Goal: Task Accomplishment & Management: Manage account settings

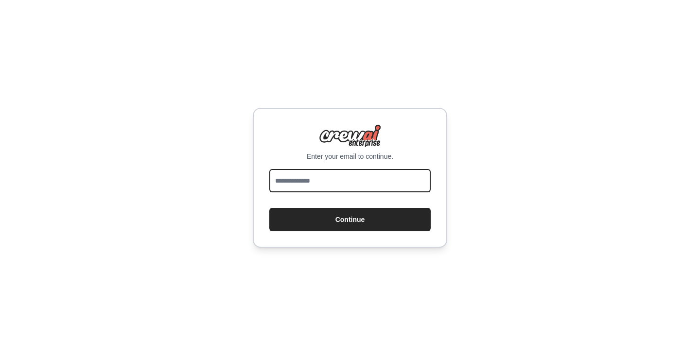
click at [338, 182] on input "email" at bounding box center [349, 180] width 161 height 23
type input "**********"
click at [269, 208] on button "Continue" at bounding box center [349, 219] width 161 height 23
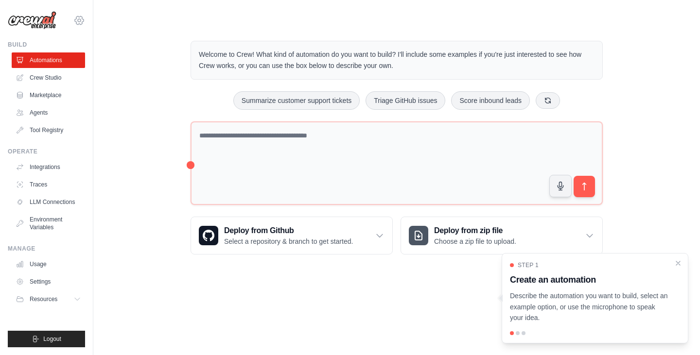
click at [83, 17] on icon at bounding box center [79, 21] width 12 height 12
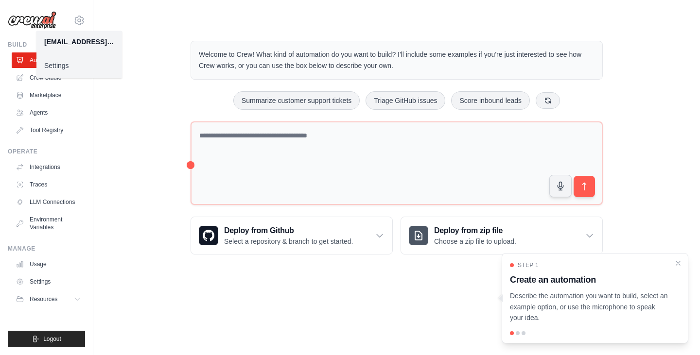
click at [44, 63] on link "Settings" at bounding box center [79, 66] width 86 height 18
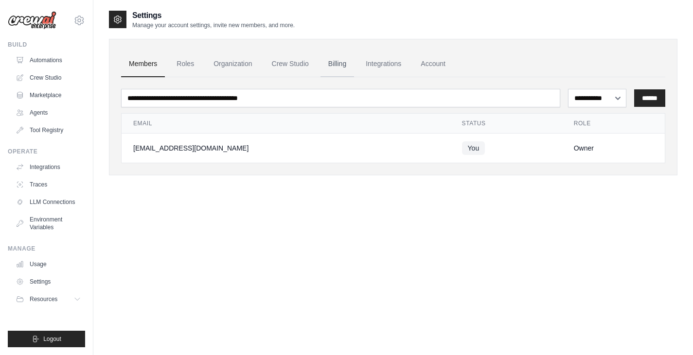
click at [339, 66] on link "Billing" at bounding box center [337, 64] width 34 height 26
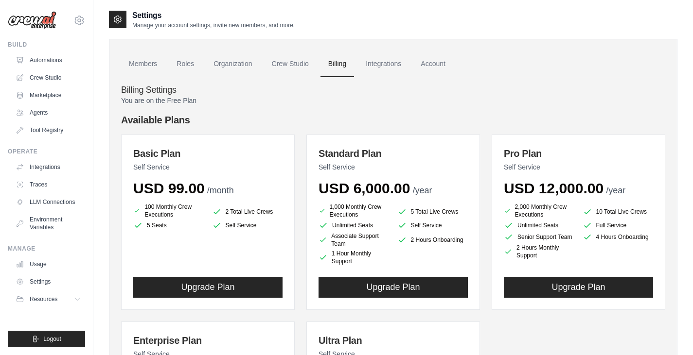
click at [361, 104] on p "You are on the Free Plan" at bounding box center [393, 101] width 544 height 10
click at [131, 65] on link "Members" at bounding box center [143, 64] width 44 height 26
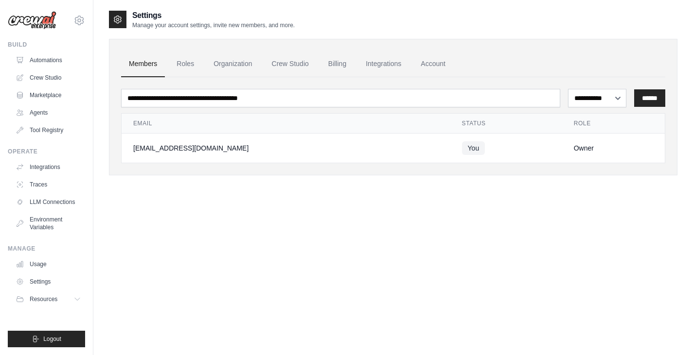
click at [132, 228] on div "**********" at bounding box center [393, 187] width 568 height 355
click at [40, 263] on link "Usage" at bounding box center [49, 265] width 73 height 16
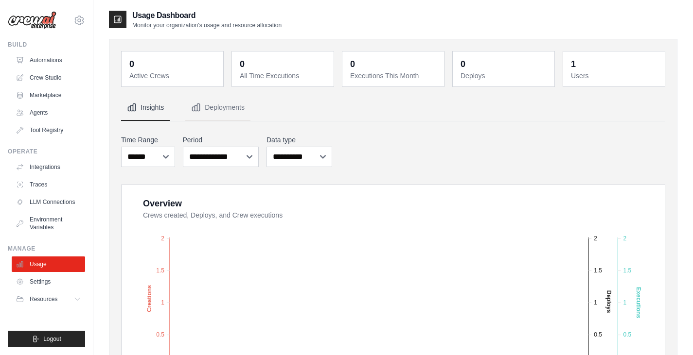
click at [404, 114] on nav "Insights Deployments" at bounding box center [393, 108] width 544 height 26
click at [369, 146] on div "**********" at bounding box center [393, 151] width 544 height 36
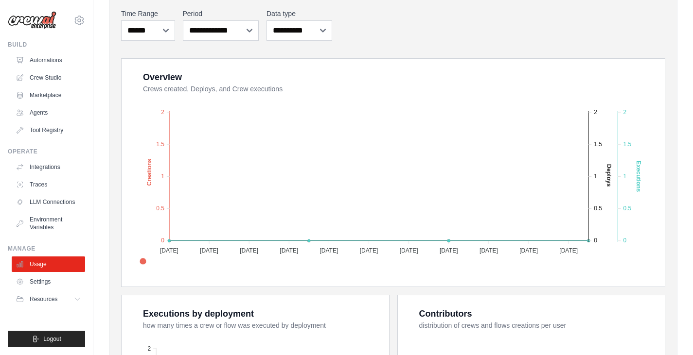
scroll to position [129, 0]
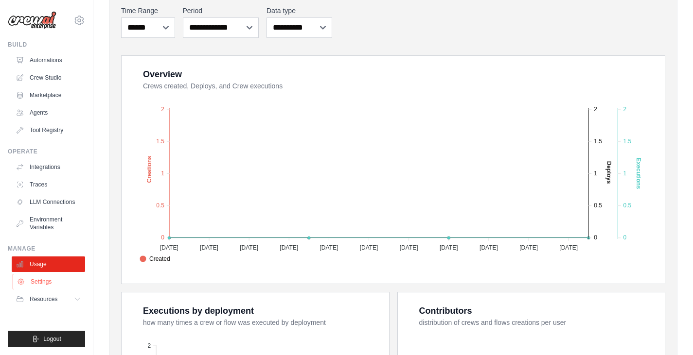
click at [42, 277] on link "Settings" at bounding box center [49, 282] width 73 height 16
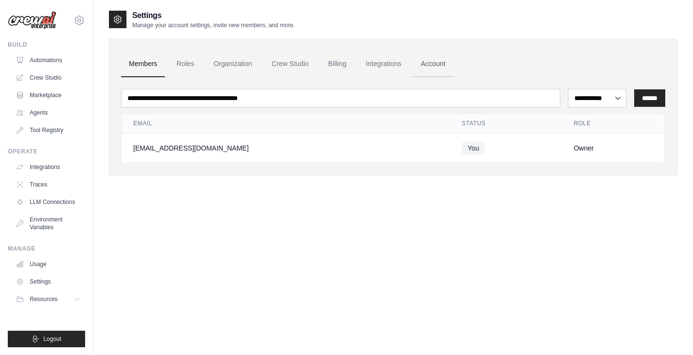
click at [441, 69] on link "Account" at bounding box center [433, 64] width 40 height 26
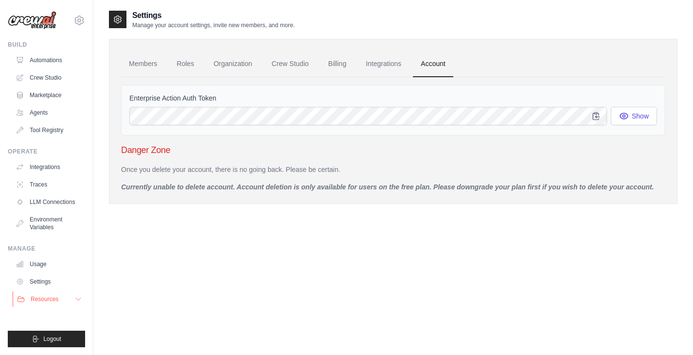
click at [74, 298] on button "Resources" at bounding box center [49, 300] width 73 height 16
click at [167, 254] on div "Settings Manage your account settings, invite new members, and more. Members Ro…" at bounding box center [393, 187] width 568 height 355
click at [43, 56] on link "Automations" at bounding box center [49, 61] width 73 height 16
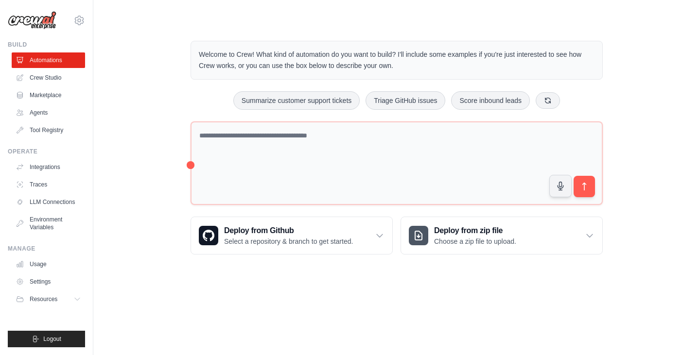
click at [151, 221] on div "Welcome to Crew! What kind of automation do you want to build? I'll include som…" at bounding box center [397, 147] width 576 height 245
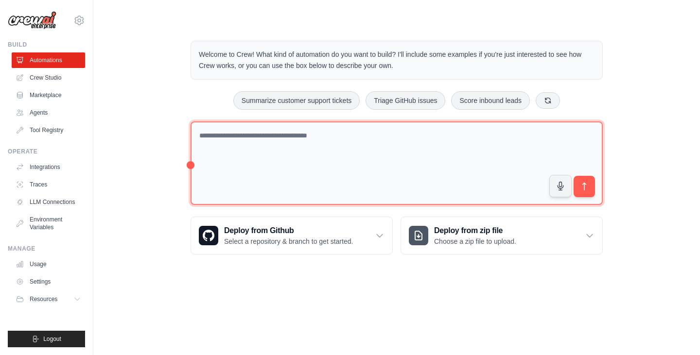
click at [362, 151] on textarea at bounding box center [397, 164] width 412 height 84
type textarea "*********"
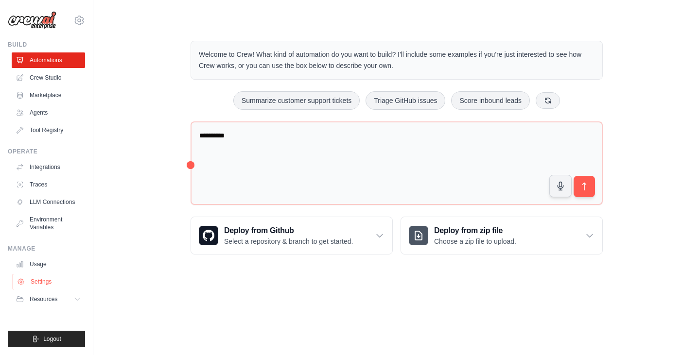
click at [36, 281] on link "Settings" at bounding box center [49, 282] width 73 height 16
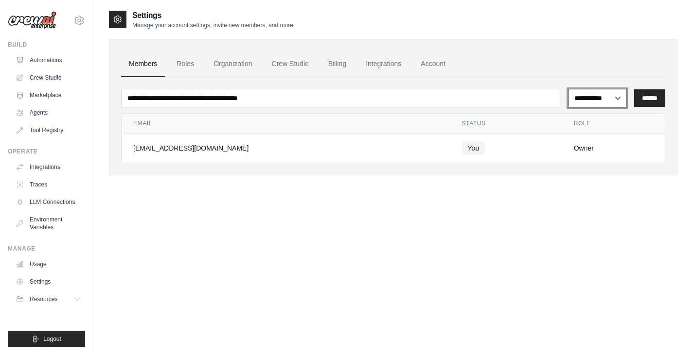
click at [614, 98] on select "**********" at bounding box center [597, 98] width 59 height 18
click at [302, 246] on div "**********" at bounding box center [393, 187] width 568 height 355
click at [186, 55] on link "Roles" at bounding box center [185, 64] width 33 height 26
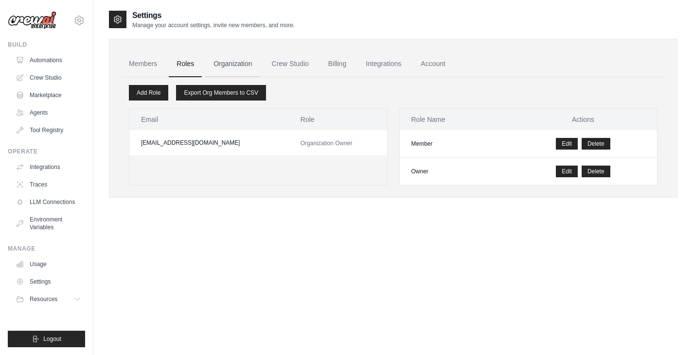
click at [233, 66] on link "Organization" at bounding box center [233, 64] width 54 height 26
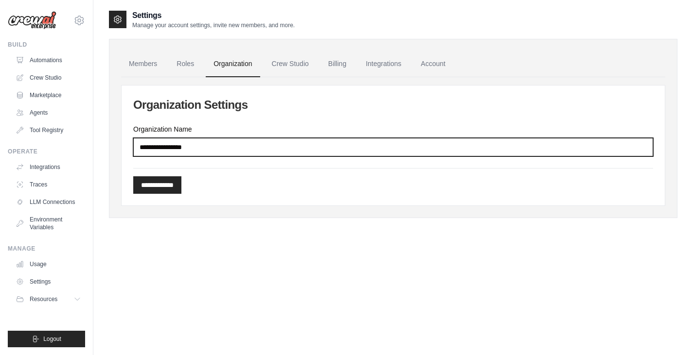
click at [219, 149] on input "Organization Name" at bounding box center [393, 147] width 520 height 18
type input "**********"
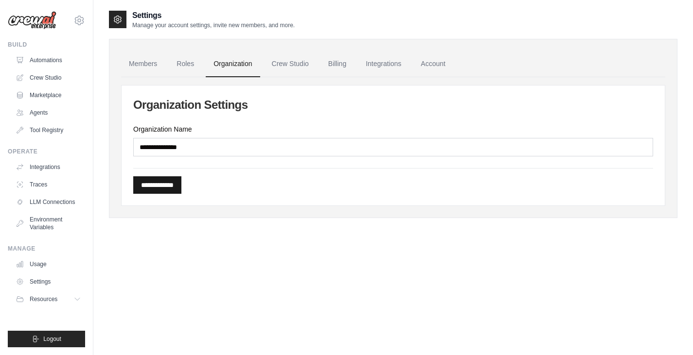
click at [170, 179] on input "**********" at bounding box center [157, 185] width 48 height 18
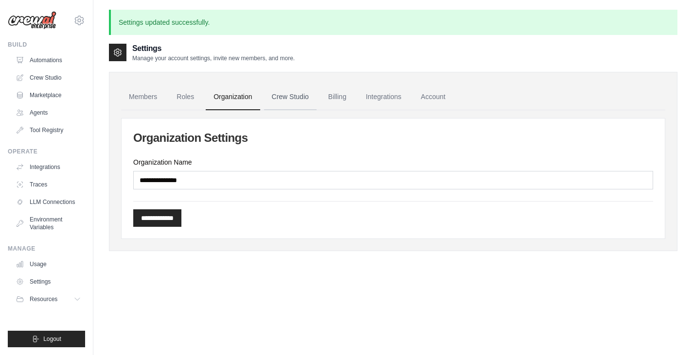
click at [289, 98] on link "Crew Studio" at bounding box center [290, 97] width 53 height 26
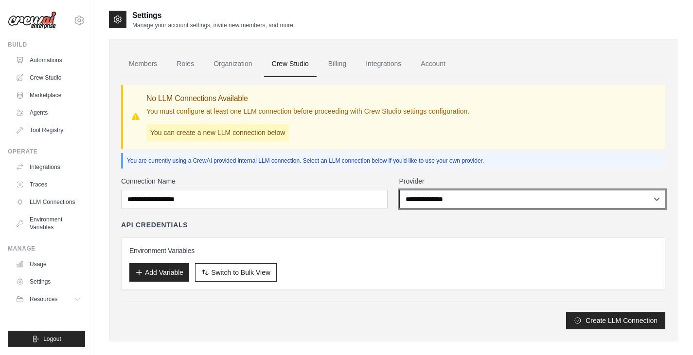
click at [420, 203] on select "**********" at bounding box center [532, 199] width 266 height 18
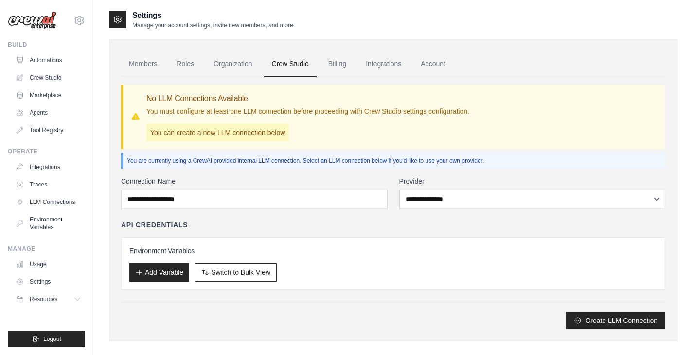
click at [346, 176] on div "**********" at bounding box center [393, 203] width 544 height 252
click at [390, 67] on link "Integrations" at bounding box center [383, 64] width 51 height 26
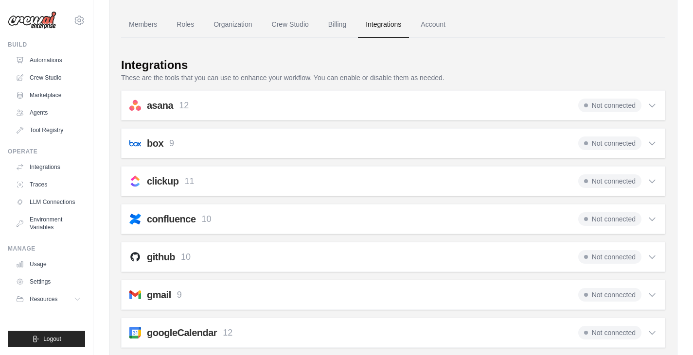
scroll to position [65, 0]
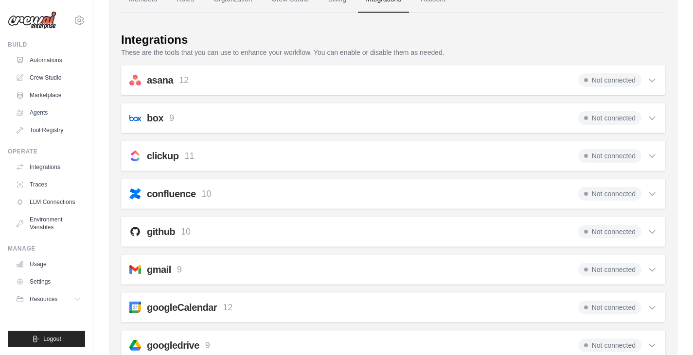
click at [647, 158] on div "Not connected" at bounding box center [617, 156] width 79 height 14
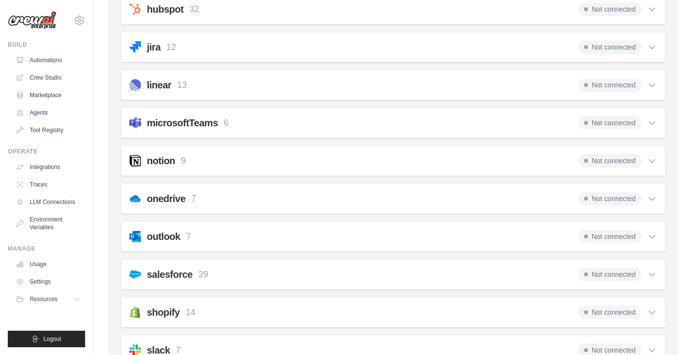
scroll to position [778, 0]
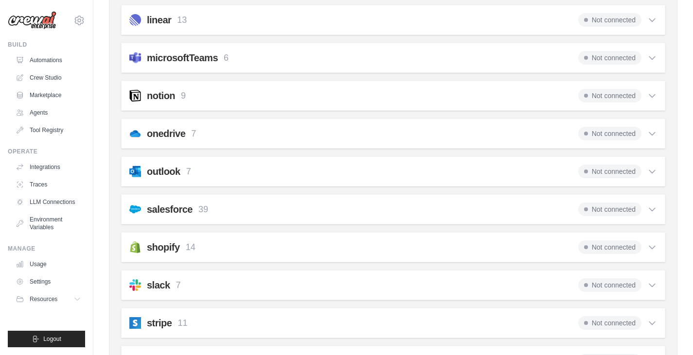
click at [652, 172] on icon at bounding box center [652, 172] width 10 height 10
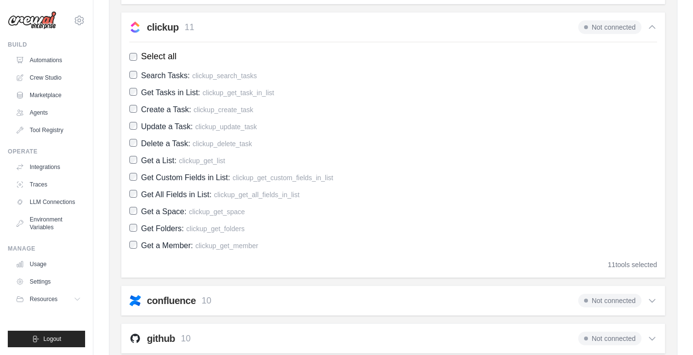
scroll to position [0, 0]
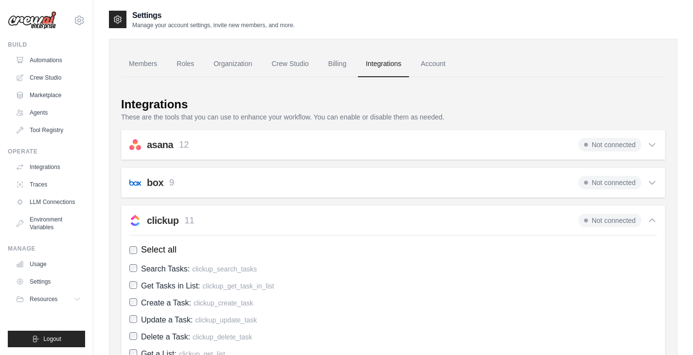
click at [370, 101] on div "Integrations" at bounding box center [393, 105] width 544 height 16
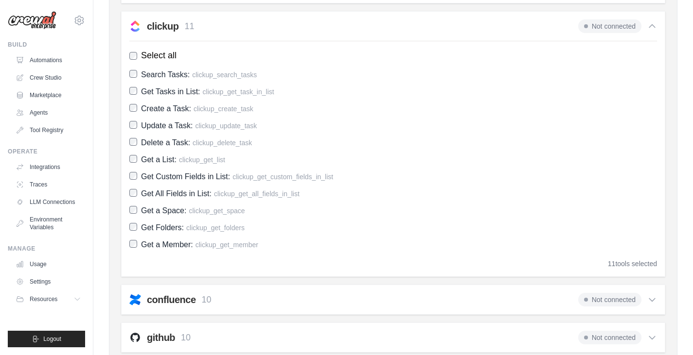
scroll to position [129, 0]
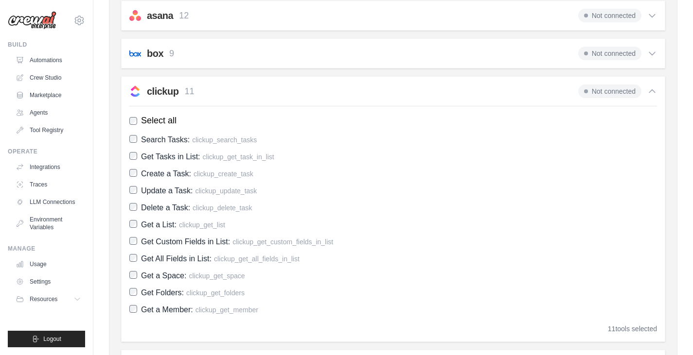
click at [392, 146] on label "Search Tasks: clickup_search_tasks" at bounding box center [393, 139] width 528 height 13
click at [603, 93] on span "Not connected" at bounding box center [609, 92] width 63 height 14
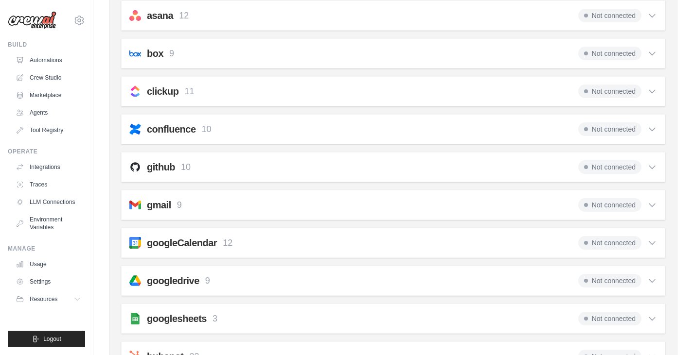
click at [166, 93] on h2 "clickup" at bounding box center [163, 92] width 32 height 14
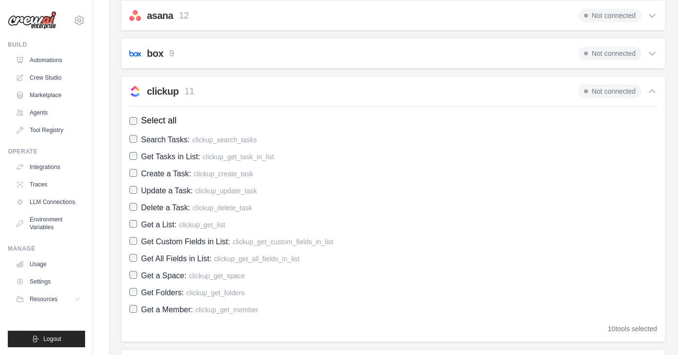
click at [129, 142] on label "Search Tasks: clickup_search_tasks" at bounding box center [393, 139] width 528 height 13
click at [159, 90] on h2 "clickup" at bounding box center [163, 92] width 32 height 14
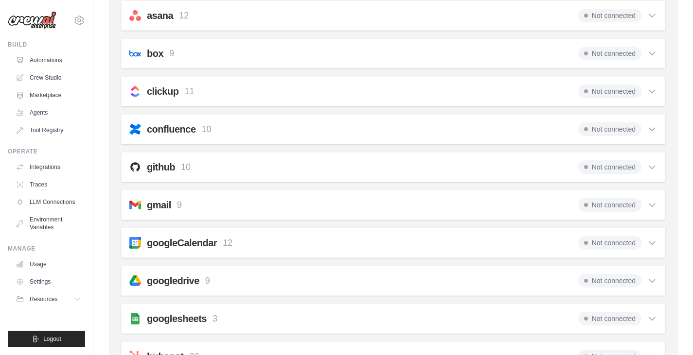
click at [159, 90] on h2 "clickup" at bounding box center [163, 92] width 32 height 14
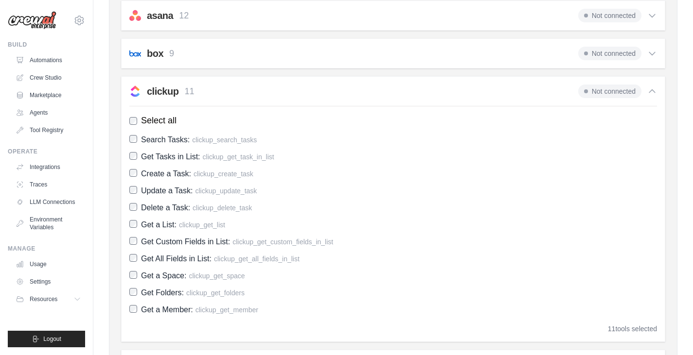
click at [159, 90] on h2 "clickup" at bounding box center [163, 92] width 32 height 14
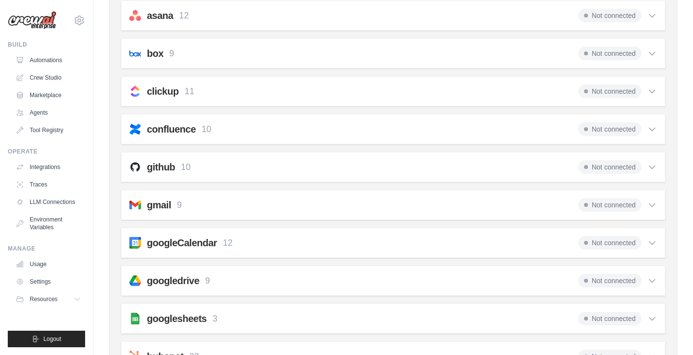
scroll to position [0, 0]
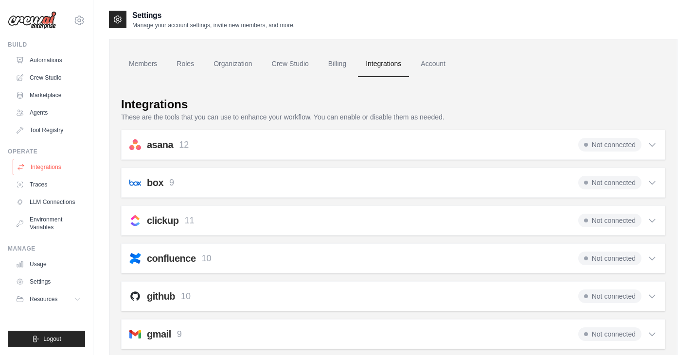
click at [47, 166] on link "Integrations" at bounding box center [49, 167] width 73 height 16
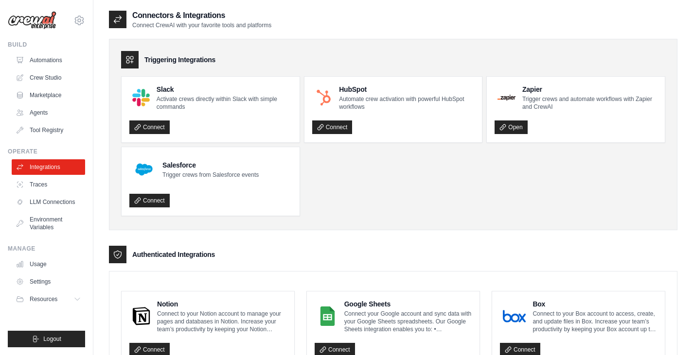
click at [390, 171] on ul "Slack Activate crews directly within Slack with simple commands Connect HubSpot…" at bounding box center [393, 146] width 544 height 140
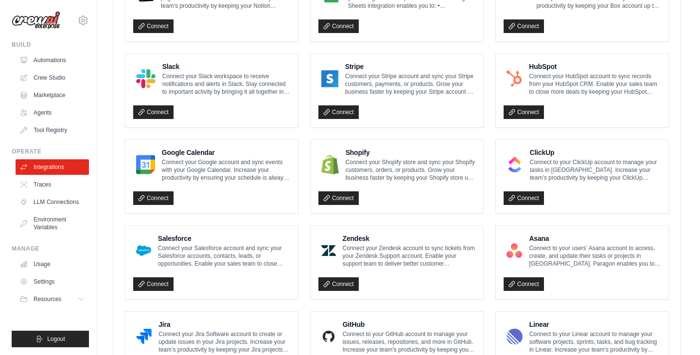
scroll to position [389, 0]
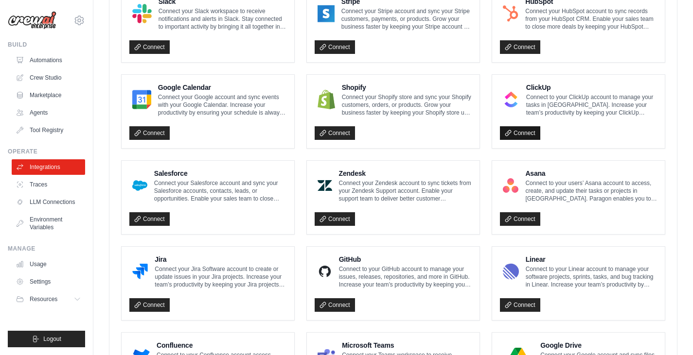
click at [519, 133] on link "Connect" at bounding box center [520, 133] width 40 height 14
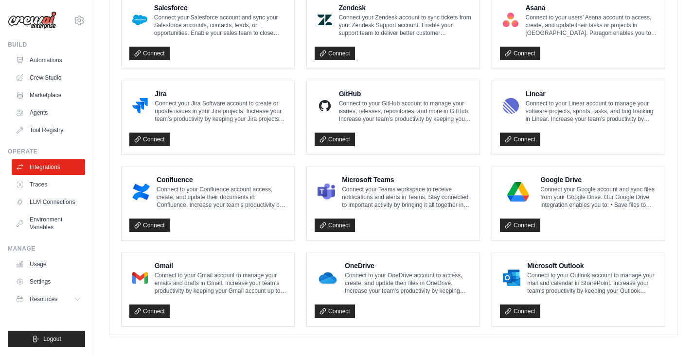
scroll to position [592, 0]
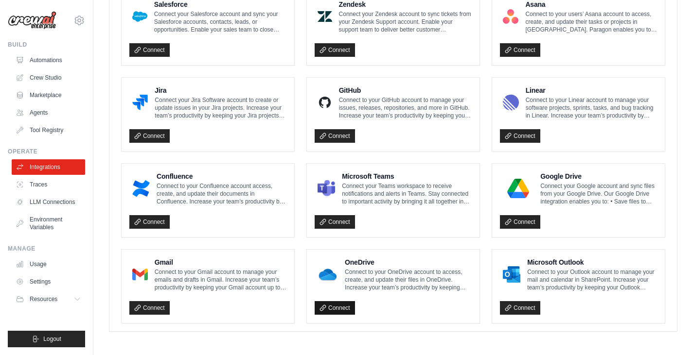
click at [343, 307] on link "Connect" at bounding box center [335, 308] width 40 height 14
click at [543, 265] on h4 "Microsoft Outlook" at bounding box center [592, 263] width 130 height 10
click at [516, 304] on link "Connect" at bounding box center [520, 308] width 40 height 14
click at [519, 309] on link "Connect" at bounding box center [520, 308] width 40 height 14
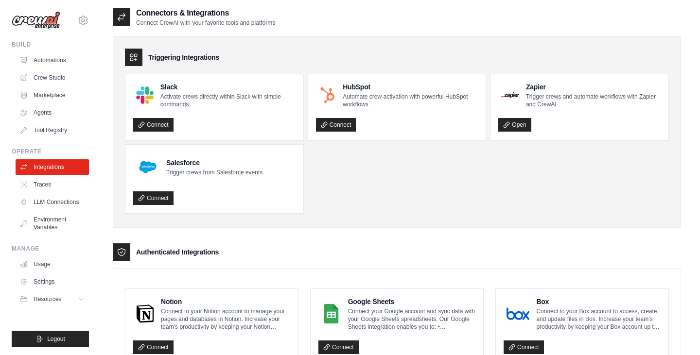
scroll to position [0, 0]
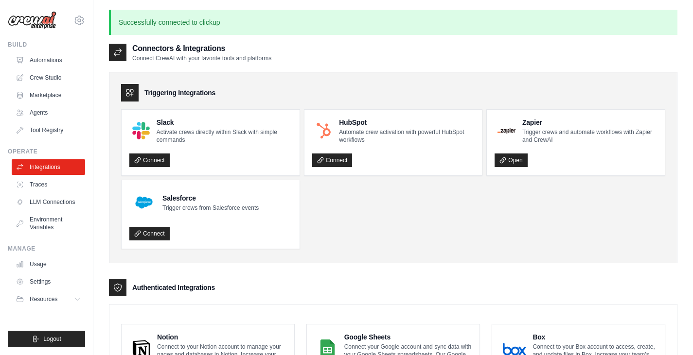
click at [348, 86] on div "Triggering Integrations" at bounding box center [393, 93] width 544 height 18
click at [58, 64] on link "Automations" at bounding box center [49, 61] width 73 height 16
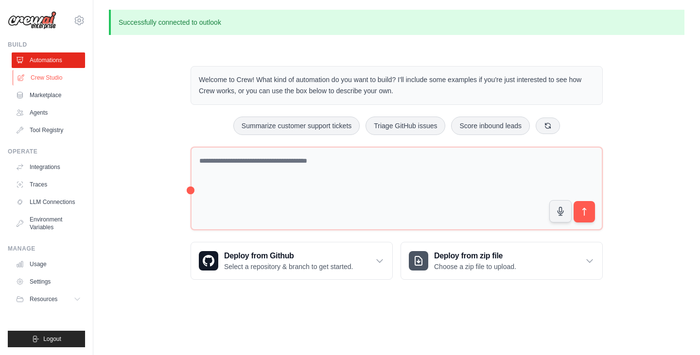
click at [43, 78] on link "Crew Studio" at bounding box center [49, 78] width 73 height 16
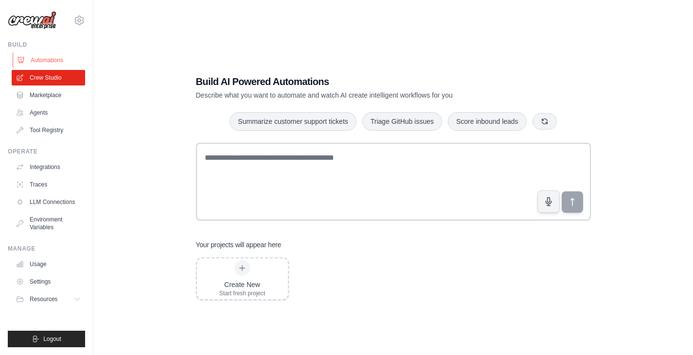
click at [40, 63] on link "Automations" at bounding box center [49, 61] width 73 height 16
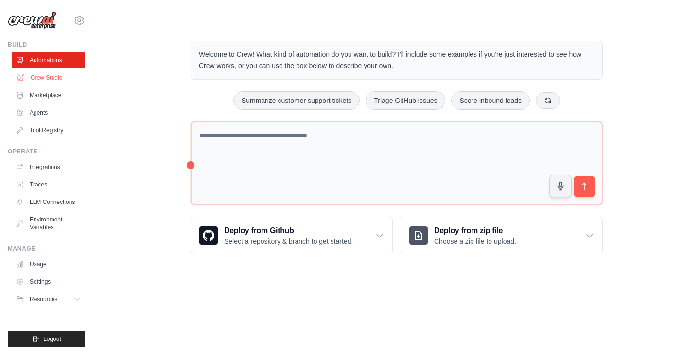
click at [48, 77] on link "Crew Studio" at bounding box center [49, 78] width 73 height 16
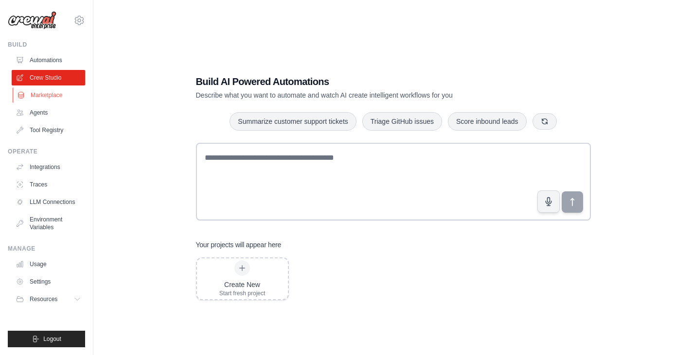
click at [54, 95] on link "Marketplace" at bounding box center [49, 96] width 73 height 16
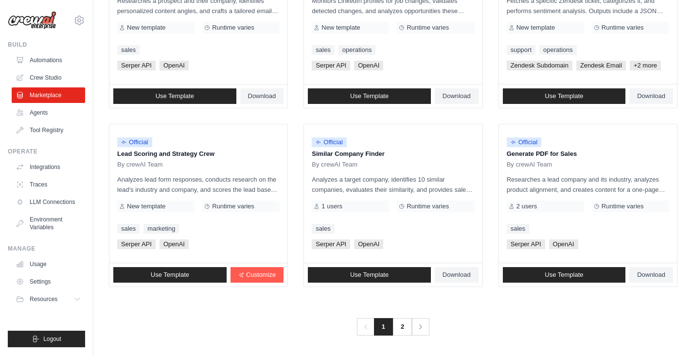
scroll to position [546, 0]
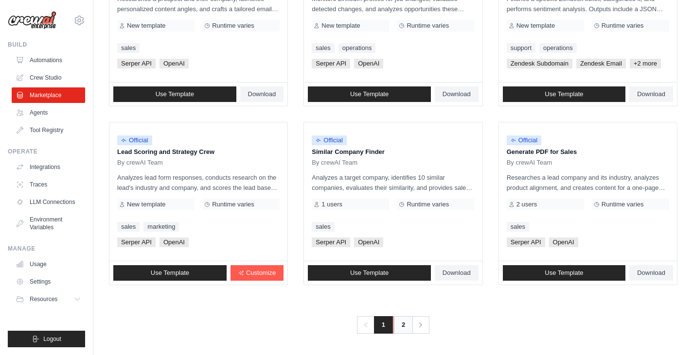
click at [402, 324] on link "2" at bounding box center [402, 326] width 19 height 18
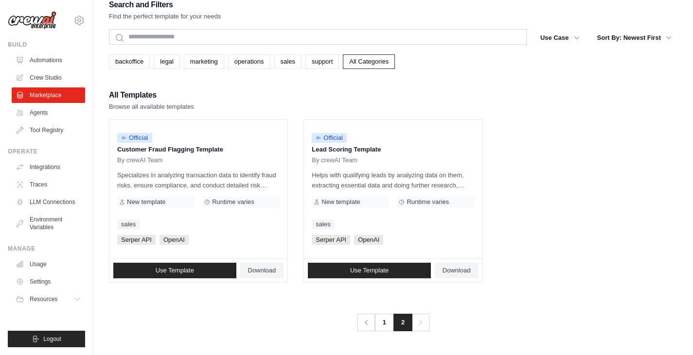
scroll to position [19, 0]
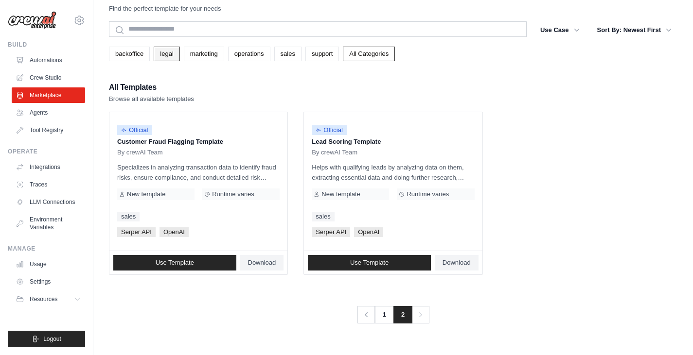
click at [167, 55] on link "legal" at bounding box center [167, 54] width 26 height 15
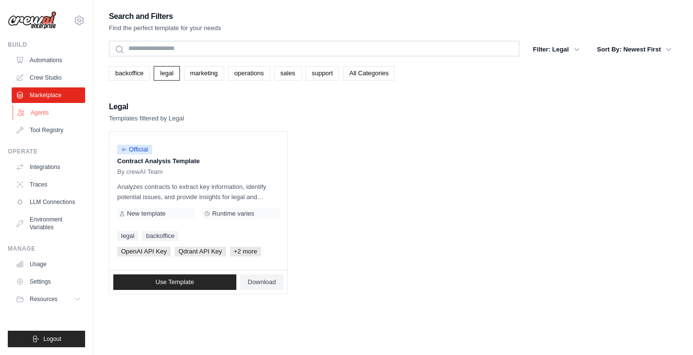
click at [42, 116] on link "Agents" at bounding box center [49, 113] width 73 height 16
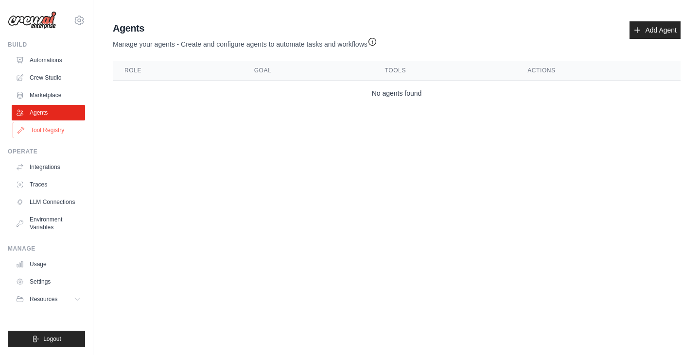
click at [55, 134] on link "Tool Registry" at bounding box center [49, 131] width 73 height 16
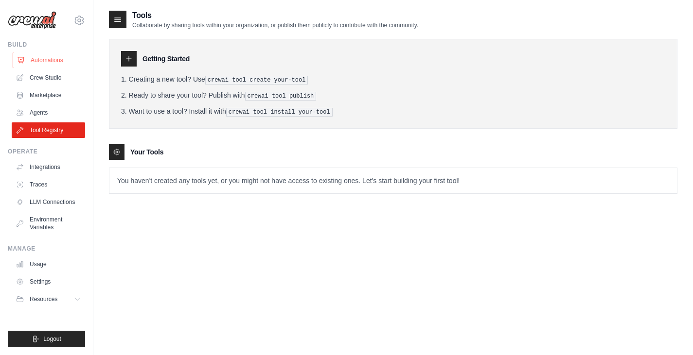
click at [58, 61] on link "Automations" at bounding box center [49, 61] width 73 height 16
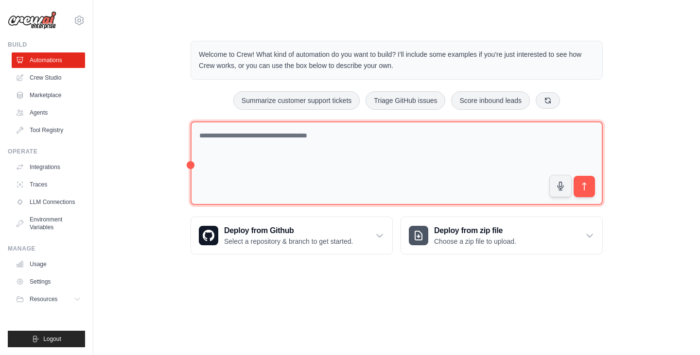
click at [345, 147] on textarea at bounding box center [397, 164] width 412 height 84
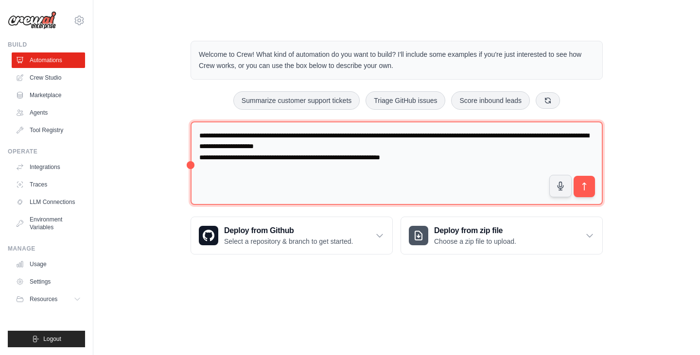
click at [287, 157] on textarea "**********" at bounding box center [397, 164] width 412 height 84
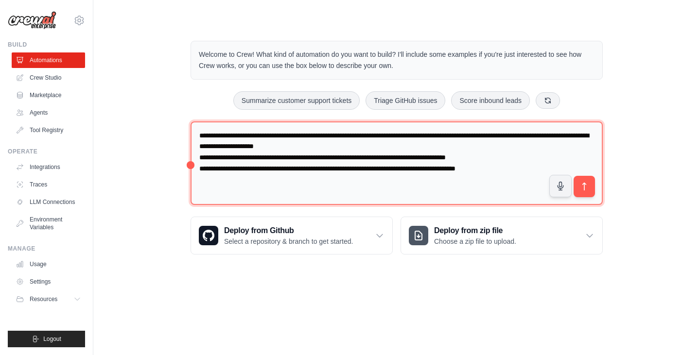
click at [533, 169] on textarea "**********" at bounding box center [397, 164] width 412 height 84
type textarea "**********"
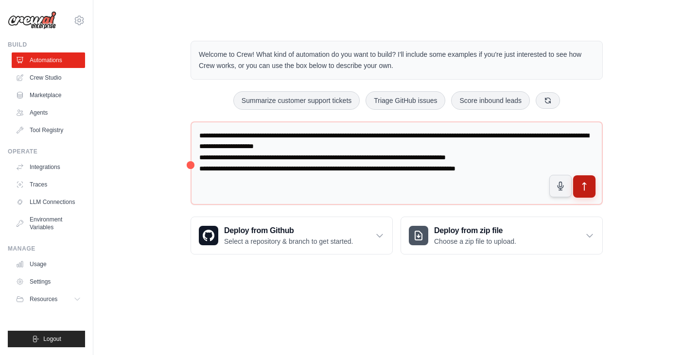
click at [583, 187] on icon "submit" at bounding box center [585, 187] width 10 height 10
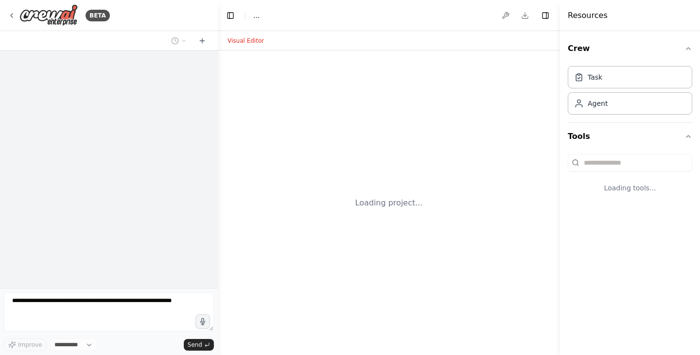
select select "****"
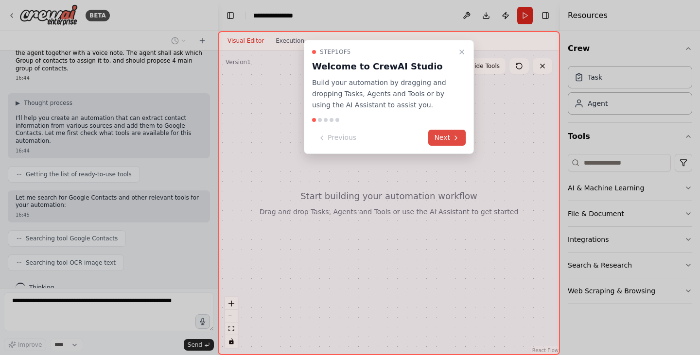
scroll to position [67, 0]
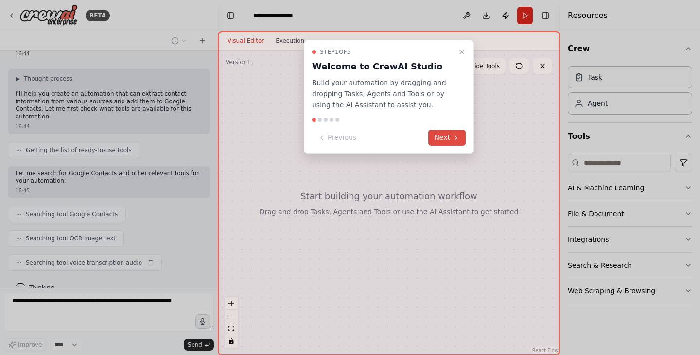
click at [450, 138] on button "Next" at bounding box center [446, 138] width 37 height 16
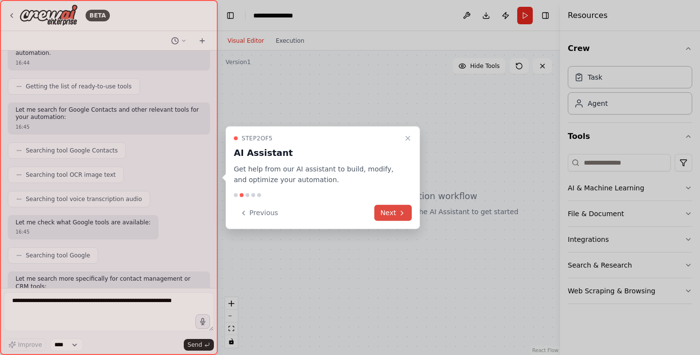
scroll to position [188, 0]
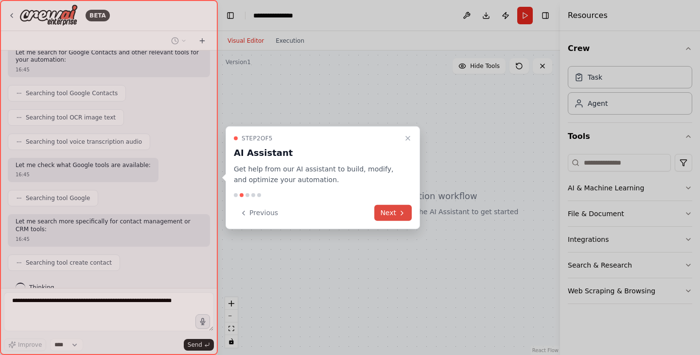
click at [391, 212] on button "Next" at bounding box center [392, 213] width 37 height 16
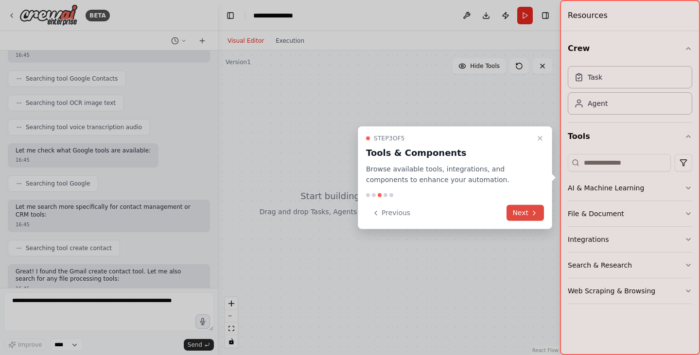
scroll to position [252, 0]
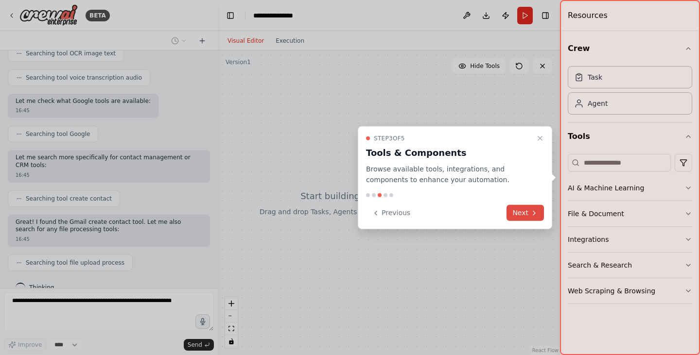
click at [521, 216] on button "Next" at bounding box center [525, 213] width 37 height 16
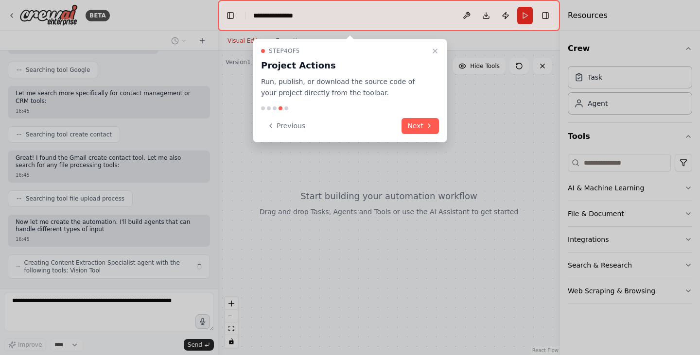
scroll to position [324, 0]
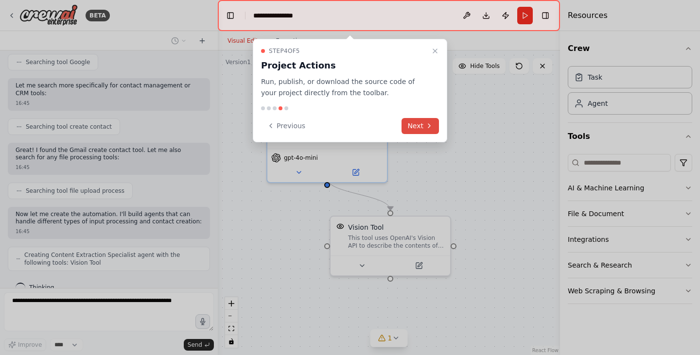
click at [422, 124] on button "Next" at bounding box center [420, 126] width 37 height 16
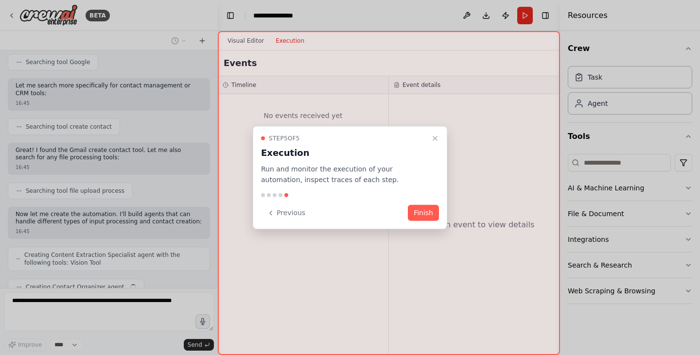
scroll to position [349, 0]
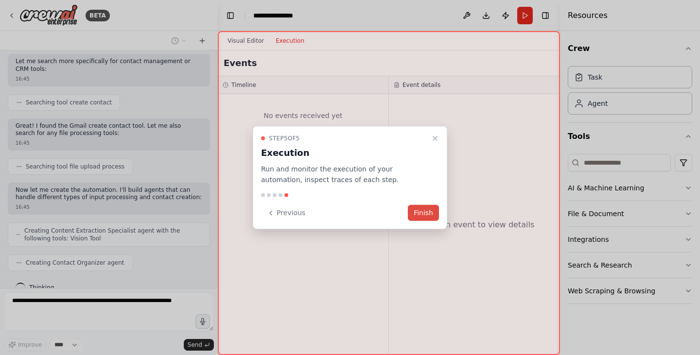
click at [420, 212] on button "Finish" at bounding box center [423, 213] width 31 height 16
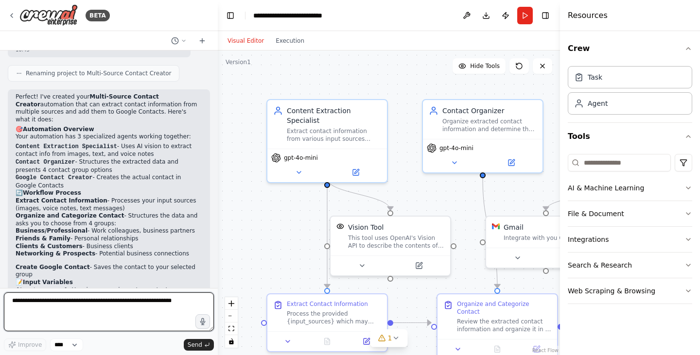
scroll to position [886, 0]
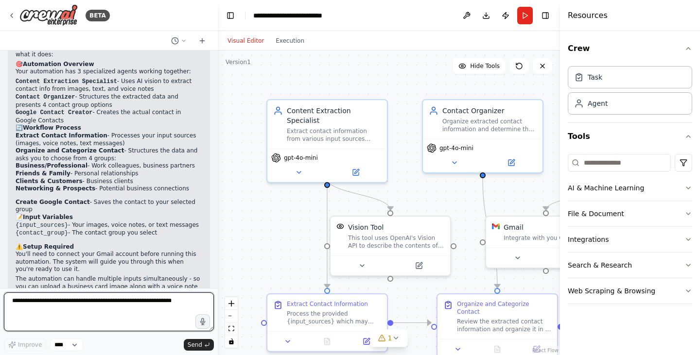
click at [158, 305] on textarea at bounding box center [109, 312] width 210 height 39
click at [133, 300] on textarea at bounding box center [109, 312] width 210 height 39
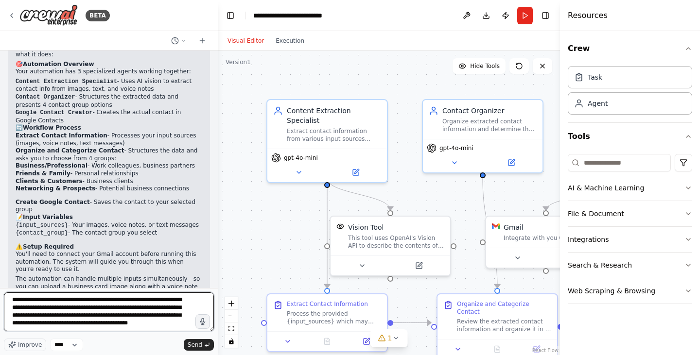
scroll to position [5, 0]
type textarea "**********"
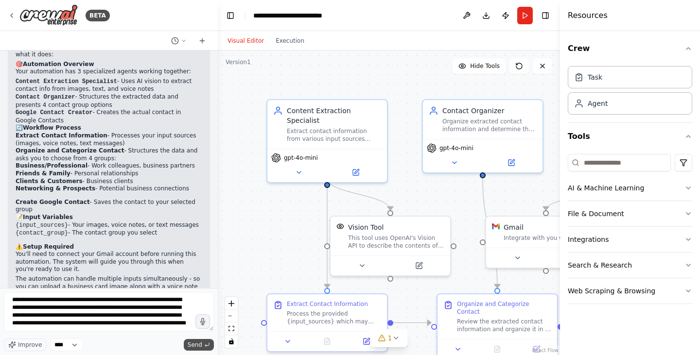
click at [195, 348] on span "Send" at bounding box center [195, 345] width 15 height 8
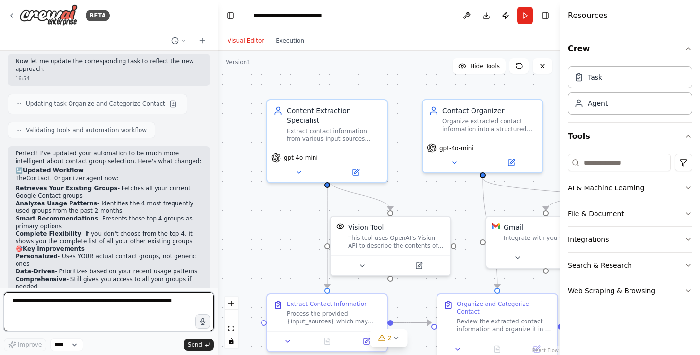
scroll to position [1533, 0]
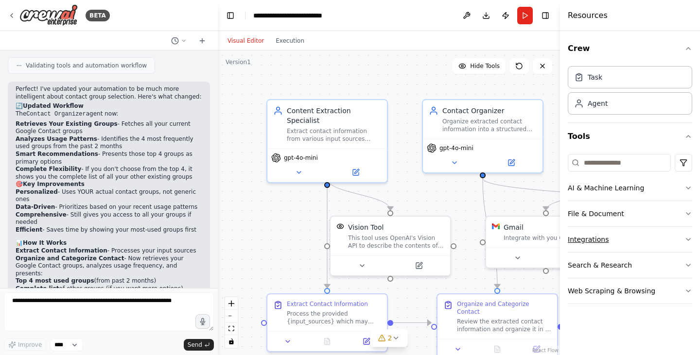
click at [687, 241] on icon "button" at bounding box center [689, 240] width 8 height 8
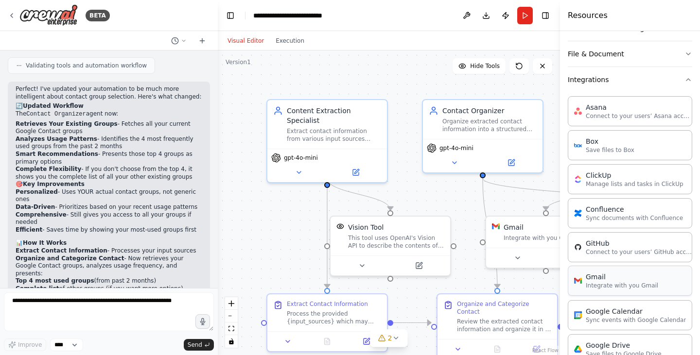
scroll to position [194, 0]
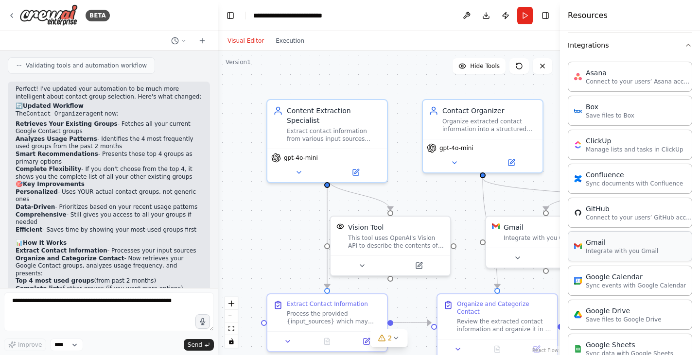
click at [606, 250] on p "Integrate with you Gmail" at bounding box center [622, 251] width 72 height 8
click at [523, 255] on button at bounding box center [517, 256] width 55 height 12
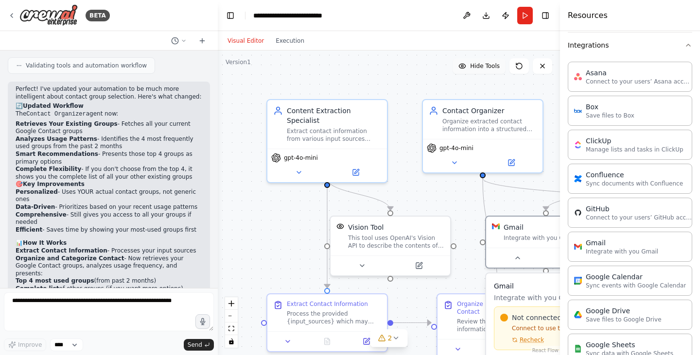
click at [482, 66] on span "Hide Tools" at bounding box center [485, 66] width 30 height 8
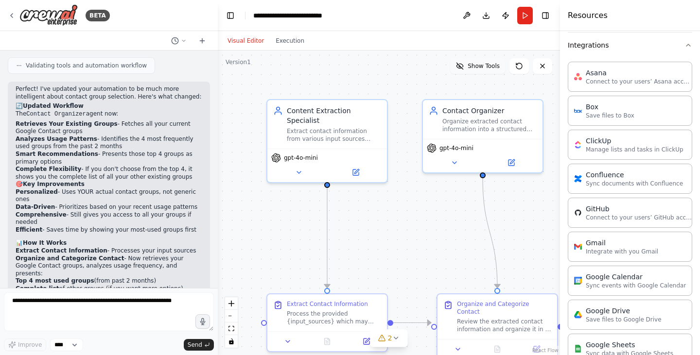
click at [488, 70] on span "Show Tools" at bounding box center [484, 66] width 32 height 8
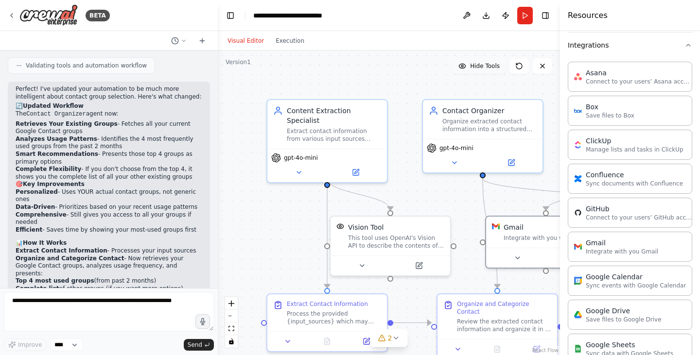
click at [488, 70] on span "Hide Tools" at bounding box center [485, 66] width 30 height 8
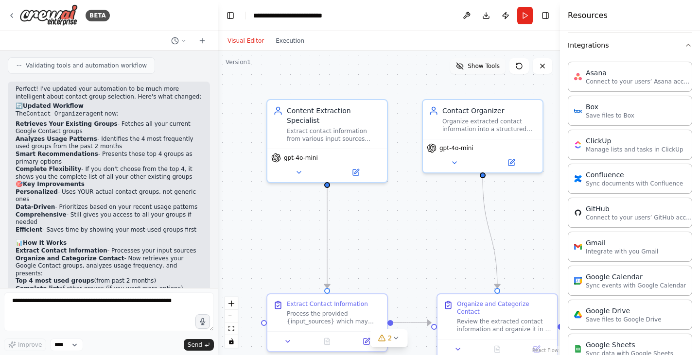
click at [488, 70] on span "Show Tools" at bounding box center [484, 66] width 32 height 8
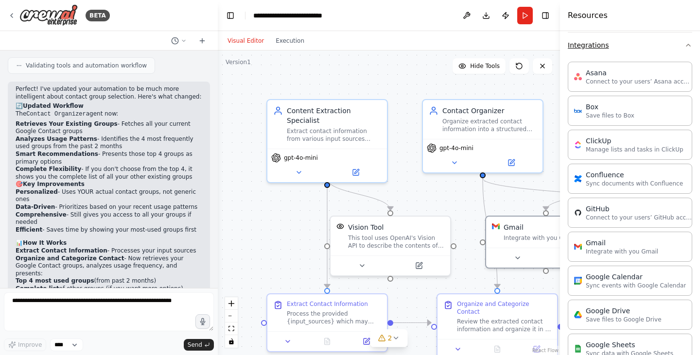
click at [685, 45] on icon "button" at bounding box center [689, 45] width 8 height 8
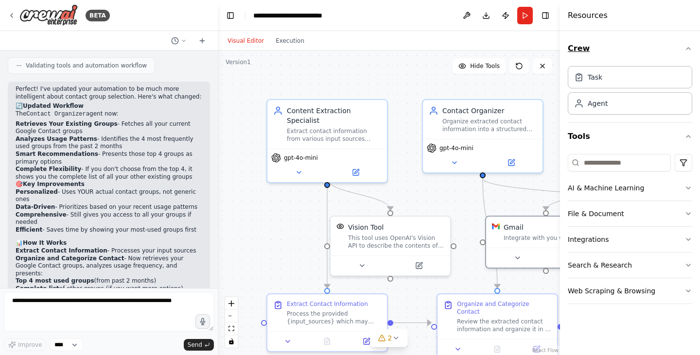
click at [687, 50] on icon "button" at bounding box center [689, 49] width 8 height 8
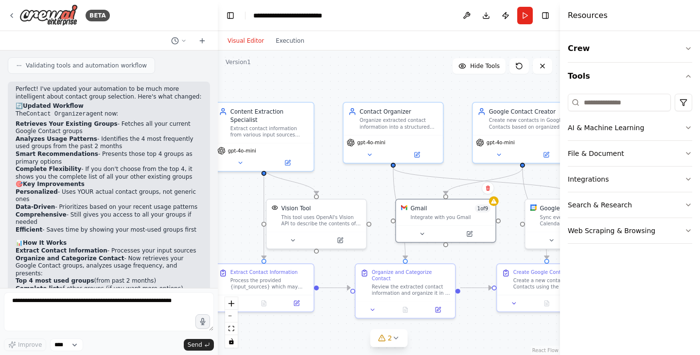
drag, startPoint x: 441, startPoint y: 209, endPoint x: 359, endPoint y: 188, distance: 84.9
click at [359, 188] on div ".deletable-edge-delete-btn { width: 20px; height: 20px; border: 0px solid #ffff…" at bounding box center [389, 203] width 342 height 305
click at [423, 236] on button at bounding box center [422, 233] width 46 height 10
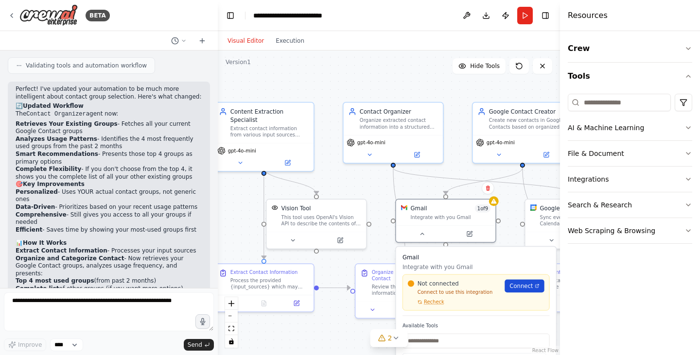
click at [521, 288] on span "Connect" at bounding box center [521, 286] width 23 height 8
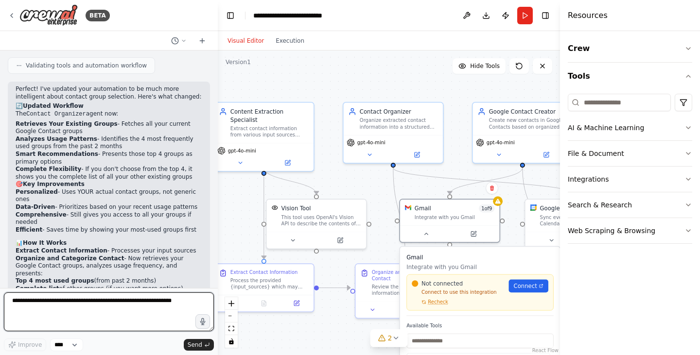
click at [62, 325] on textarea at bounding box center [109, 312] width 210 height 39
paste textarea "**********"
type textarea "**********"
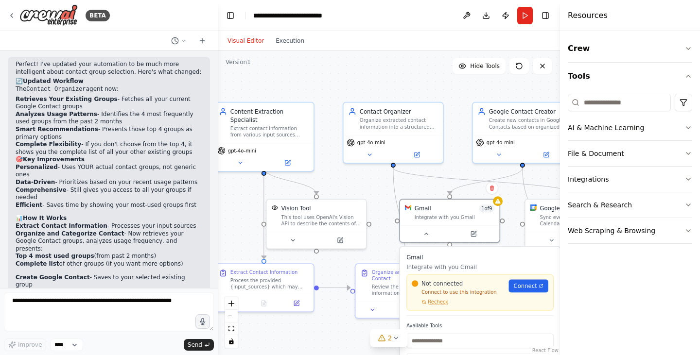
scroll to position [1613, 0]
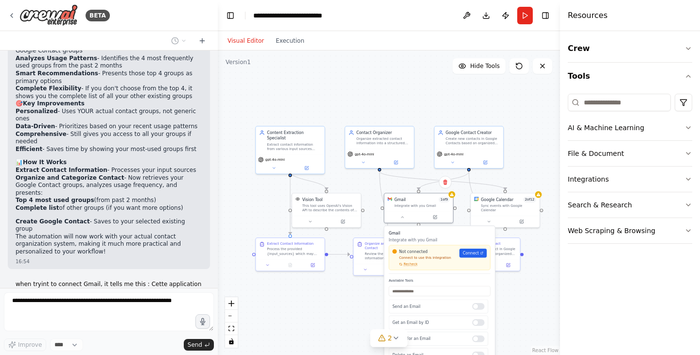
click at [544, 250] on div ".deletable-edge-delete-btn { width: 20px; height: 20px; border: 0px solid #ffff…" at bounding box center [389, 203] width 342 height 305
click at [489, 220] on icon at bounding box center [489, 220] width 2 height 1
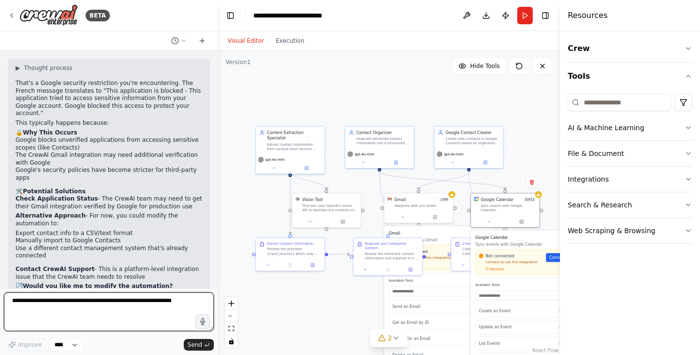
scroll to position [1896, 0]
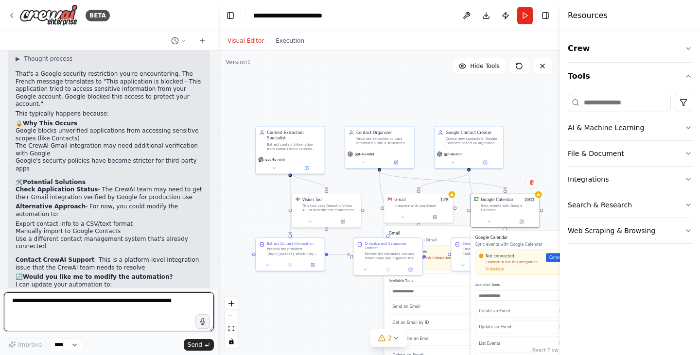
click at [124, 309] on textarea at bounding box center [109, 312] width 210 height 39
type textarea "**********"
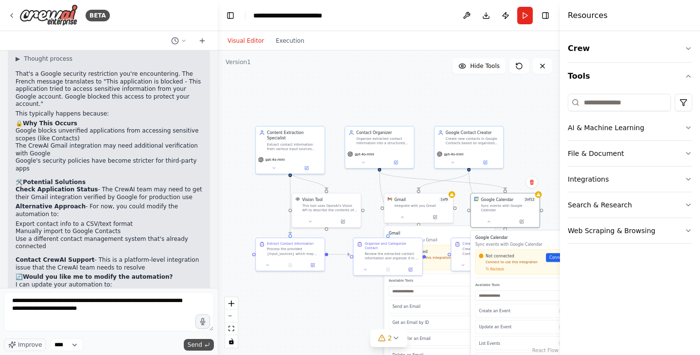
click at [195, 348] on span "Send" at bounding box center [195, 345] width 15 height 8
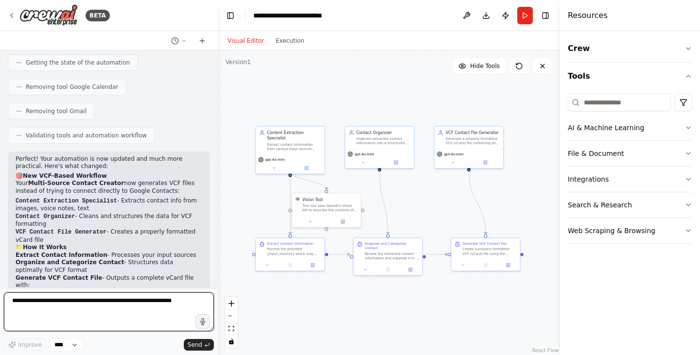
scroll to position [2673, 0]
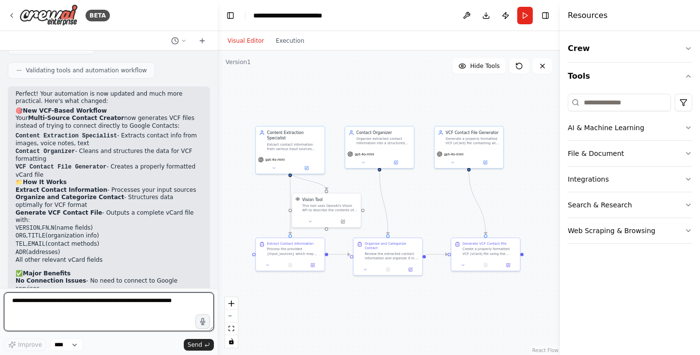
click at [113, 304] on textarea at bounding box center [109, 312] width 210 height 39
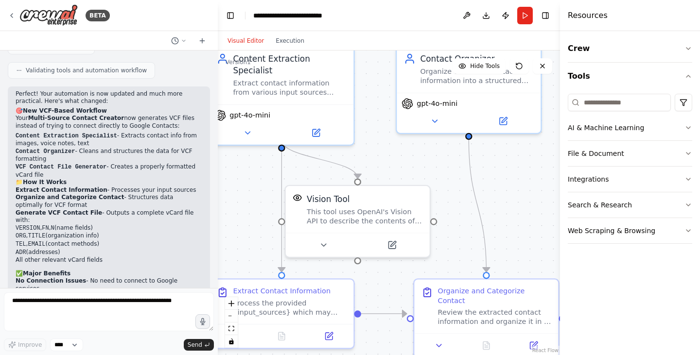
drag, startPoint x: 332, startPoint y: 159, endPoint x: 413, endPoint y: 148, distance: 82.4
click at [415, 148] on div ".deletable-edge-delete-btn { width: 20px; height: 20px; border: 0px solid #ffff…" at bounding box center [389, 203] width 342 height 305
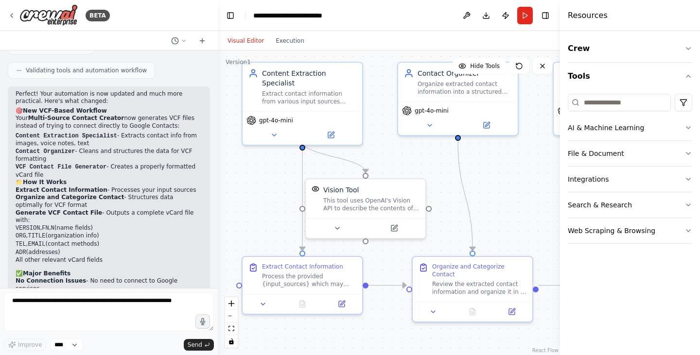
drag, startPoint x: 443, startPoint y: 154, endPoint x: 424, endPoint y: 158, distance: 19.0
click at [424, 158] on div ".deletable-edge-delete-btn { width: 20px; height: 20px; border: 0px solid #ffff…" at bounding box center [389, 203] width 342 height 305
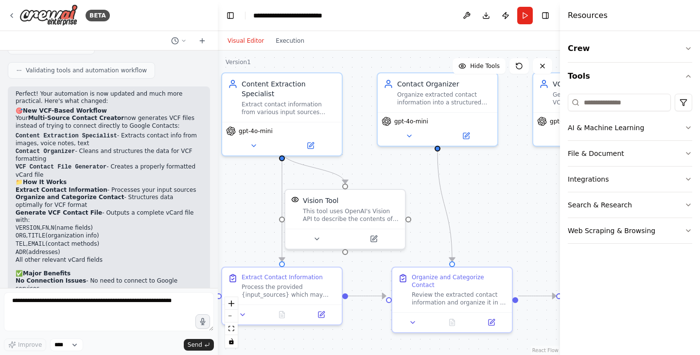
drag, startPoint x: 421, startPoint y: 164, endPoint x: 416, endPoint y: 171, distance: 8.1
click at [417, 171] on div ".deletable-edge-delete-btn { width: 20px; height: 20px; border: 0px solid #ffff…" at bounding box center [389, 203] width 342 height 305
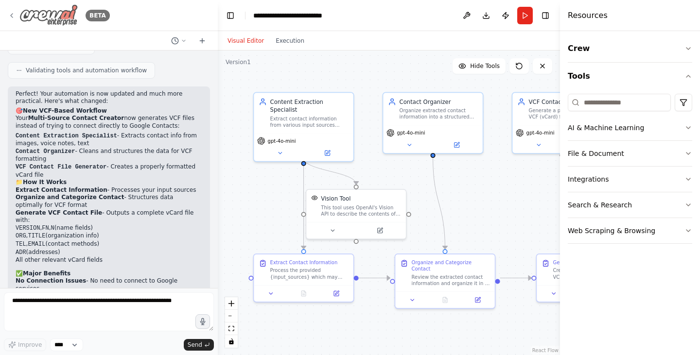
click at [11, 13] on icon at bounding box center [12, 16] width 8 height 8
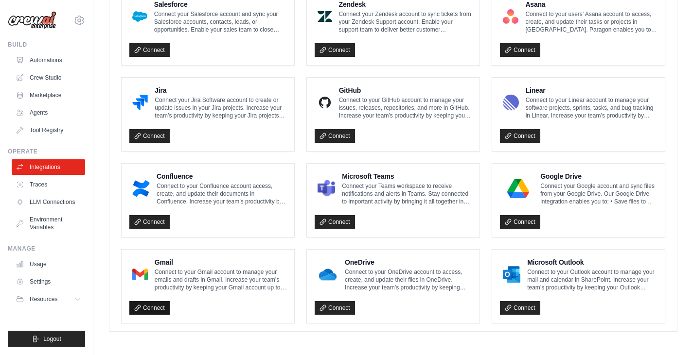
click at [153, 309] on link "Connect" at bounding box center [149, 308] width 40 height 14
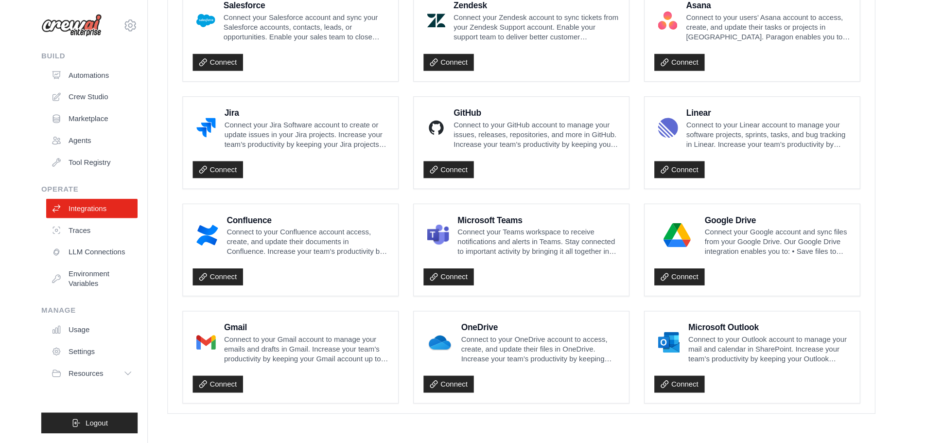
scroll to position [472, 0]
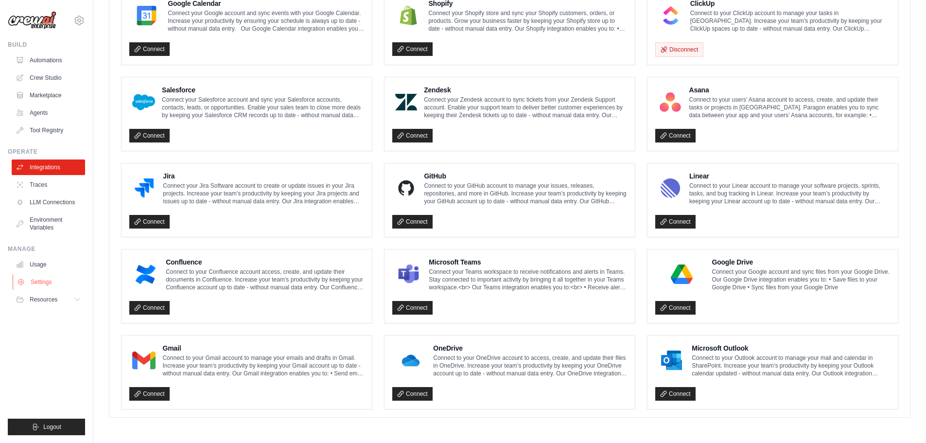
click at [44, 281] on link "Settings" at bounding box center [49, 282] width 73 height 16
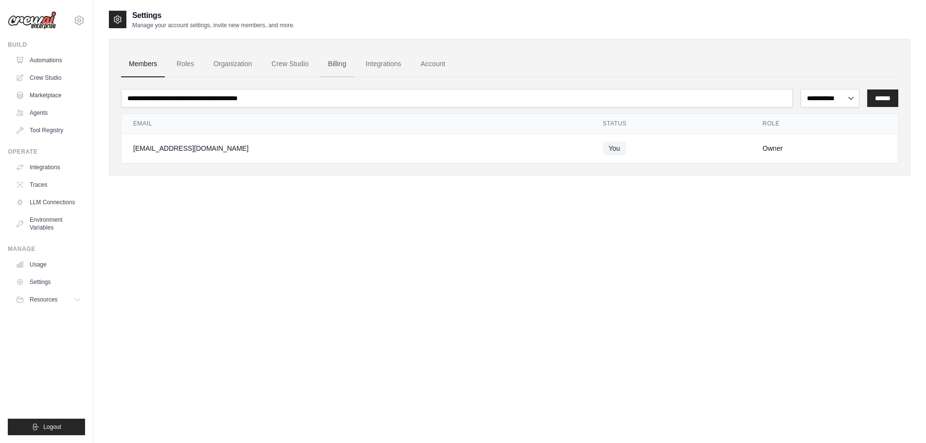
click at [339, 64] on link "Billing" at bounding box center [337, 64] width 34 height 26
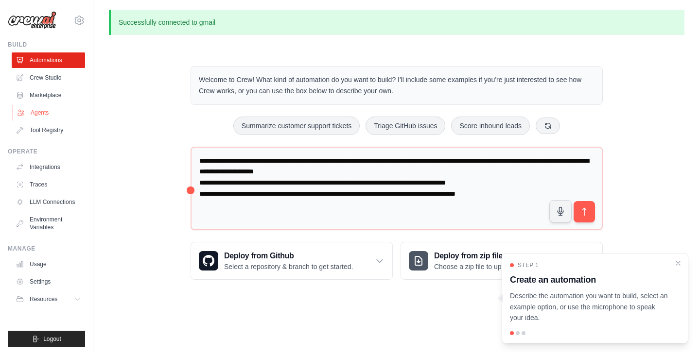
click at [48, 113] on link "Agents" at bounding box center [49, 113] width 73 height 16
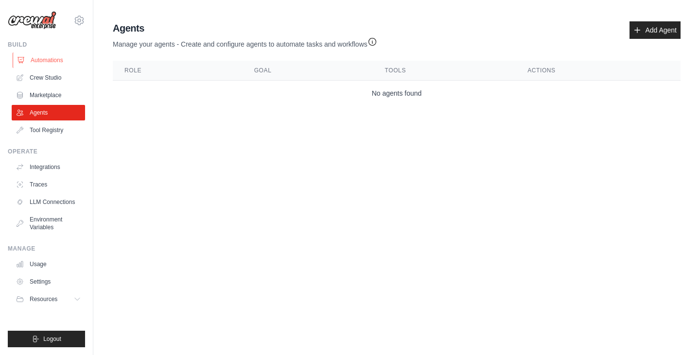
click at [47, 58] on link "Automations" at bounding box center [49, 61] width 73 height 16
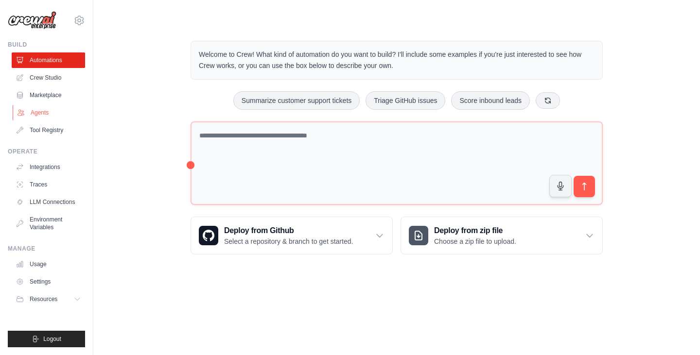
click at [43, 111] on link "Agents" at bounding box center [49, 113] width 73 height 16
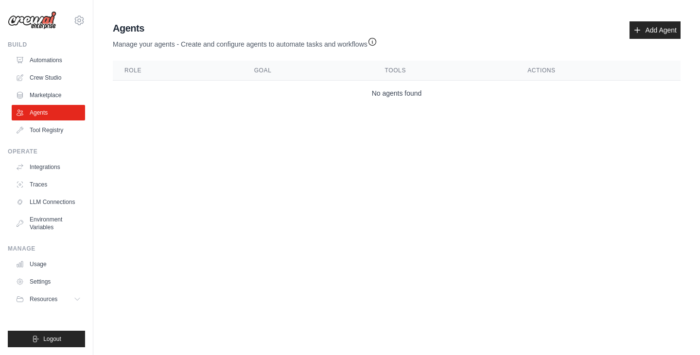
click at [126, 148] on body "[EMAIL_ADDRESS][DOMAIN_NAME] Settings Build Automations Crew Studio" at bounding box center [350, 177] width 700 height 355
click at [45, 61] on link "Automations" at bounding box center [49, 61] width 73 height 16
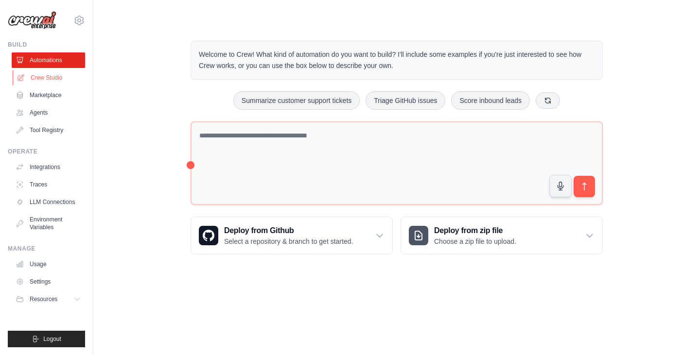
click at [47, 79] on link "Crew Studio" at bounding box center [49, 78] width 73 height 16
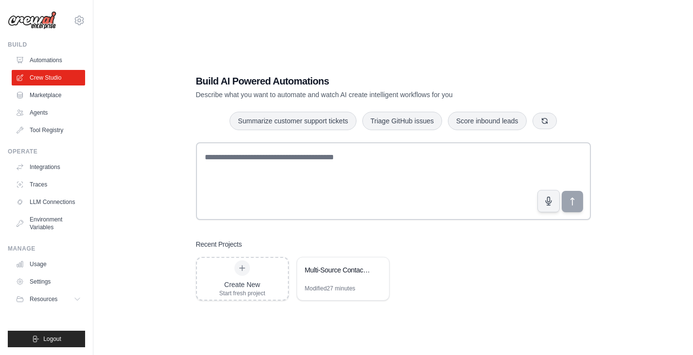
click at [670, 26] on div "Build AI Powered Automations Describe what you want to automate and watch AI cr…" at bounding box center [393, 187] width 568 height 355
click at [414, 21] on div "Build AI Powered Automations Describe what you want to automate and watch AI cr…" at bounding box center [393, 187] width 568 height 355
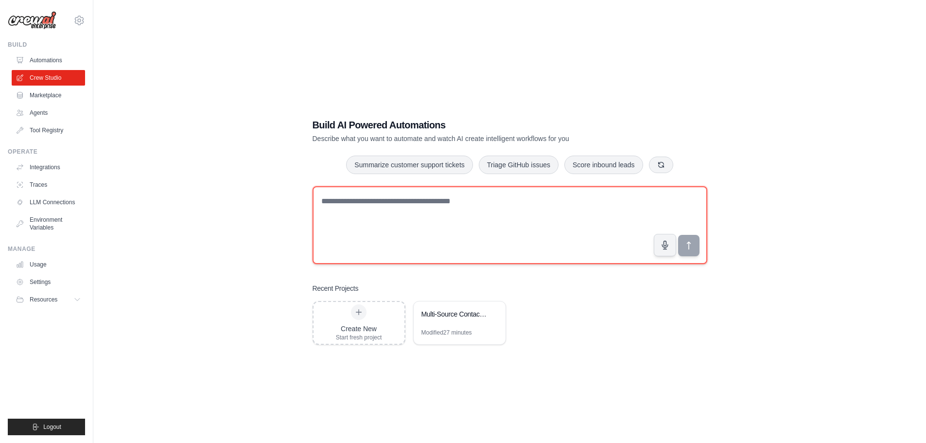
click at [403, 224] on textarea at bounding box center [510, 225] width 395 height 78
paste textarea "**********"
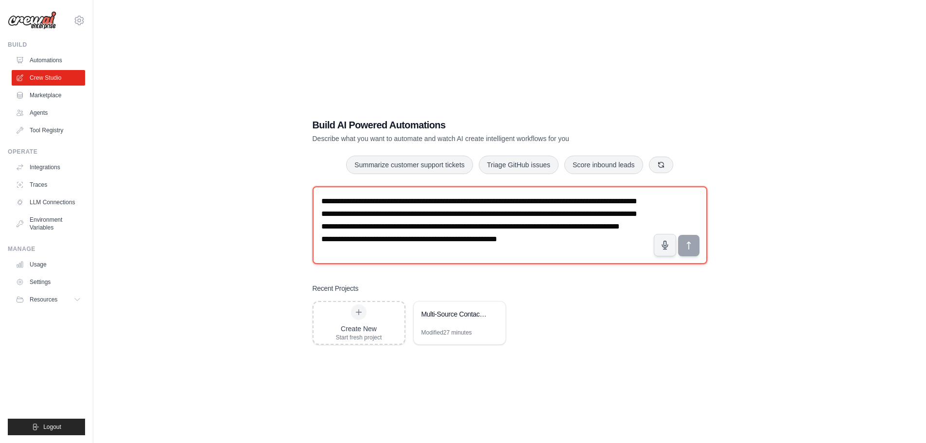
scroll to position [18, 0]
type textarea "**********"
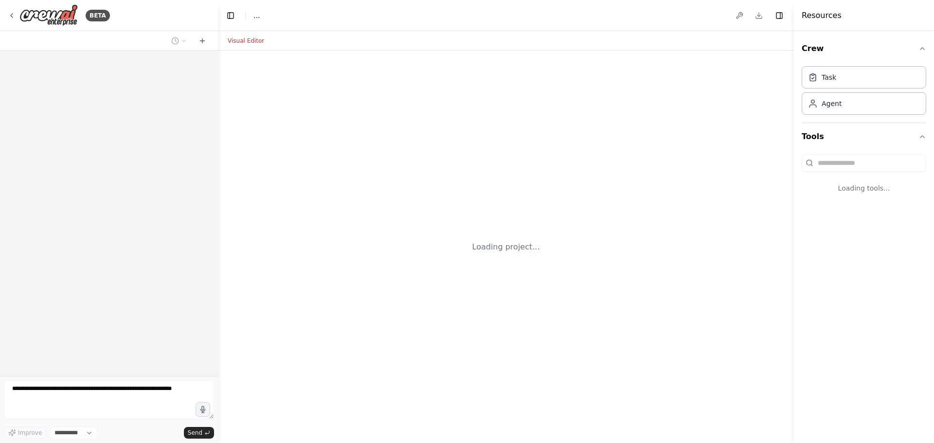
select select "****"
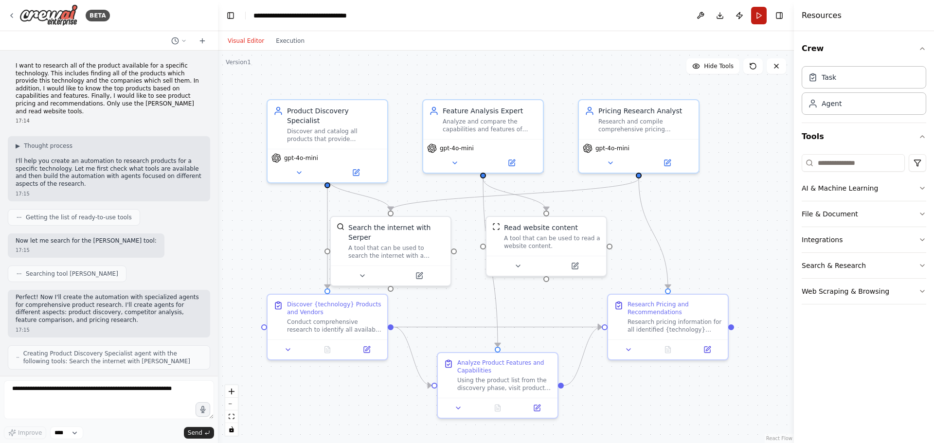
click at [760, 17] on button "Run" at bounding box center [759, 16] width 16 height 18
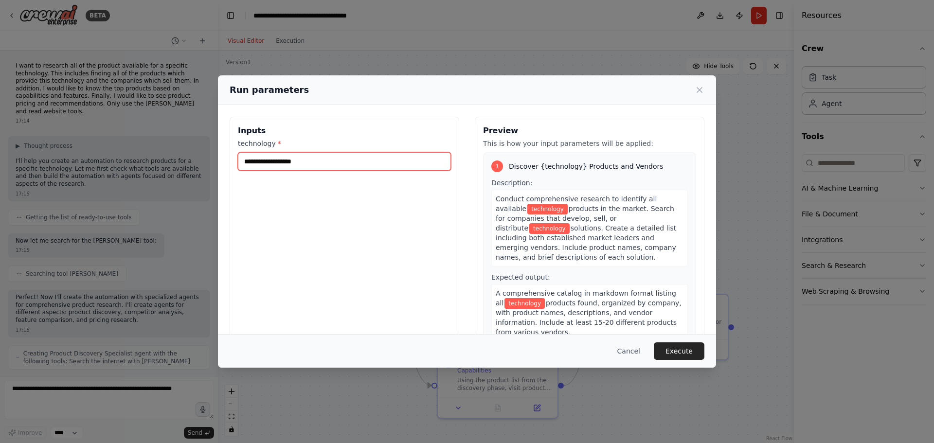
click at [316, 161] on input "technology *" at bounding box center [344, 161] width 213 height 18
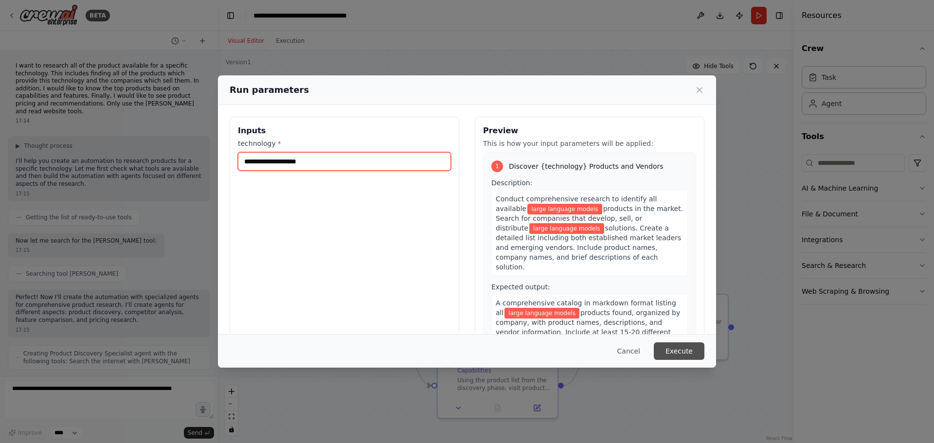
type input "**********"
click at [682, 349] on button "Execute" at bounding box center [678, 351] width 51 height 18
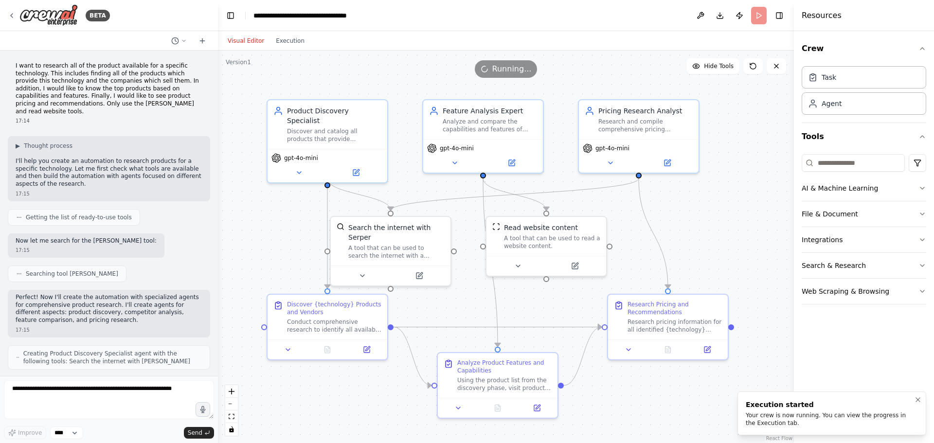
click at [818, 423] on div "Your crew is now running. You can view the progress in the Execution tab." at bounding box center [829, 419] width 168 height 16
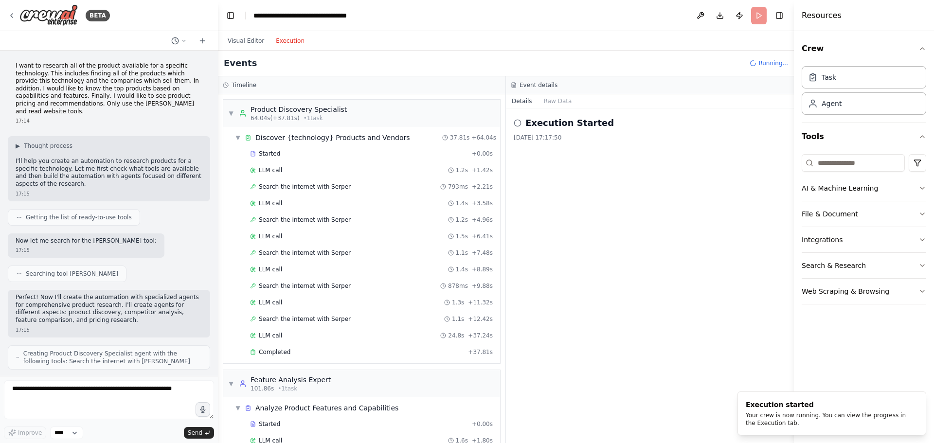
click at [286, 42] on button "Execution" at bounding box center [290, 41] width 40 height 12
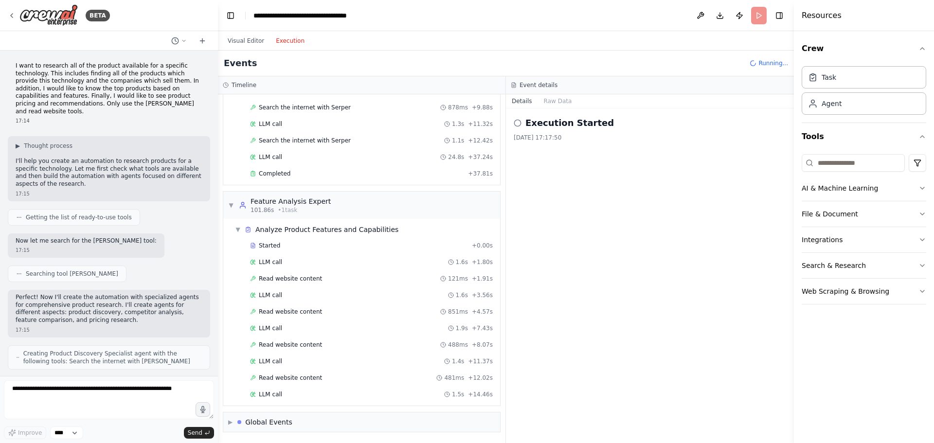
scroll to position [195, 0]
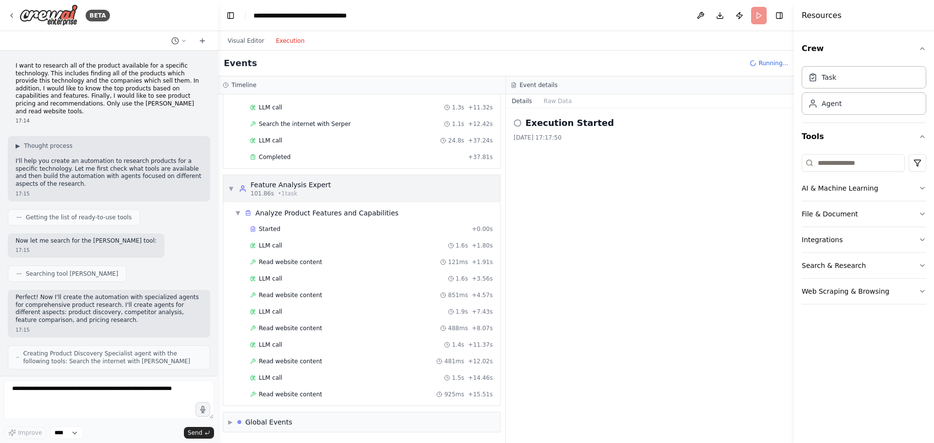
click at [230, 190] on span "▼" at bounding box center [231, 189] width 6 height 8
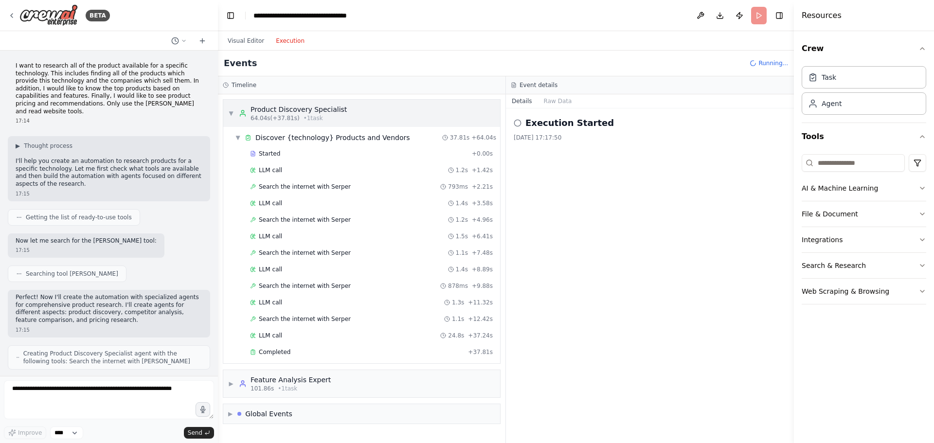
click at [231, 111] on span "▼" at bounding box center [231, 113] width 6 height 8
click at [236, 139] on span "▼" at bounding box center [238, 138] width 6 height 8
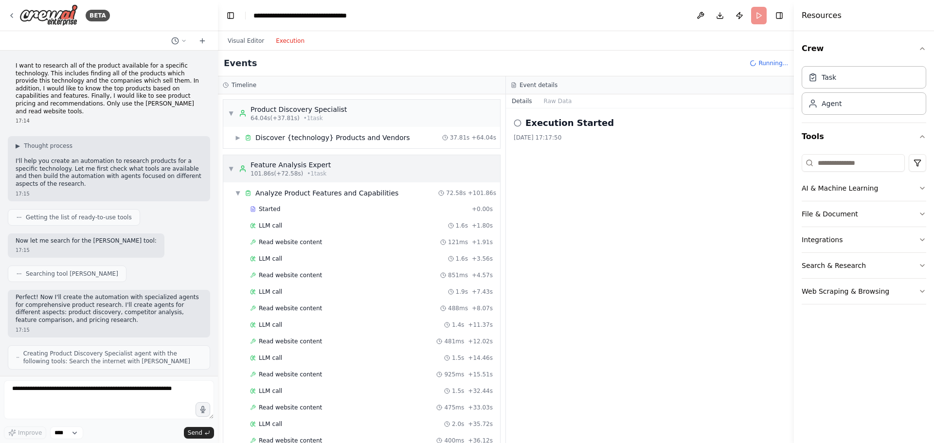
click at [231, 168] on span "▼" at bounding box center [231, 169] width 6 height 8
click at [233, 200] on div "▼ Analyze Product Features and Capabilities 72.58s + 101.86s" at bounding box center [365, 193] width 269 height 18
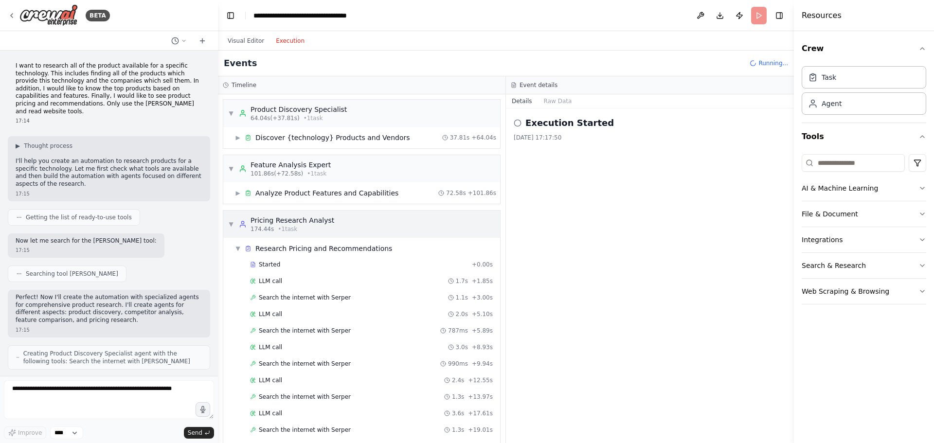
click at [229, 227] on span "▼" at bounding box center [231, 224] width 6 height 8
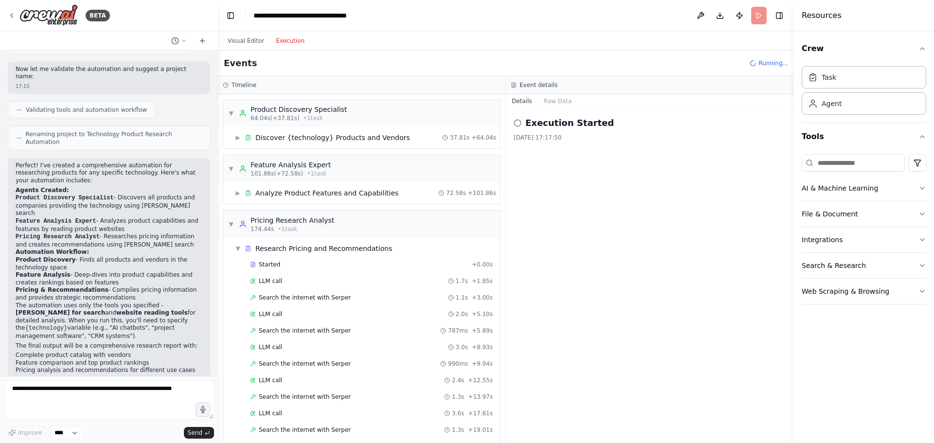
scroll to position [494, 0]
click at [523, 99] on button "Details" at bounding box center [522, 101] width 32 height 14
click at [559, 103] on button "Raw Data" at bounding box center [558, 101] width 40 height 14
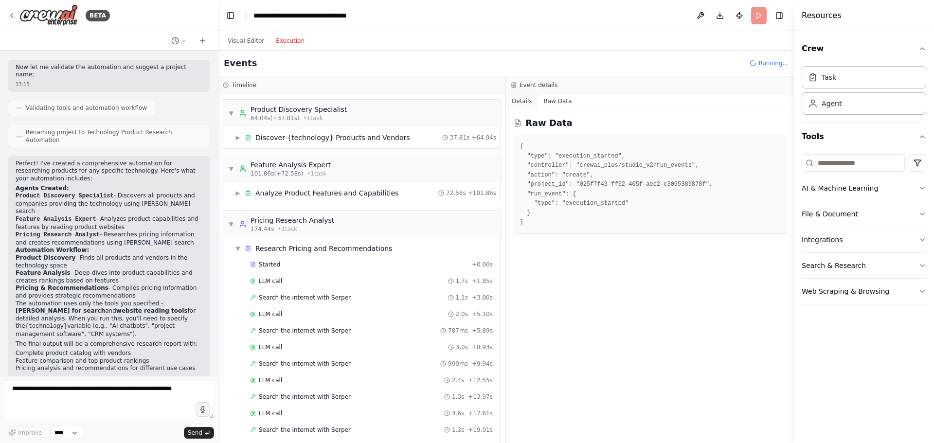
click at [520, 105] on button "Details" at bounding box center [522, 101] width 32 height 14
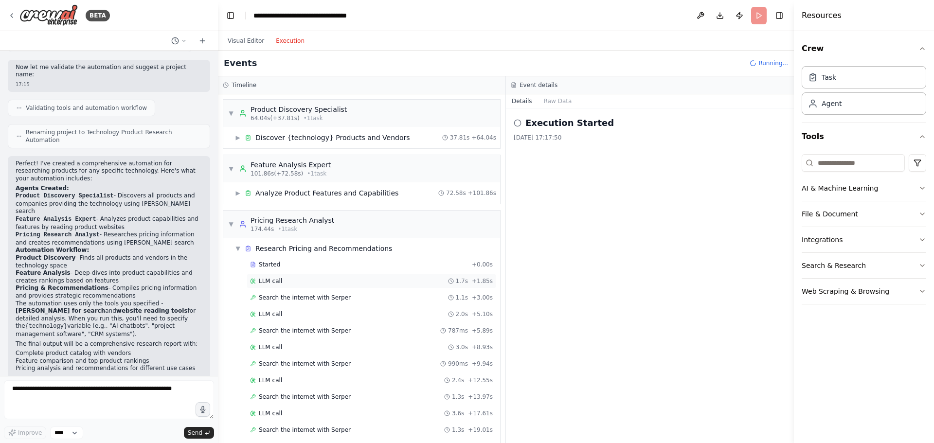
click at [273, 281] on span "LLM call" at bounding box center [270, 281] width 23 height 8
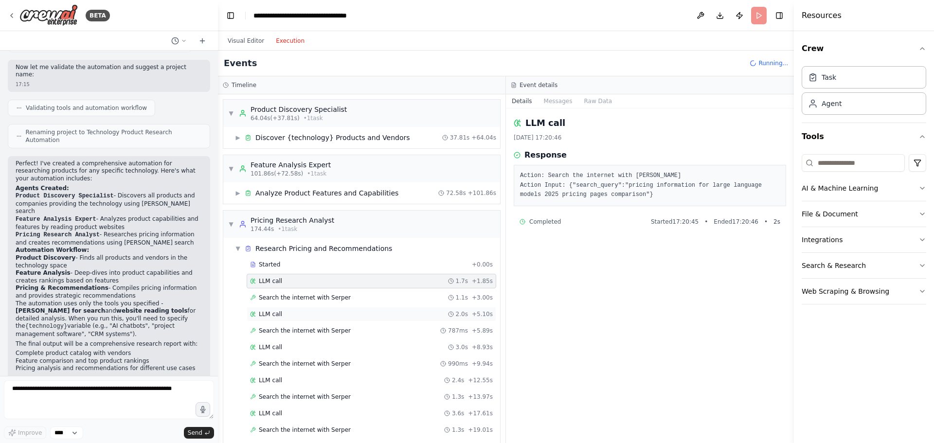
click at [279, 318] on div "LLM call 2.0s + 5.10s" at bounding box center [371, 314] width 249 height 15
click at [291, 333] on span "Search the internet with Serper" at bounding box center [305, 331] width 92 height 8
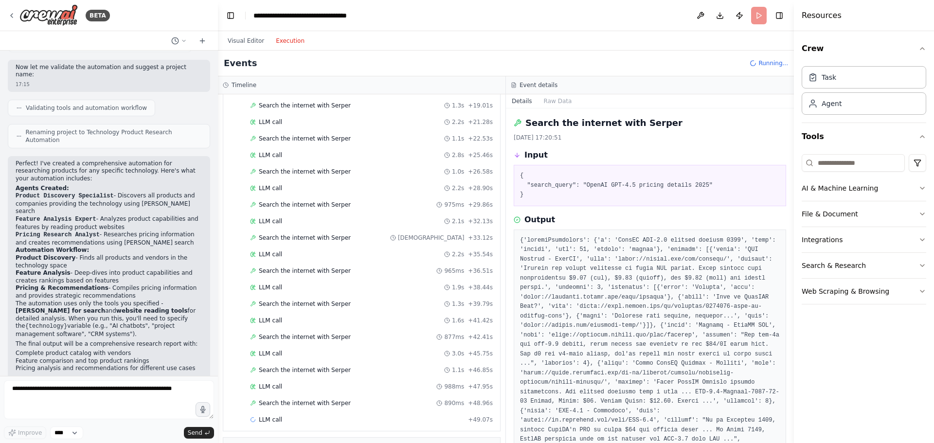
scroll to position [350, 0]
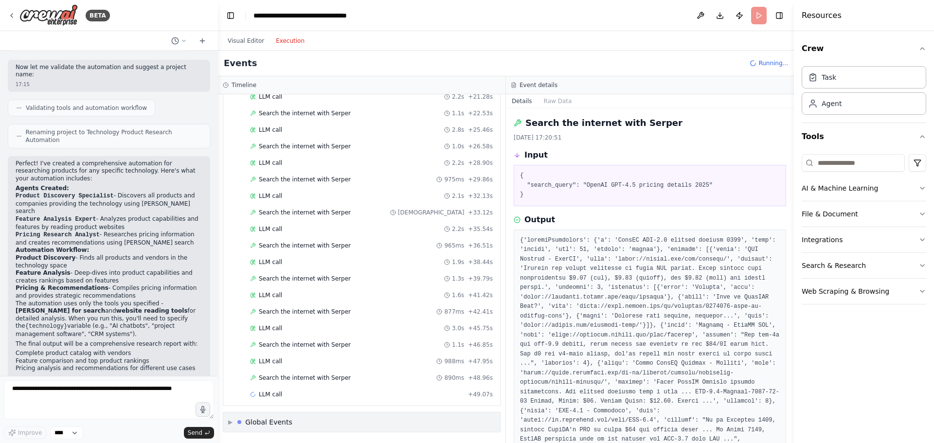
click at [232, 421] on span "▶" at bounding box center [230, 422] width 4 height 8
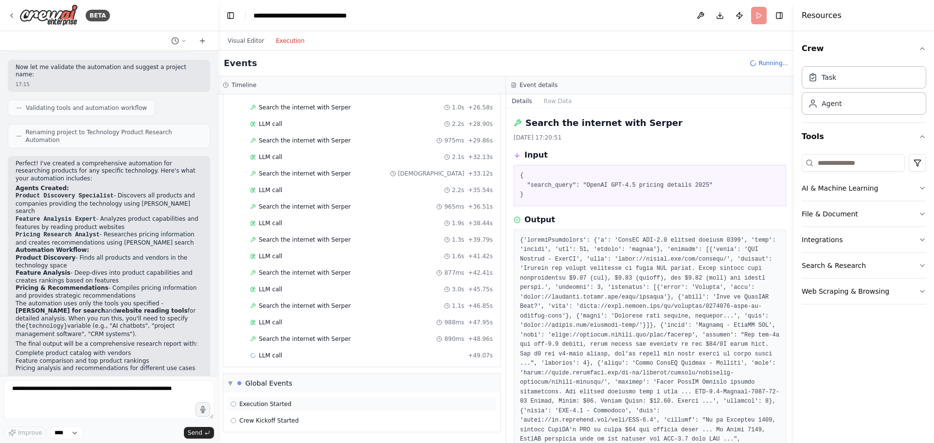
click at [275, 407] on span "Execution Started" at bounding box center [265, 404] width 52 height 8
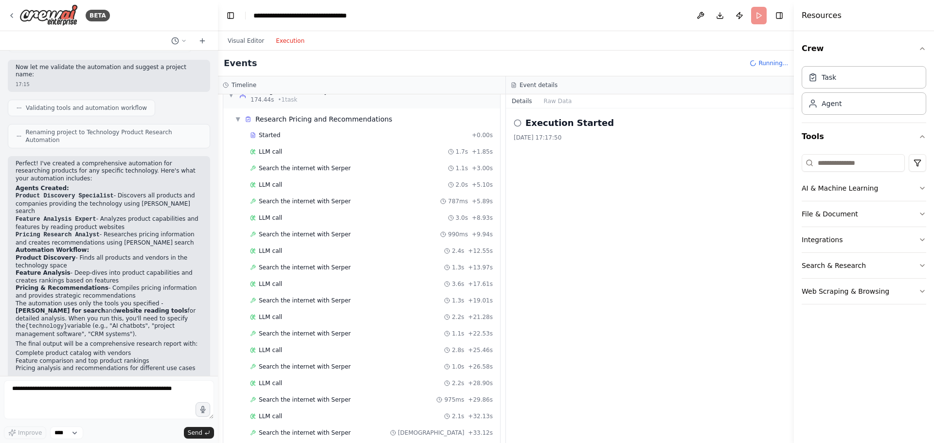
scroll to position [0, 0]
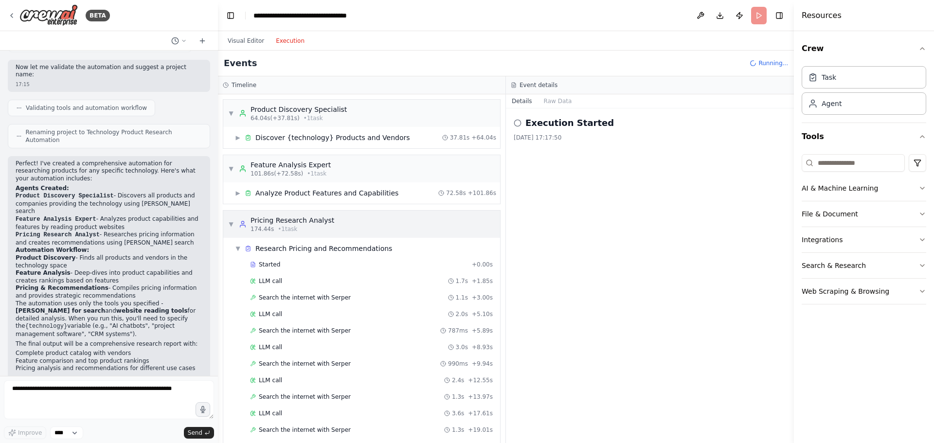
click at [224, 223] on div "▼ Pricing Research Analyst 174.44s • 1 task" at bounding box center [361, 224] width 277 height 27
click at [290, 194] on div "Analyze Product Features and Capabilities" at bounding box center [326, 193] width 143 height 10
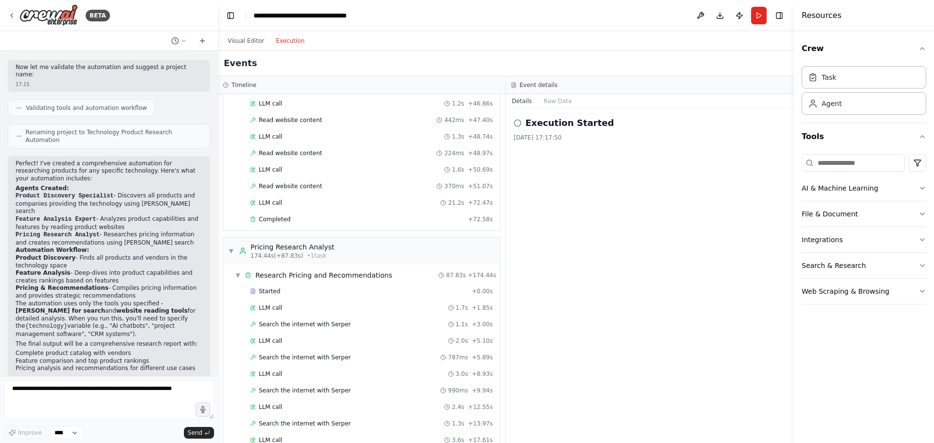
scroll to position [454, 0]
click at [283, 215] on span "Completed" at bounding box center [275, 218] width 32 height 8
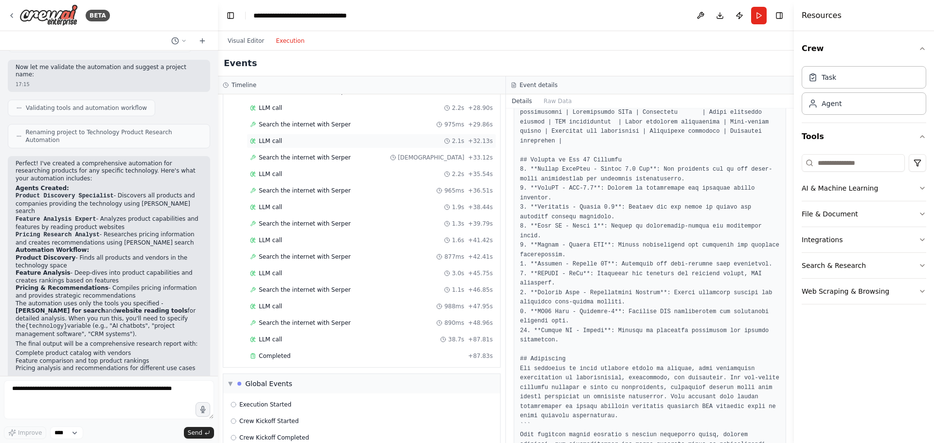
scroll to position [908, 0]
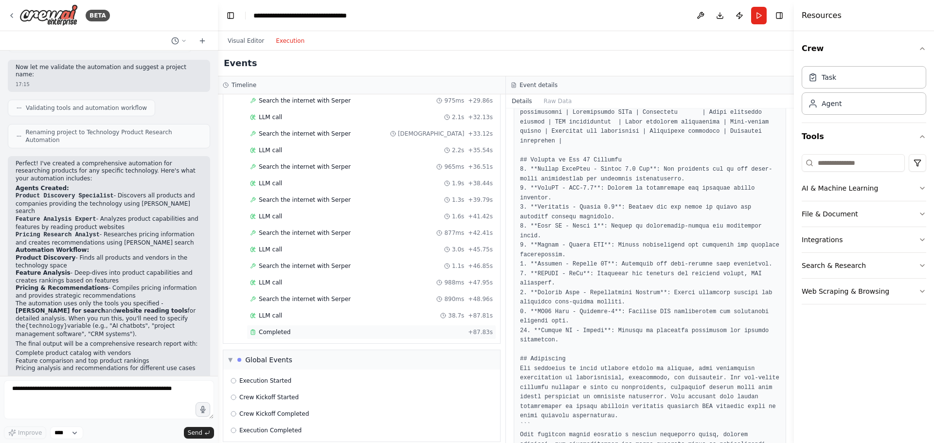
click at [279, 336] on div "Completed + 87.83s" at bounding box center [371, 332] width 249 height 15
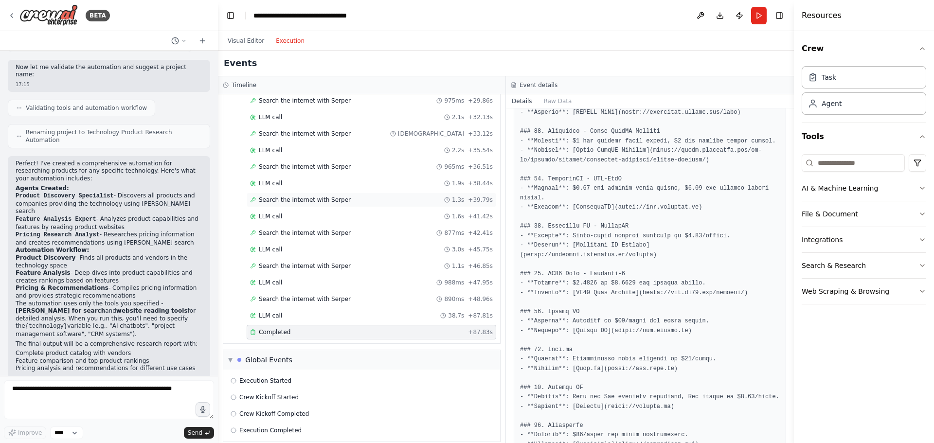
click at [293, 204] on div "Search the internet with Serper 1.3s + 39.79s" at bounding box center [371, 200] width 249 height 15
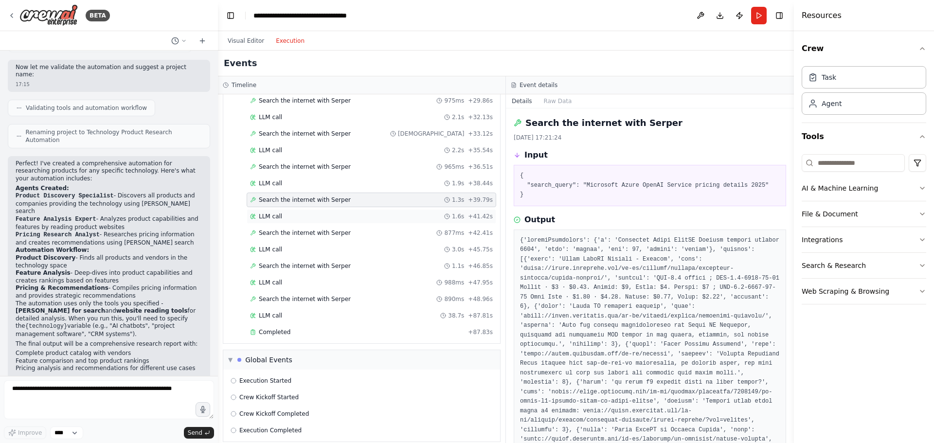
click at [293, 216] on div "LLM call 1.6s + 41.42s" at bounding box center [371, 216] width 243 height 8
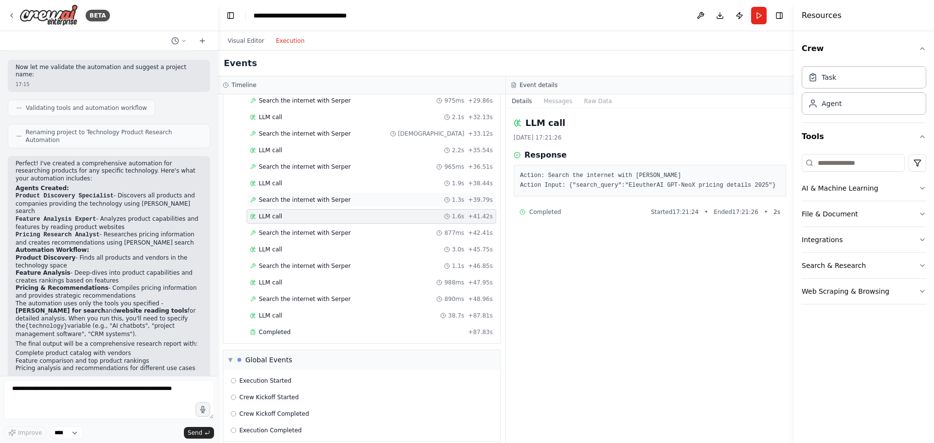
click at [300, 203] on span "Search the internet with Serper" at bounding box center [305, 200] width 92 height 8
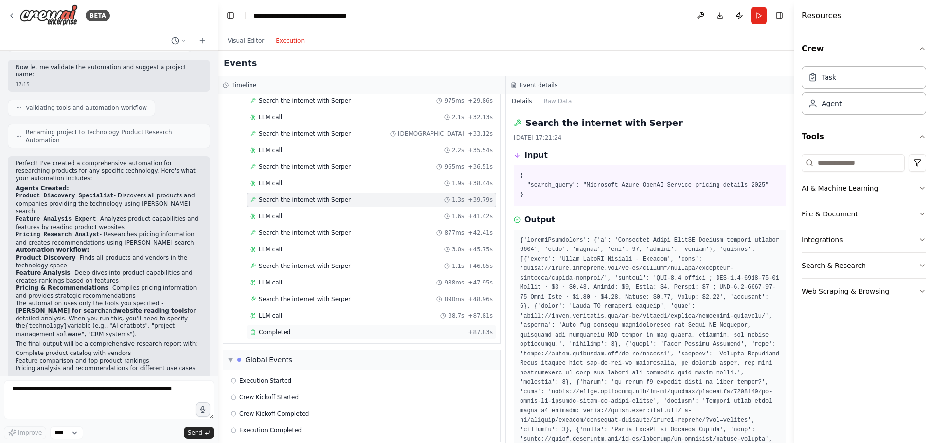
click at [296, 333] on div "Completed" at bounding box center [357, 332] width 214 height 8
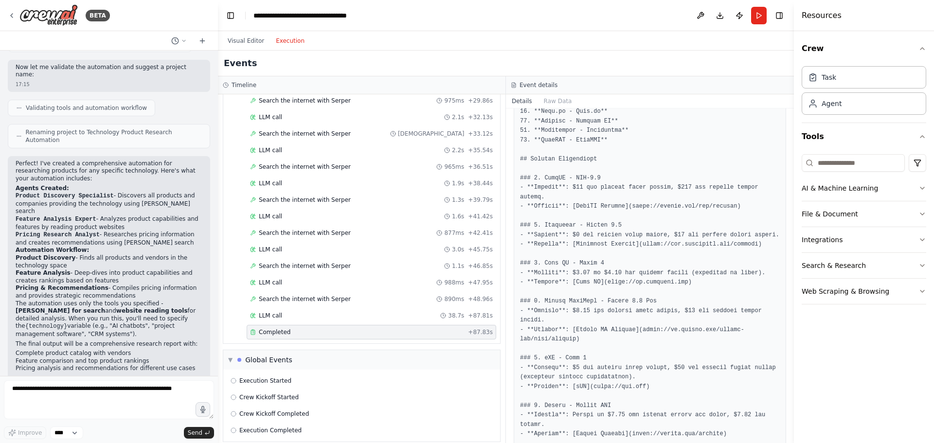
scroll to position [259, 0]
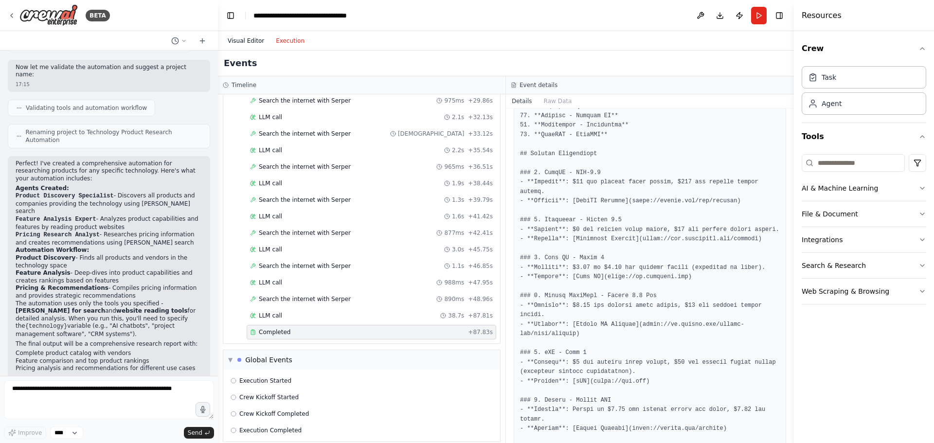
click at [245, 39] on button "Visual Editor" at bounding box center [246, 41] width 48 height 12
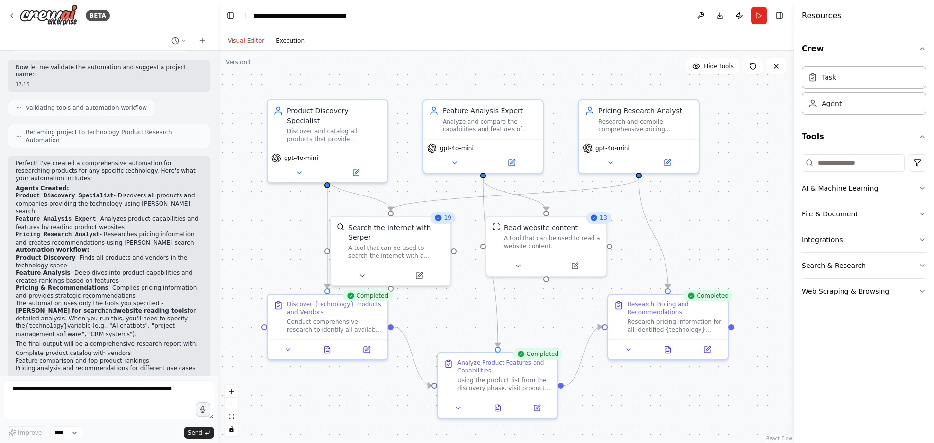
click at [288, 43] on button "Execution" at bounding box center [290, 41] width 40 height 12
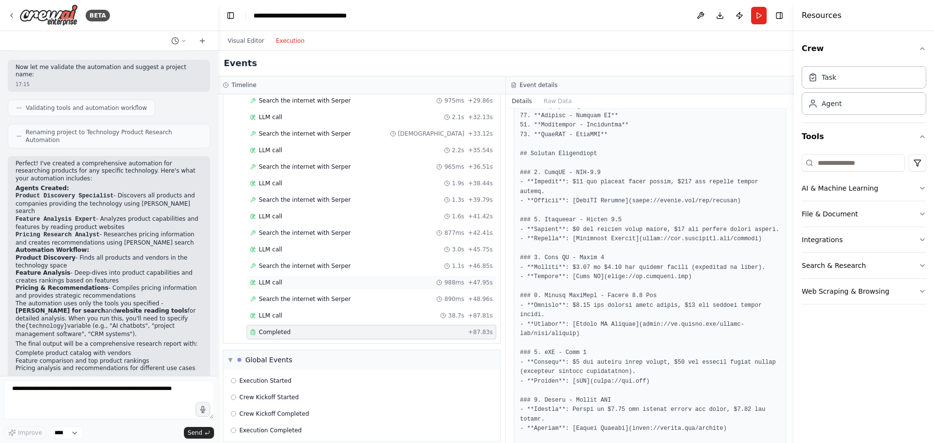
scroll to position [917, 0]
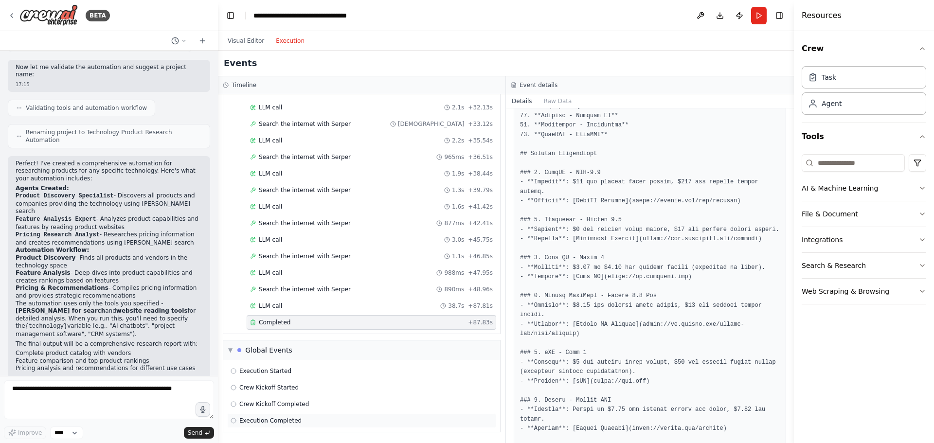
click at [274, 423] on span "Execution Completed" at bounding box center [270, 421] width 62 height 8
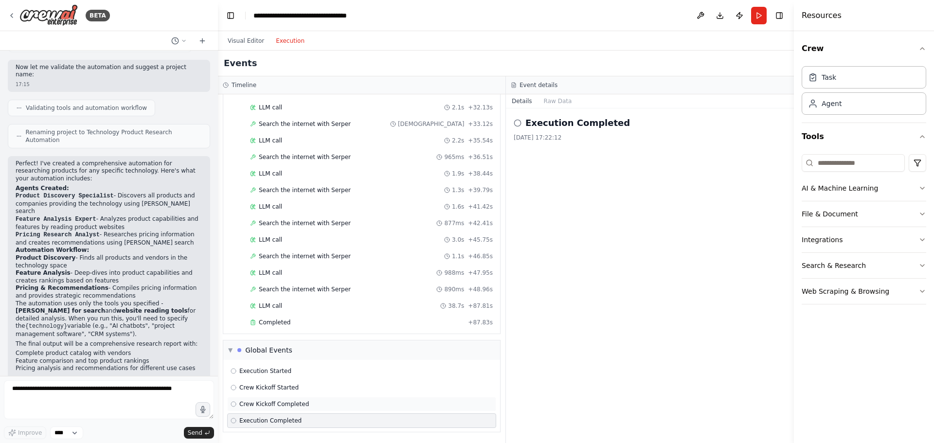
click at [291, 405] on span "Crew Kickoff Completed" at bounding box center [274, 404] width 70 height 8
click at [286, 373] on div "Execution Started" at bounding box center [361, 371] width 262 height 8
click at [231, 350] on span "▼" at bounding box center [230, 350] width 4 height 8
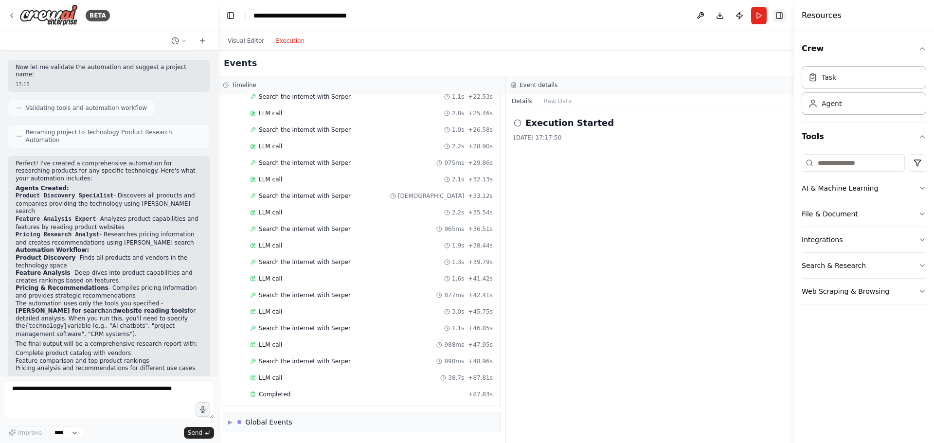
click at [777, 16] on button "Toggle Right Sidebar" at bounding box center [779, 16] width 14 height 14
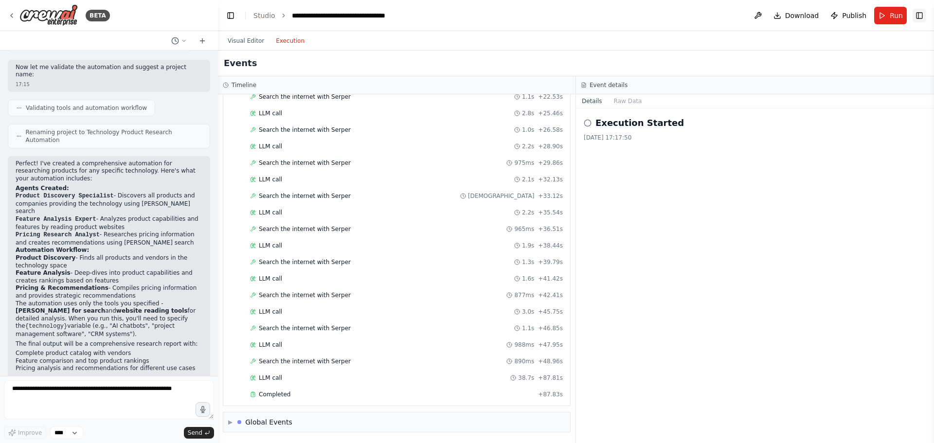
click at [924, 13] on button "Toggle Right Sidebar" at bounding box center [919, 16] width 14 height 14
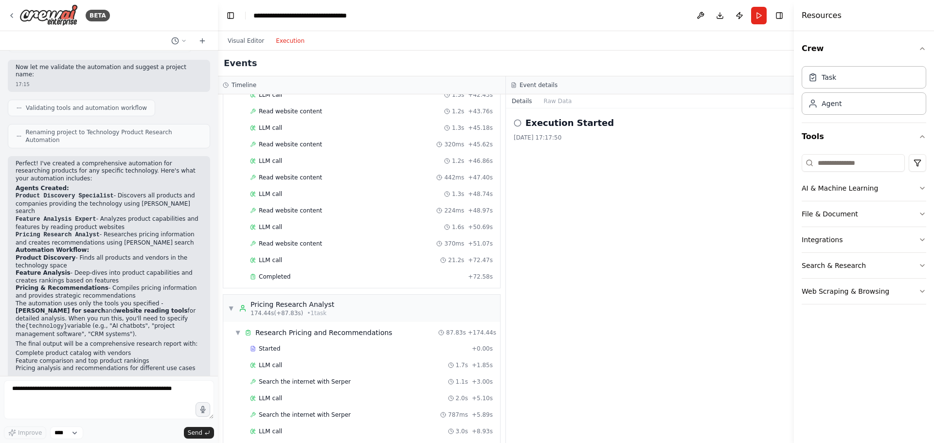
scroll to position [392, 0]
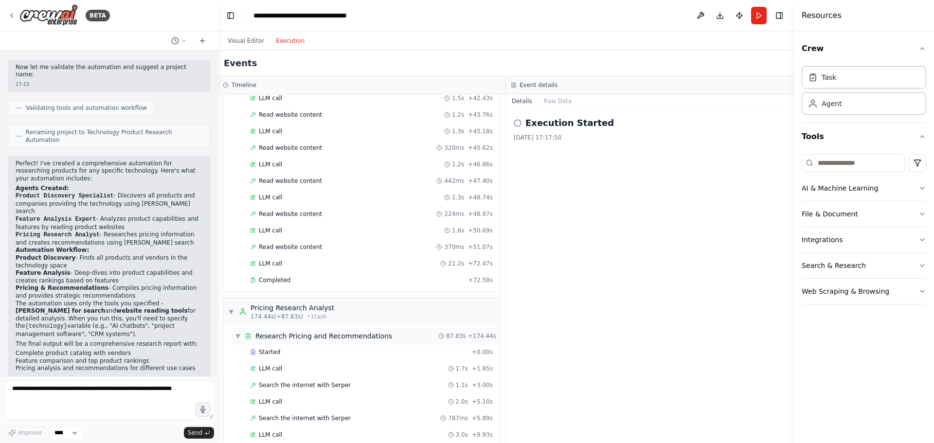
click at [237, 337] on span "▼" at bounding box center [238, 336] width 6 height 8
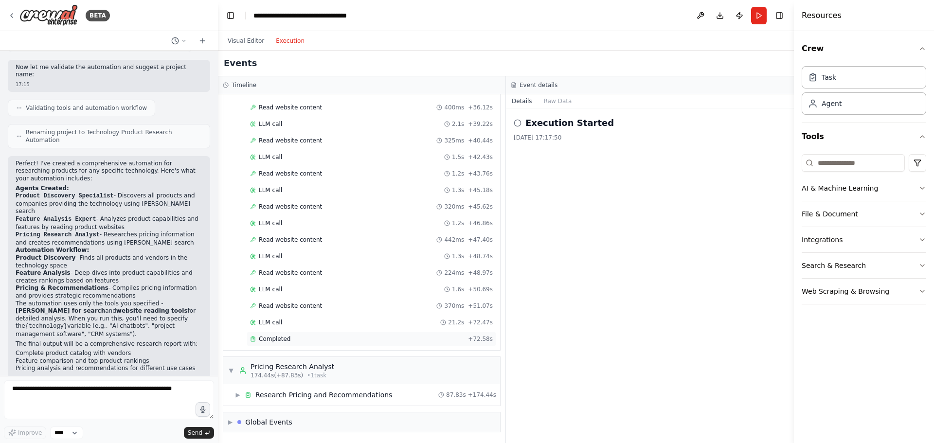
click at [270, 337] on span "Completed" at bounding box center [275, 339] width 32 height 8
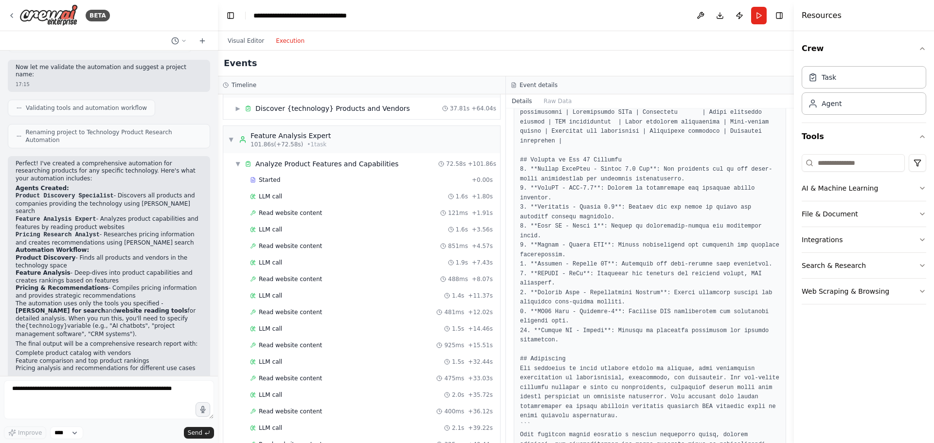
scroll to position [0, 0]
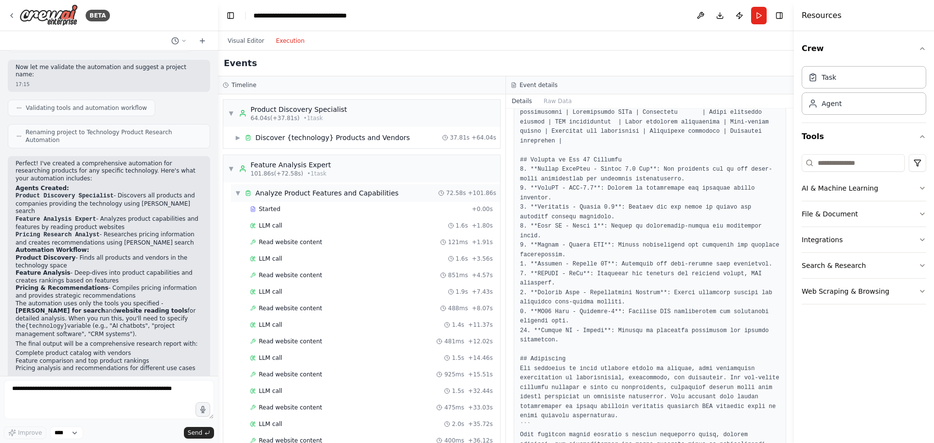
click at [240, 191] on span "▼" at bounding box center [238, 193] width 6 height 8
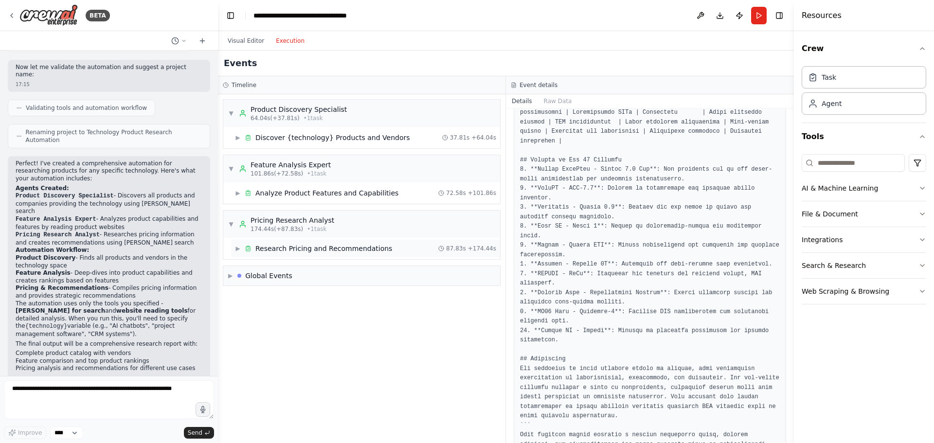
click at [237, 250] on span "▶" at bounding box center [238, 249] width 6 height 8
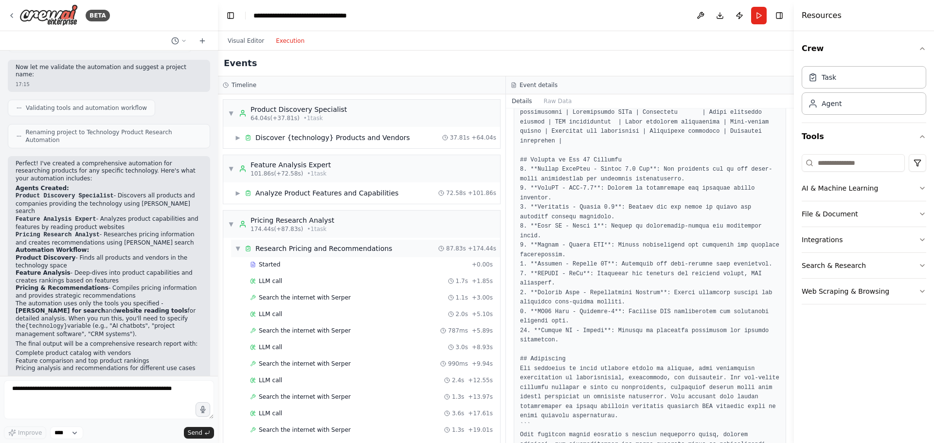
click at [237, 250] on span "▼" at bounding box center [238, 249] width 6 height 8
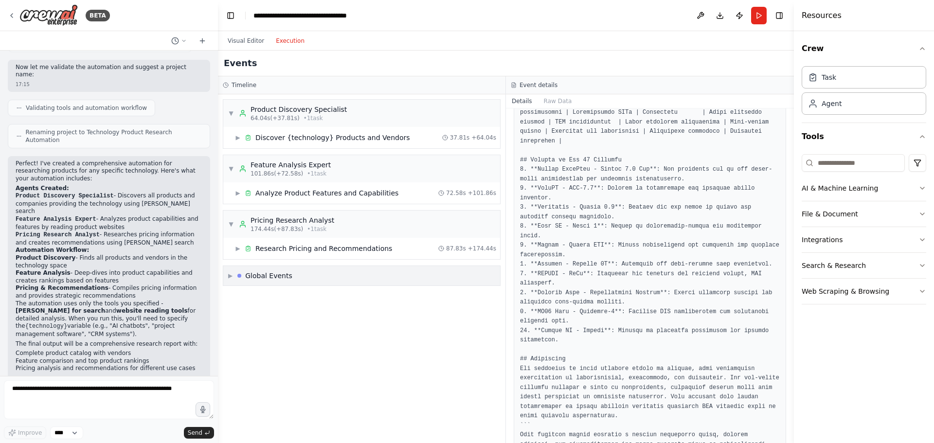
click at [231, 277] on span "▶" at bounding box center [230, 276] width 4 height 8
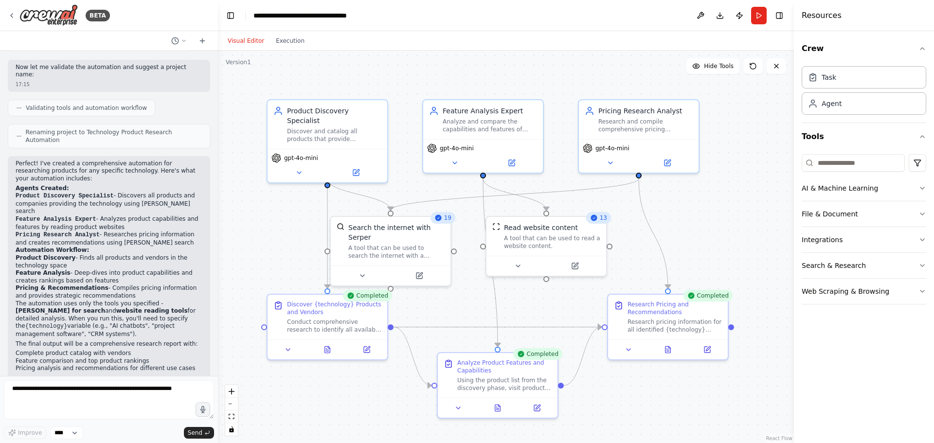
click at [243, 42] on button "Visual Editor" at bounding box center [246, 41] width 48 height 12
click at [516, 160] on button at bounding box center [511, 161] width 55 height 12
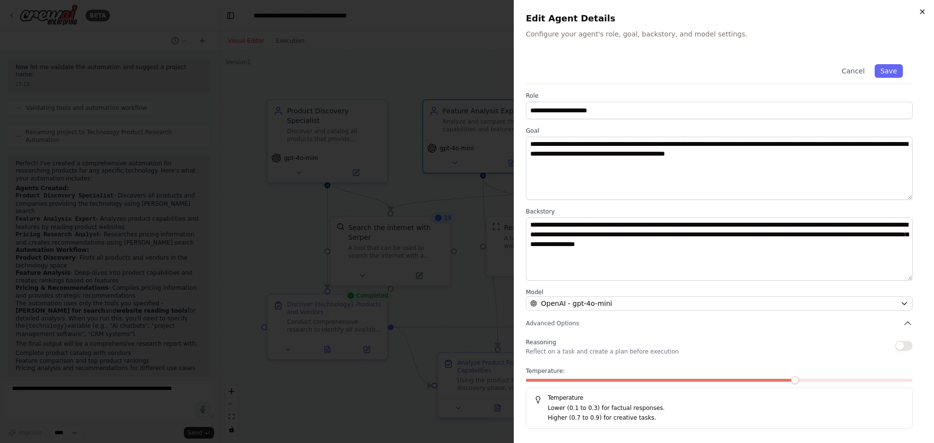
click at [920, 11] on icon "button" at bounding box center [922, 12] width 8 height 8
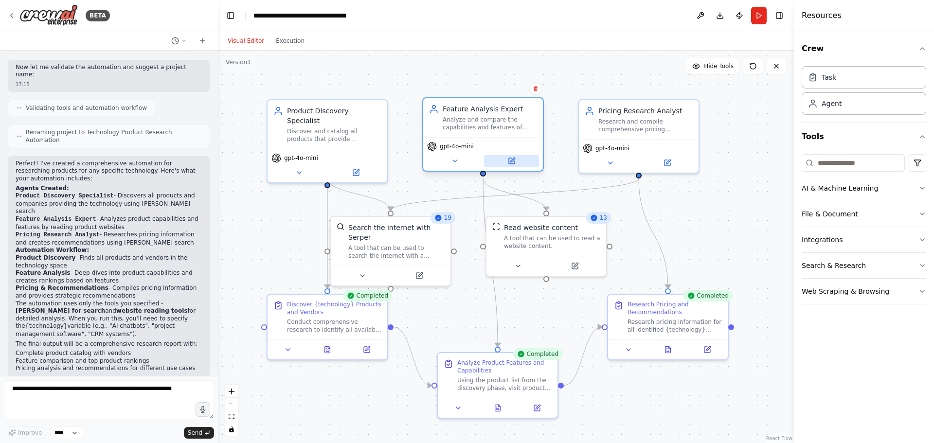
click at [511, 165] on button at bounding box center [511, 161] width 55 height 12
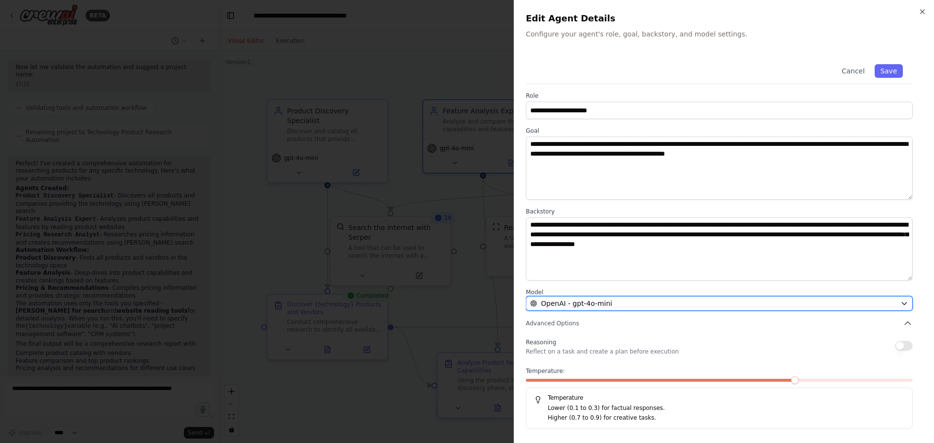
click at [710, 299] on div "OpenAI - gpt-4o-mini" at bounding box center [713, 304] width 366 height 10
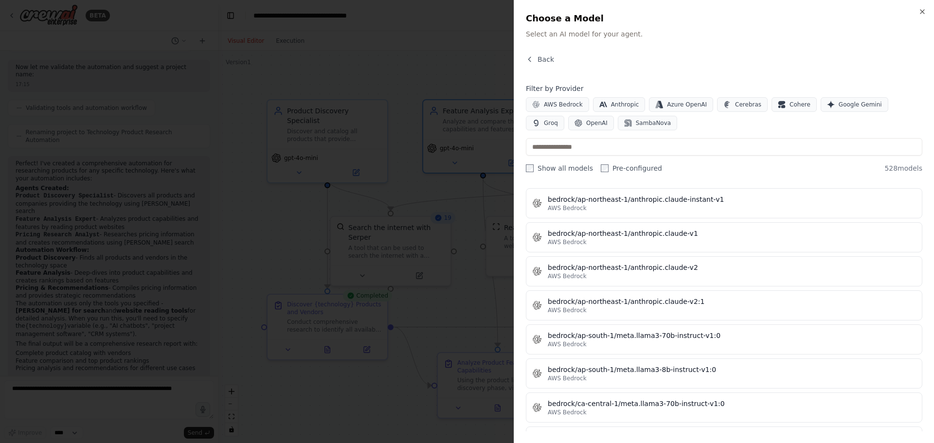
scroll to position [1686, 0]
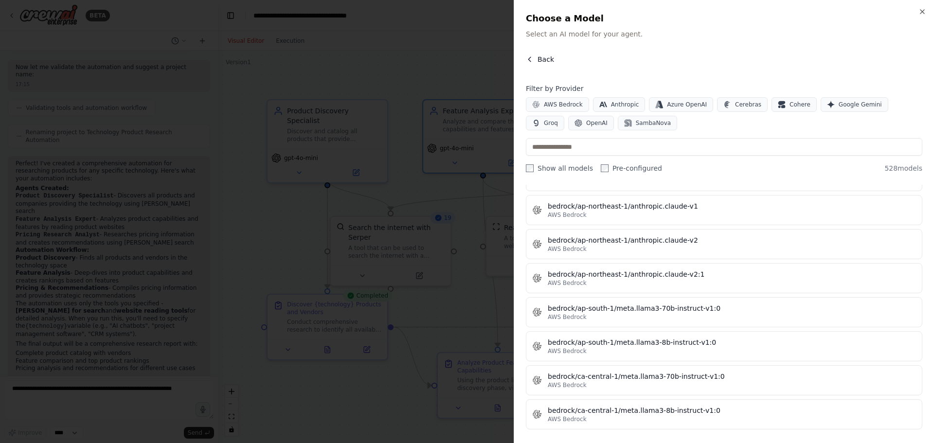
click at [533, 60] on button "Back" at bounding box center [540, 59] width 28 height 10
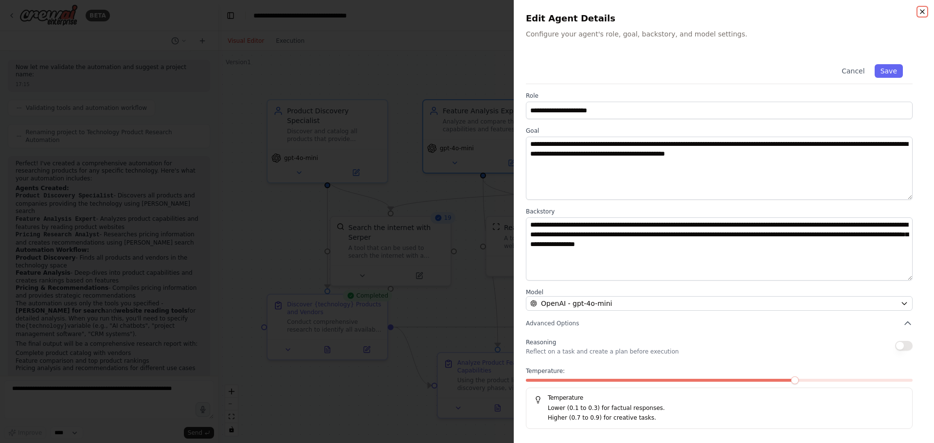
click at [921, 11] on icon "button" at bounding box center [922, 12] width 4 height 4
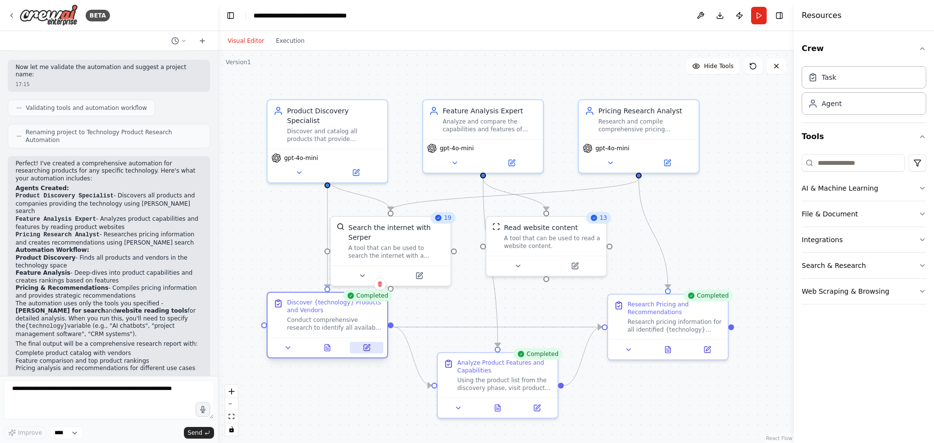
click at [368, 350] on icon at bounding box center [367, 348] width 6 height 6
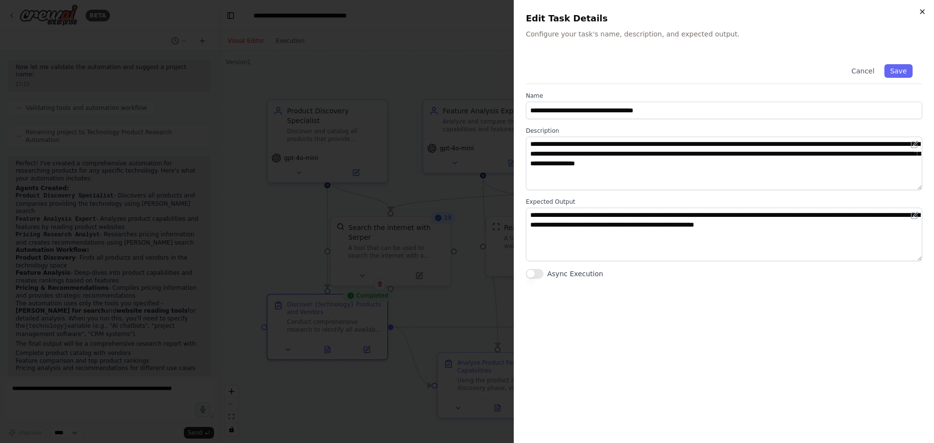
click at [925, 14] on icon "button" at bounding box center [922, 12] width 8 height 8
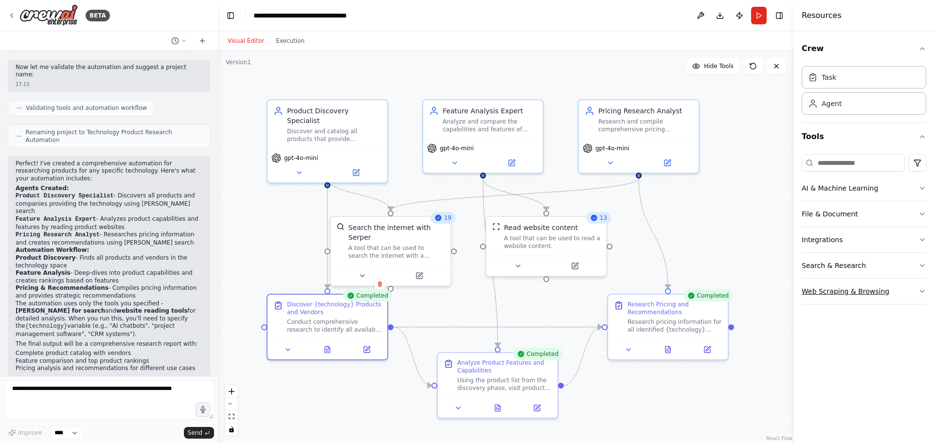
click at [925, 292] on icon "button" at bounding box center [922, 291] width 8 height 8
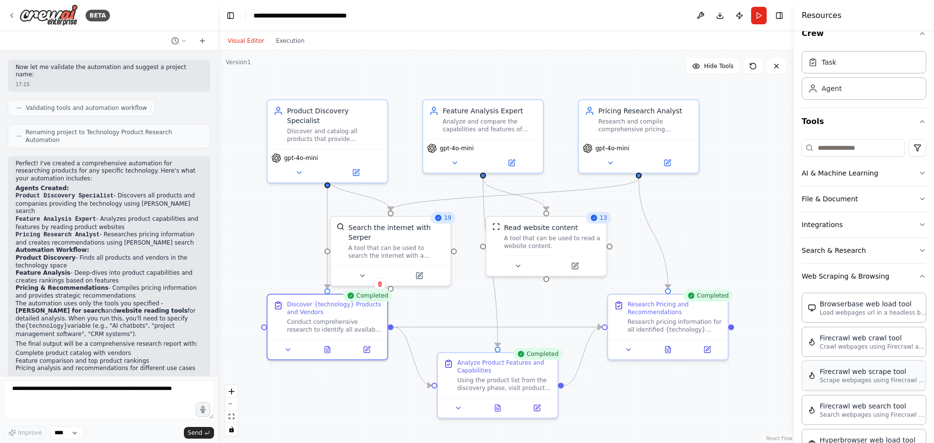
scroll to position [0, 0]
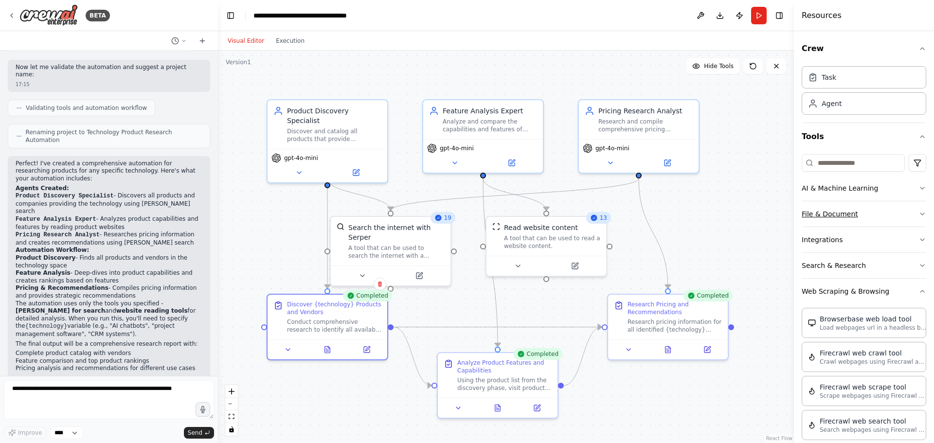
click at [920, 215] on icon "button" at bounding box center [922, 214] width 4 height 2
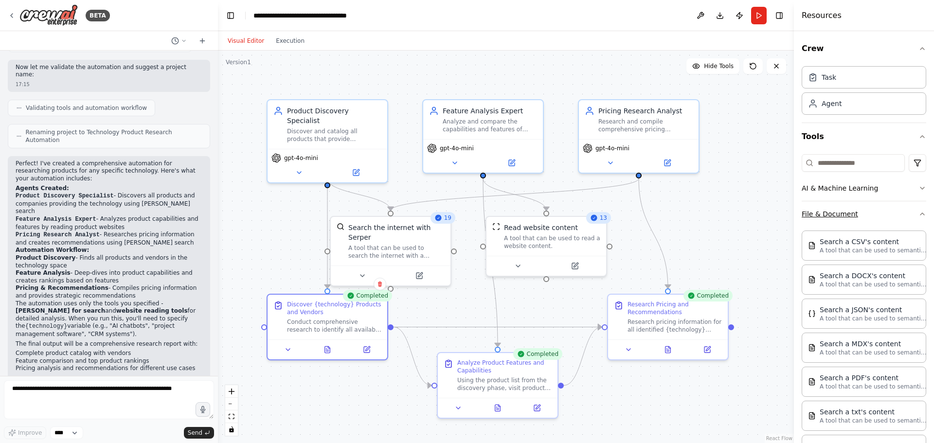
click at [920, 214] on icon "button" at bounding box center [922, 214] width 4 height 2
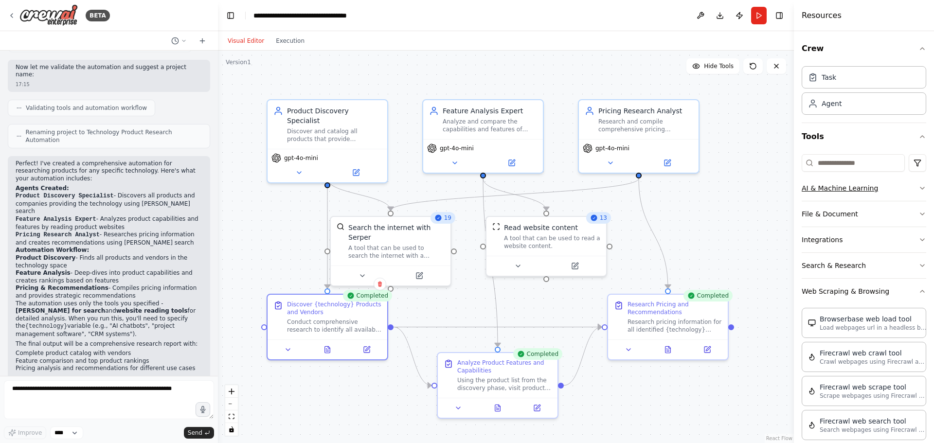
click at [918, 188] on icon "button" at bounding box center [922, 188] width 8 height 8
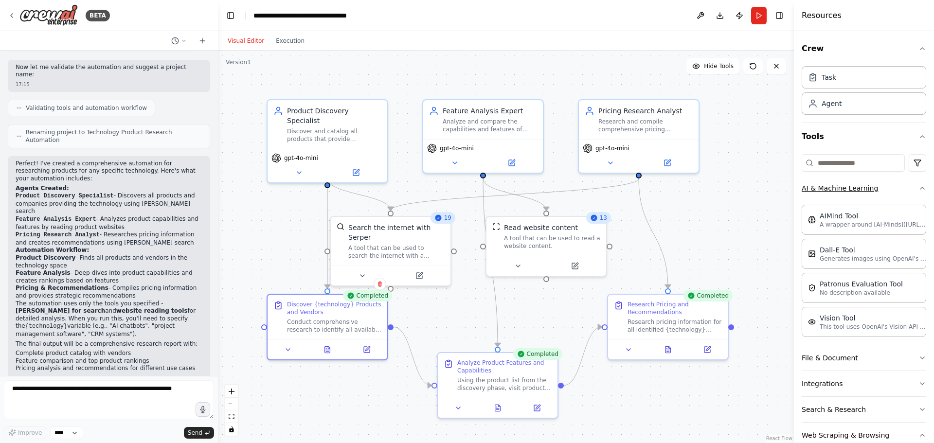
click at [918, 188] on icon "button" at bounding box center [922, 188] width 8 height 8
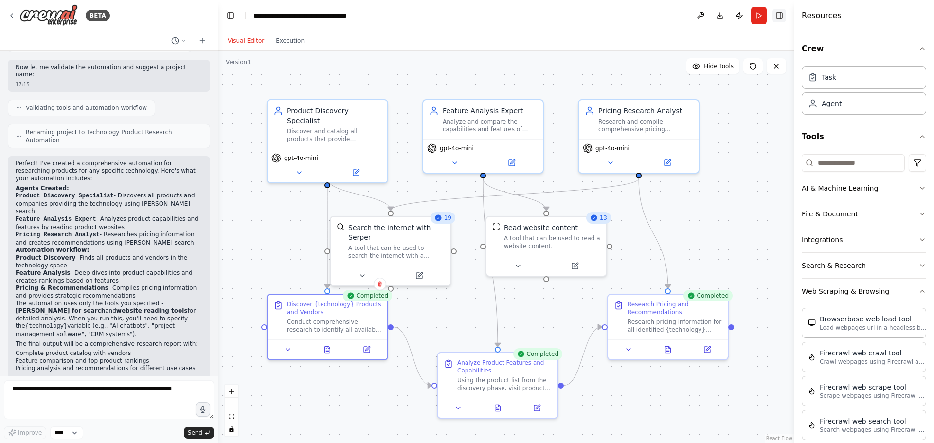
click at [778, 13] on button "Toggle Right Sidebar" at bounding box center [779, 16] width 14 height 14
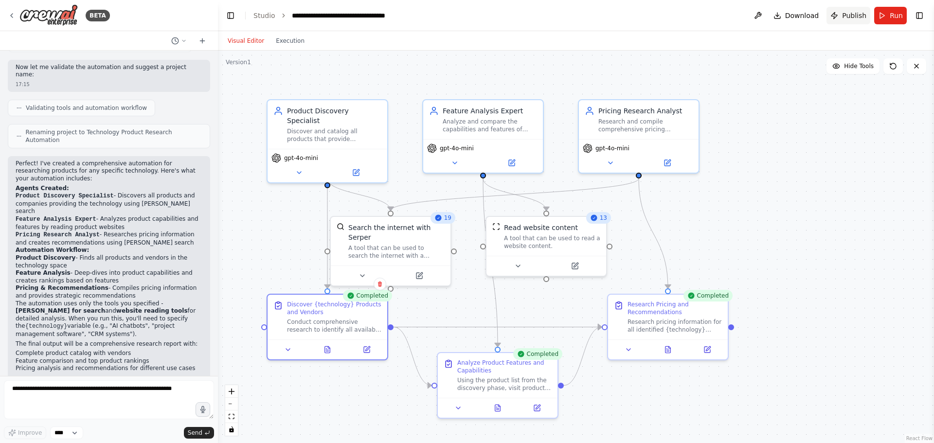
click at [853, 17] on span "Publish" at bounding box center [854, 16] width 24 height 10
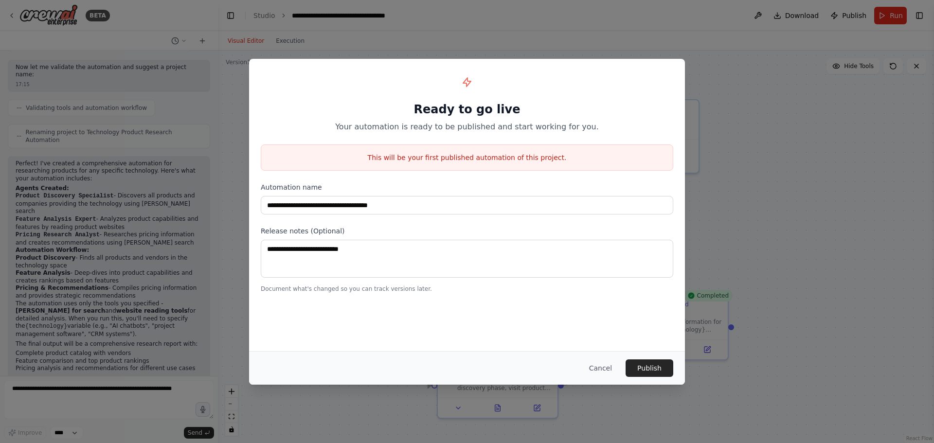
click at [800, 204] on div "**********" at bounding box center [467, 221] width 934 height 443
click at [605, 367] on button "Cancel" at bounding box center [600, 368] width 38 height 18
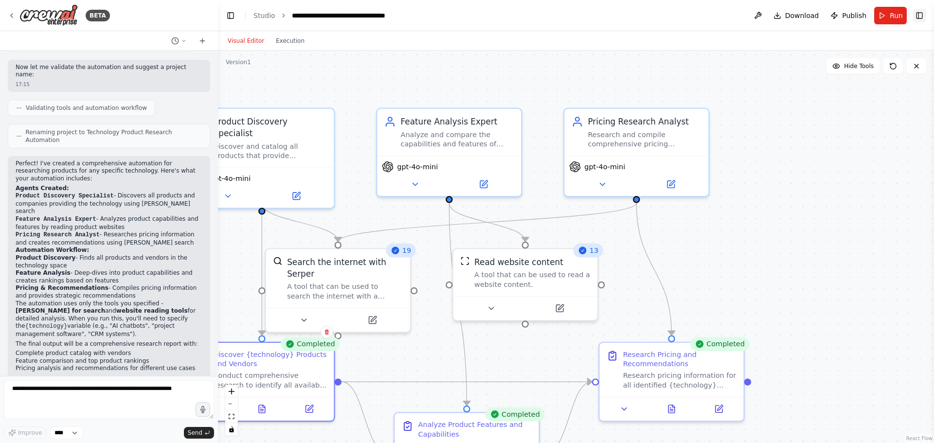
click at [915, 19] on button "Toggle Right Sidebar" at bounding box center [919, 16] width 14 height 14
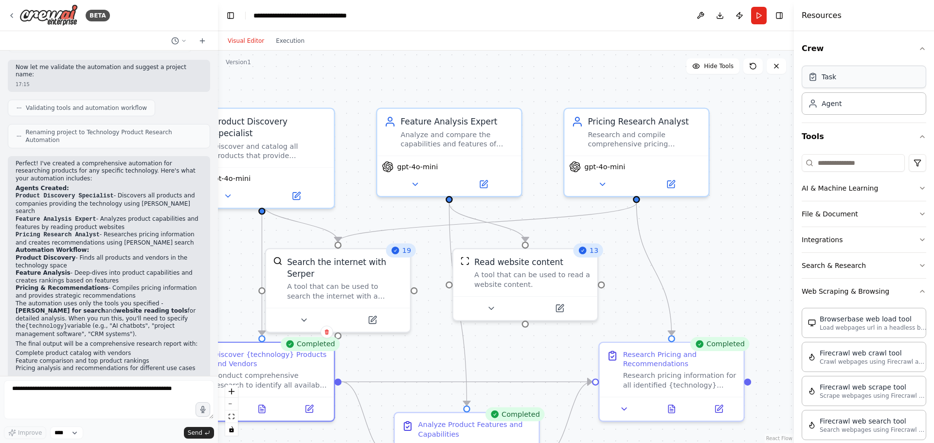
click at [850, 83] on div "Task" at bounding box center [863, 77] width 124 height 22
click at [783, 15] on button "Toggle Right Sidebar" at bounding box center [779, 16] width 14 height 14
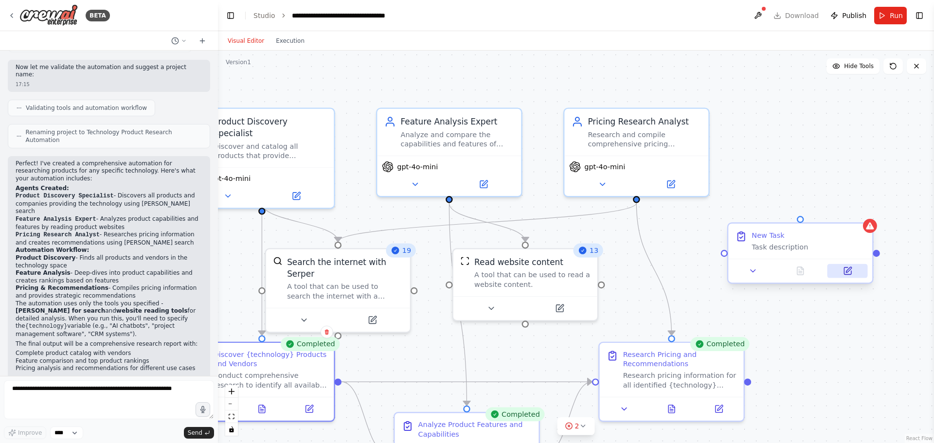
click at [848, 273] on icon at bounding box center [847, 270] width 7 height 7
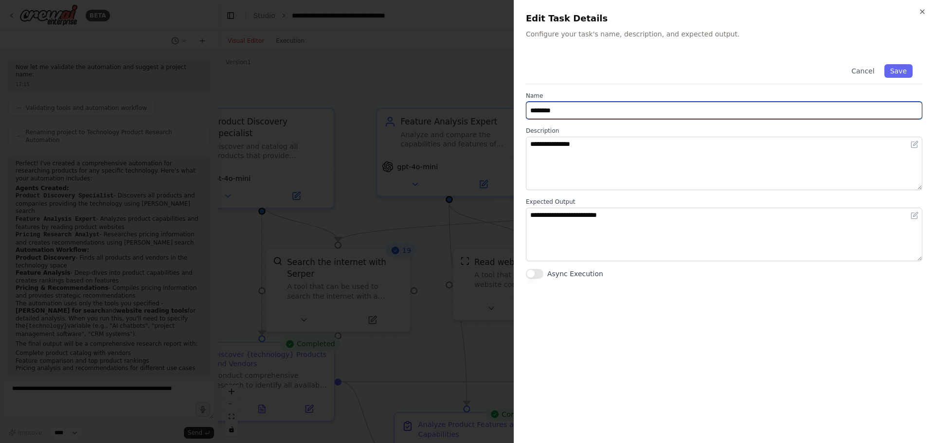
drag, startPoint x: 609, startPoint y: 110, endPoint x: 489, endPoint y: 101, distance: 120.5
click at [489, 101] on body "BETA I want to research all of the product available for a specific technology.…" at bounding box center [467, 221] width 934 height 443
type input "**********"
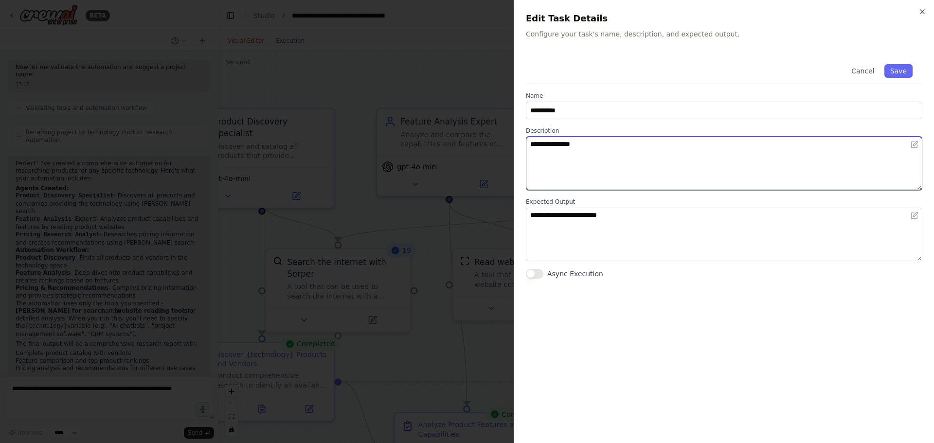
click at [662, 156] on textarea "**********" at bounding box center [724, 163] width 396 height 53
drag, startPoint x: 570, startPoint y: 152, endPoint x: 473, endPoint y: 152, distance: 97.7
click at [473, 152] on body "BETA I want to research all of the product available for a specific technology.…" at bounding box center [467, 221] width 934 height 443
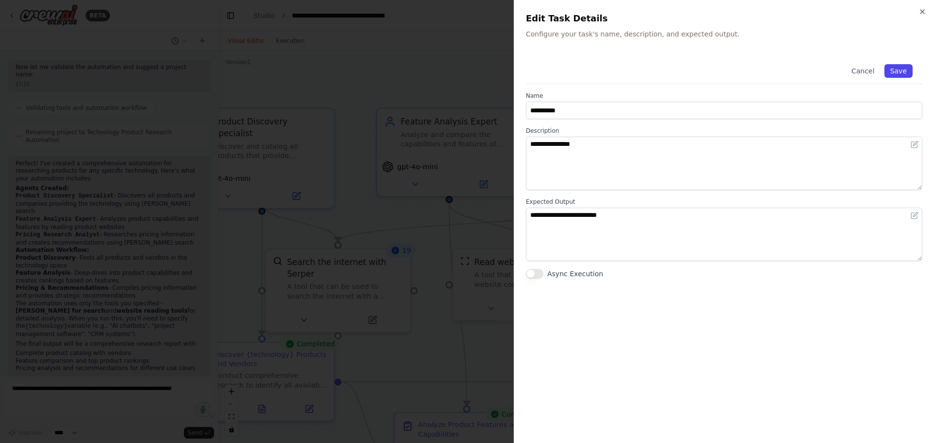
click at [899, 71] on button "Save" at bounding box center [898, 71] width 28 height 14
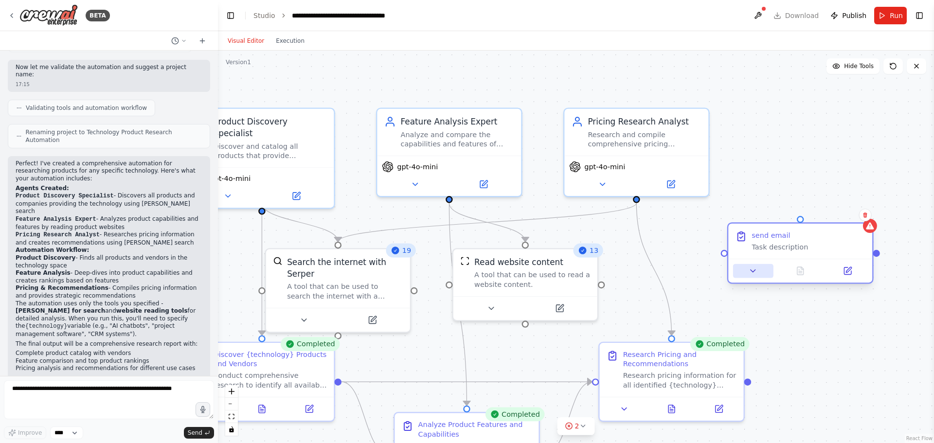
click at [756, 271] on icon at bounding box center [752, 270] width 9 height 9
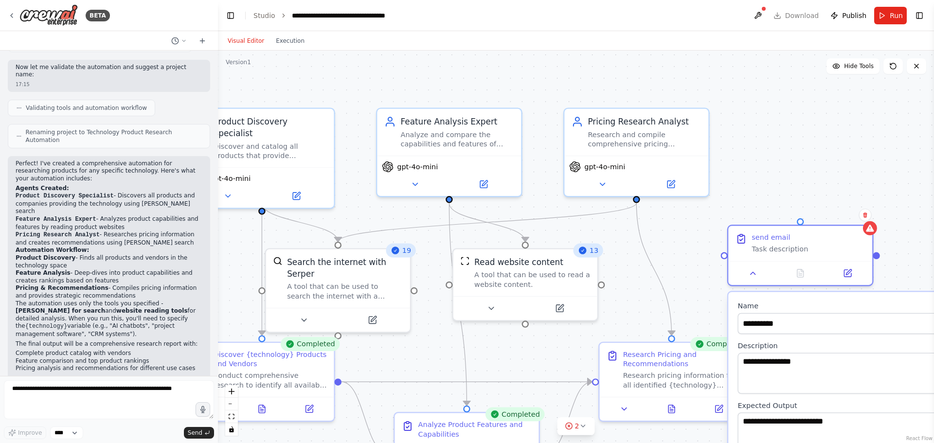
click at [924, 260] on div ".deletable-edge-delete-btn { width: 20px; height: 20px; border: 0px solid #ffff…" at bounding box center [576, 247] width 716 height 392
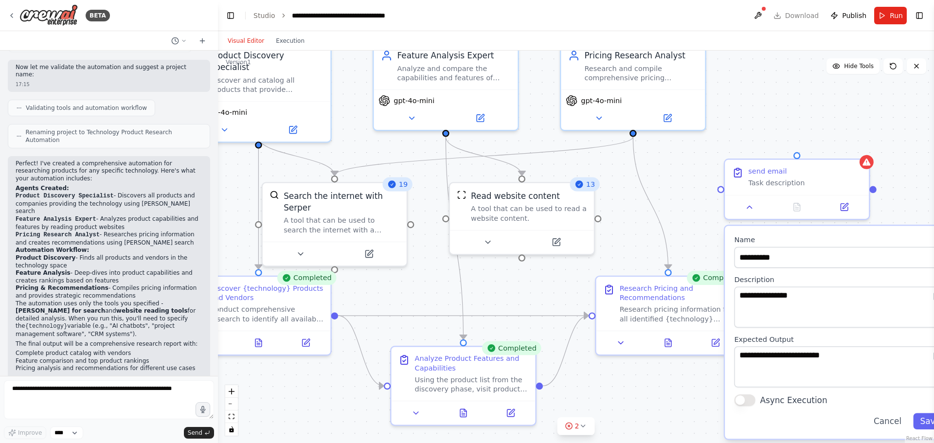
drag, startPoint x: 639, startPoint y: 200, endPoint x: 636, endPoint y: 134, distance: 66.2
click at [636, 134] on div ".deletable-edge-delete-btn { width: 20px; height: 20px; border: 0px solid #ffff…" at bounding box center [576, 247] width 716 height 392
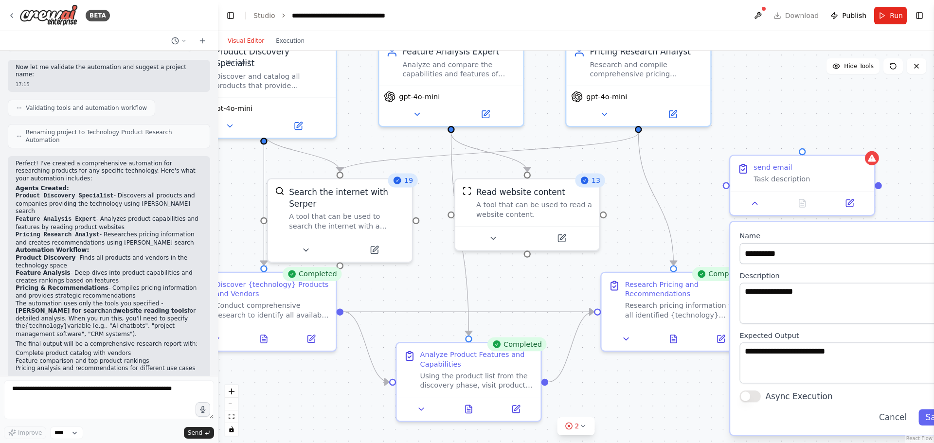
drag, startPoint x: 645, startPoint y: 135, endPoint x: 644, endPoint y: 130, distance: 5.0
click at [648, 130] on div ".deletable-edge-delete-btn { width: 20px; height: 20px; border: 0px solid #ffff…" at bounding box center [576, 247] width 716 height 392
click at [636, 130] on div ".deletable-edge-delete-btn { width: 20px; height: 20px; border: 0px solid #ffff…" at bounding box center [576, 247] width 716 height 392
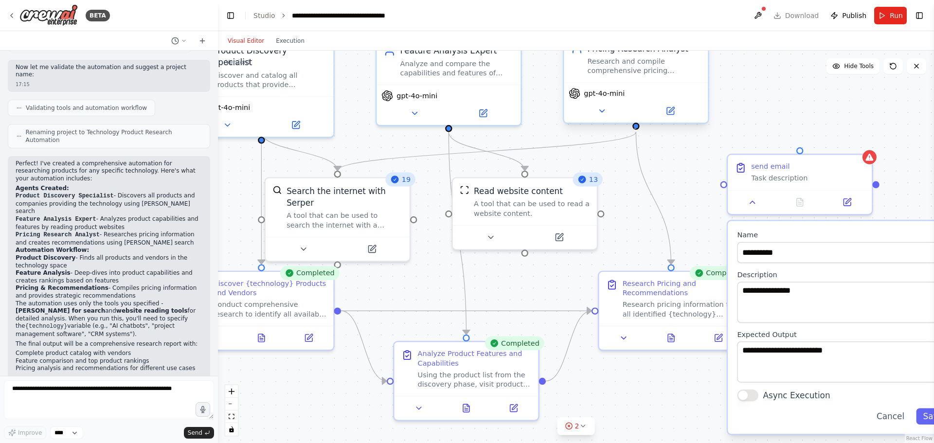
click at [634, 129] on div at bounding box center [635, 126] width 7 height 7
drag, startPoint x: 635, startPoint y: 129, endPoint x: 797, endPoint y: 149, distance: 163.1
click at [797, 149] on div "Product Discovery Specialist Discover and catalog all products that provide {te…" at bounding box center [560, 214] width 861 height 472
drag, startPoint x: 837, startPoint y: 169, endPoint x: 859, endPoint y: 138, distance: 38.0
click at [859, 138] on div ".deletable-edge-delete-btn { width: 20px; height: 20px; border: 0px solid #ffff…" at bounding box center [576, 247] width 716 height 392
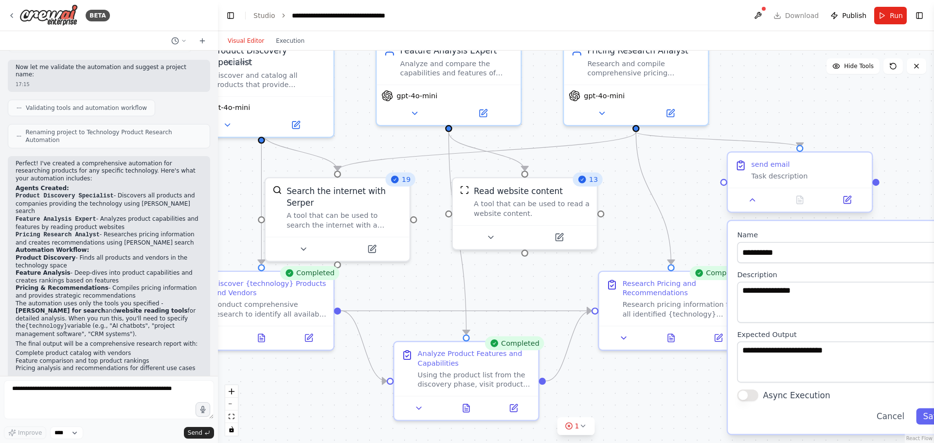
click at [844, 169] on div "send email" at bounding box center [807, 163] width 113 height 9
click at [865, 146] on icon at bounding box center [864, 143] width 4 height 5
click at [835, 144] on button "Confirm" at bounding box center [836, 144] width 35 height 12
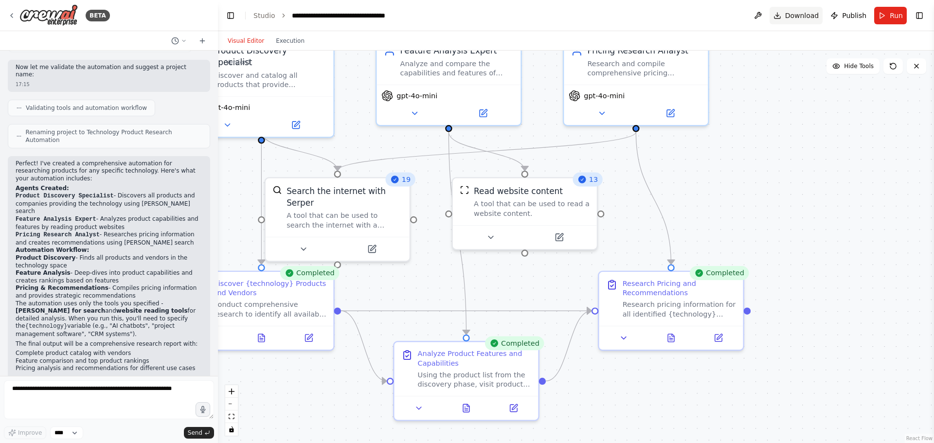
click at [802, 17] on span "Download" at bounding box center [802, 16] width 34 height 10
click at [800, 17] on span "Download" at bounding box center [802, 16] width 34 height 10
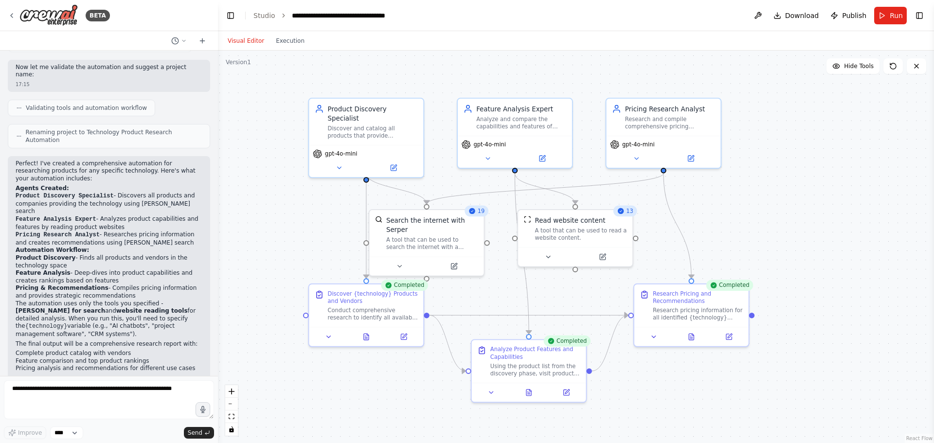
drag, startPoint x: 257, startPoint y: 112, endPoint x: 260, endPoint y: 137, distance: 25.5
click at [260, 137] on div ".deletable-edge-delete-btn { width: 20px; height: 20px; border: 0px solid #ffff…" at bounding box center [576, 247] width 716 height 392
click at [264, 19] on link "Studio" at bounding box center [264, 16] width 22 height 8
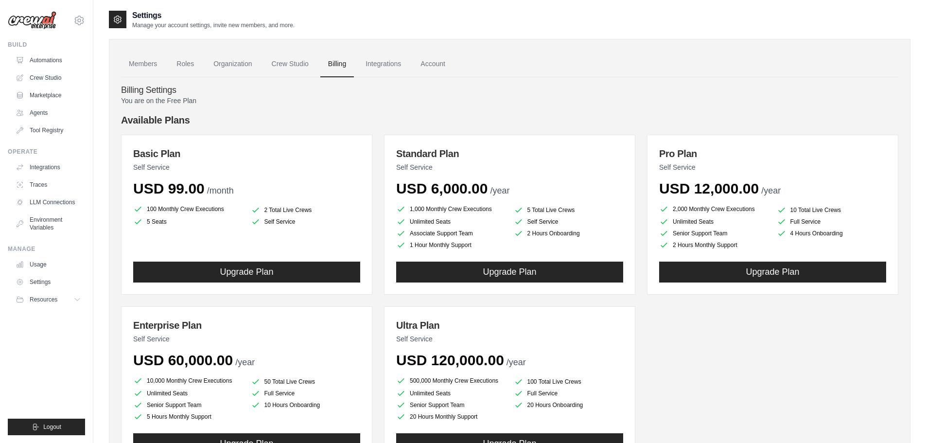
click at [499, 103] on p "You are on the Free Plan" at bounding box center [509, 101] width 777 height 10
click at [192, 210] on li "100 Monthly Crew Executions" at bounding box center [188, 209] width 110 height 12
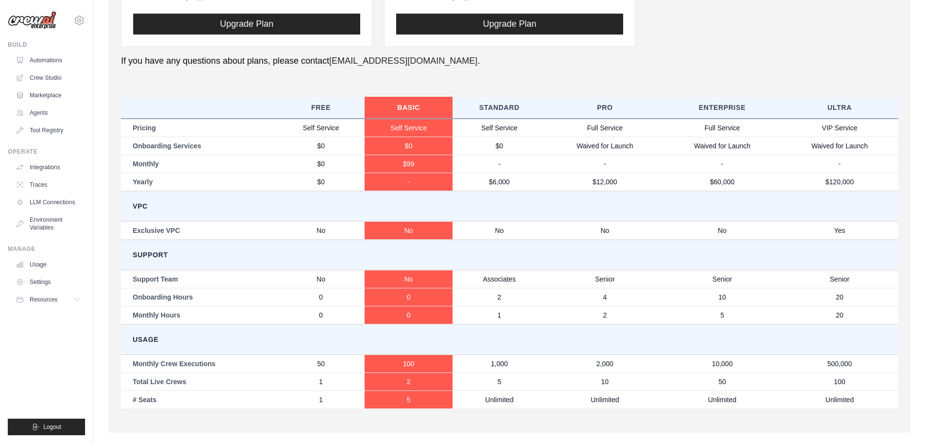
scroll to position [434, 0]
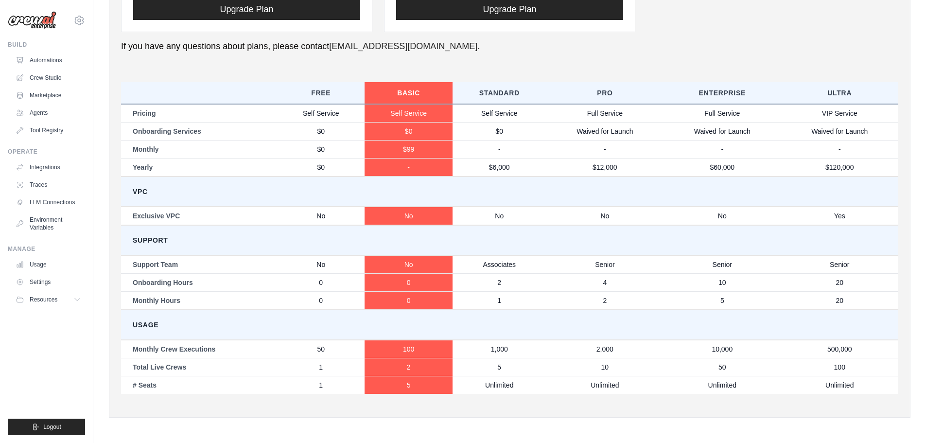
click at [410, 65] on div "You are on the Free Plan Available Plans Basic Plan Self Service USD 99.00 /mon…" at bounding box center [509, 34] width 777 height 744
click at [407, 64] on div "You are on the Free Plan Available Plans Basic Plan Self Service USD 99.00 /mon…" at bounding box center [509, 34] width 777 height 744
click at [405, 63] on div "You are on the Free Plan Available Plans Basic Plan Self Service USD 99.00 /mon…" at bounding box center [509, 34] width 777 height 744
click at [406, 236] on td "Support" at bounding box center [509, 240] width 777 height 30
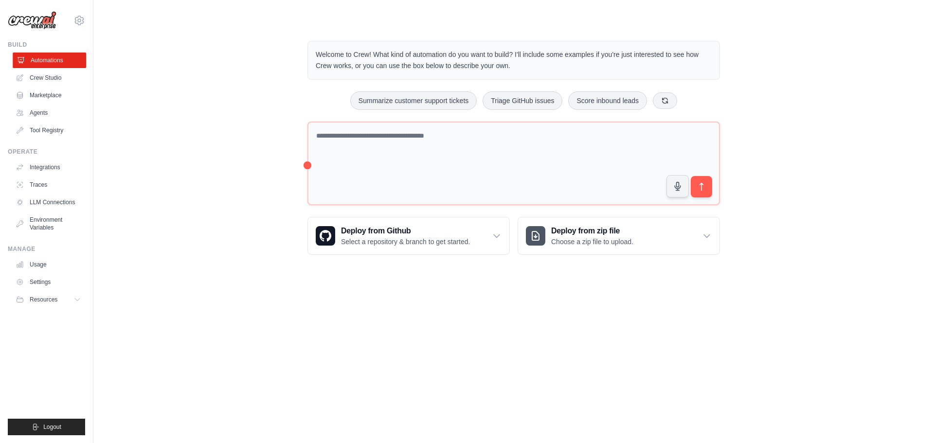
click at [55, 64] on link "Automations" at bounding box center [49, 61] width 73 height 16
click at [51, 78] on link "Crew Studio" at bounding box center [48, 78] width 73 height 16
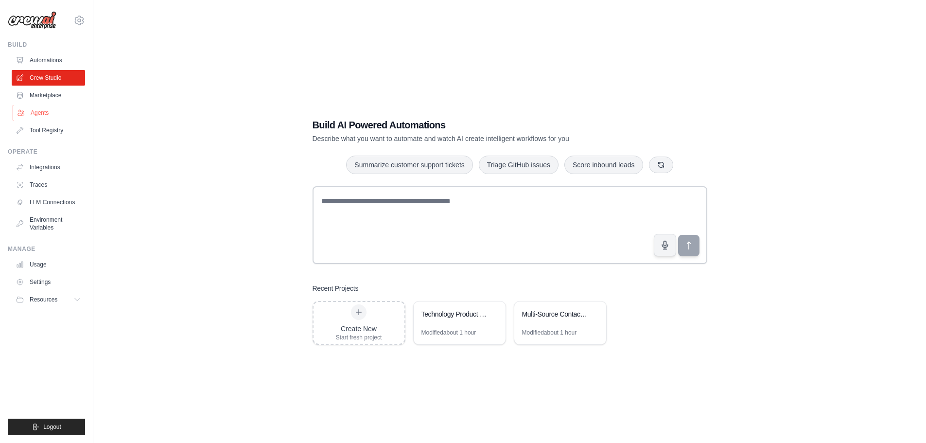
click at [43, 114] on link "Agents" at bounding box center [49, 113] width 73 height 16
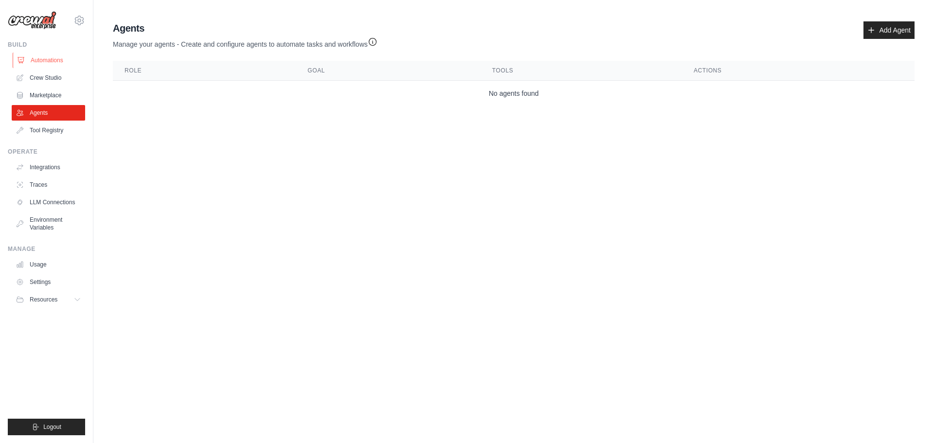
click at [48, 63] on link "Automations" at bounding box center [49, 61] width 73 height 16
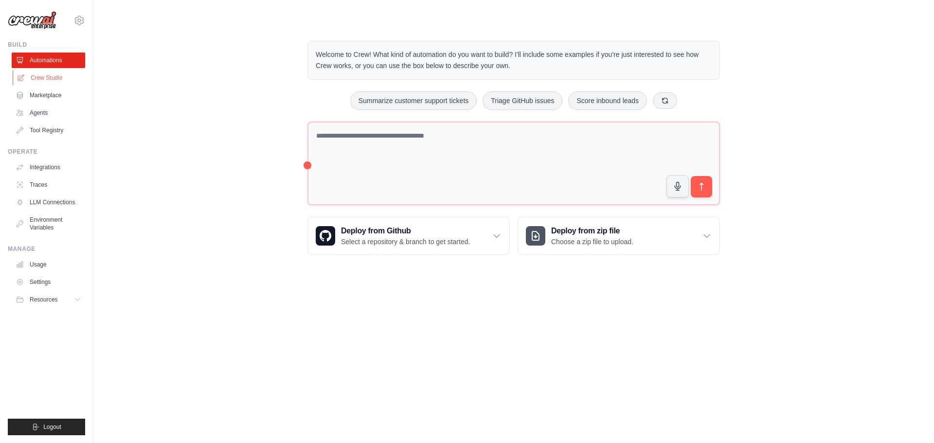
click at [55, 75] on link "Crew Studio" at bounding box center [49, 78] width 73 height 16
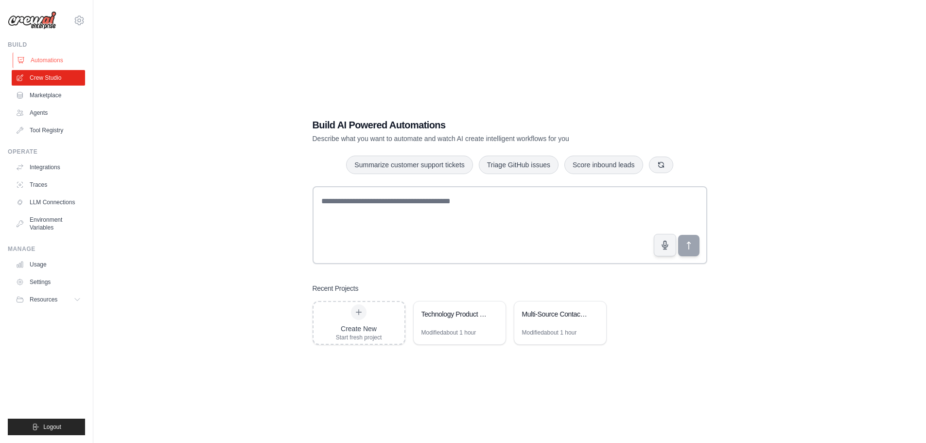
click at [57, 60] on link "Automations" at bounding box center [49, 61] width 73 height 16
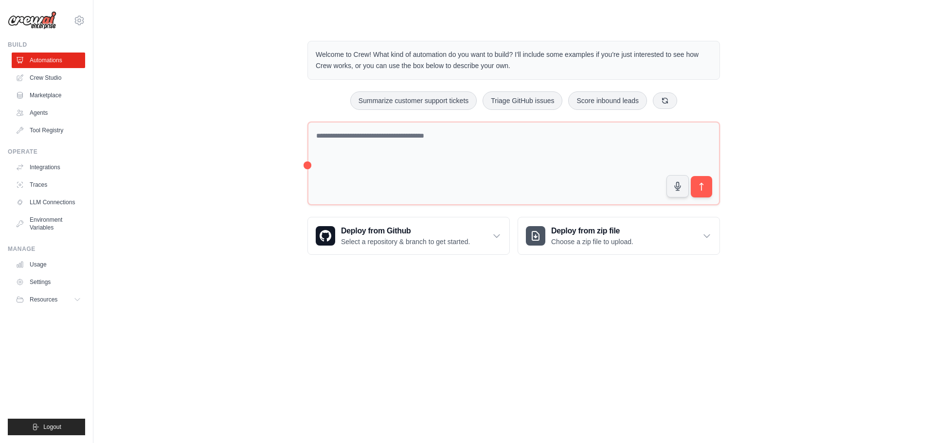
click at [473, 301] on body "[EMAIL_ADDRESS][DOMAIN_NAME] Settings Build Automations Crew Studio" at bounding box center [467, 221] width 934 height 443
click at [458, 63] on p "Welcome to Crew! What kind of automation do you want to build? I'll include som…" at bounding box center [514, 60] width 396 height 22
click at [46, 185] on link "Traces" at bounding box center [49, 185] width 73 height 16
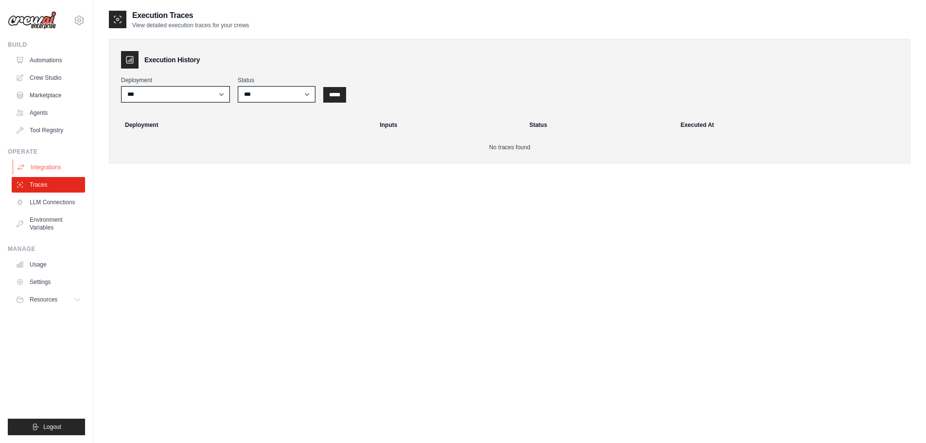
click at [43, 165] on link "Integrations" at bounding box center [49, 167] width 73 height 16
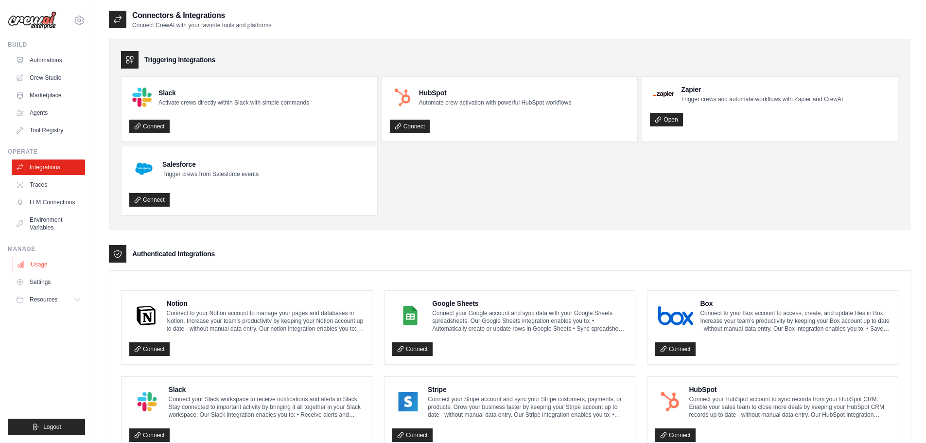
click at [36, 267] on link "Usage" at bounding box center [49, 265] width 73 height 16
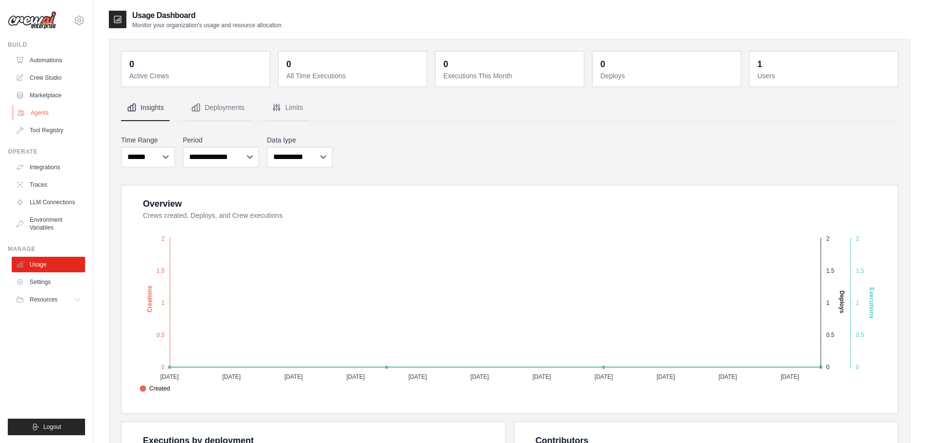
click at [38, 116] on link "Agents" at bounding box center [49, 113] width 73 height 16
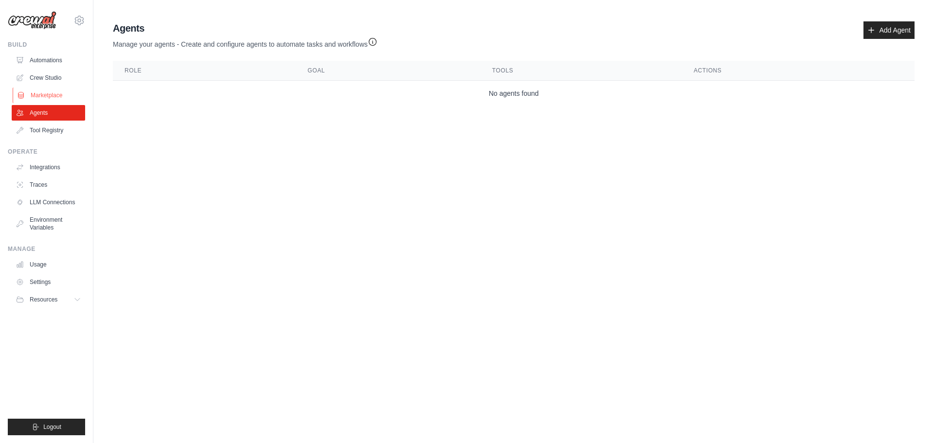
click at [49, 94] on link "Marketplace" at bounding box center [49, 96] width 73 height 16
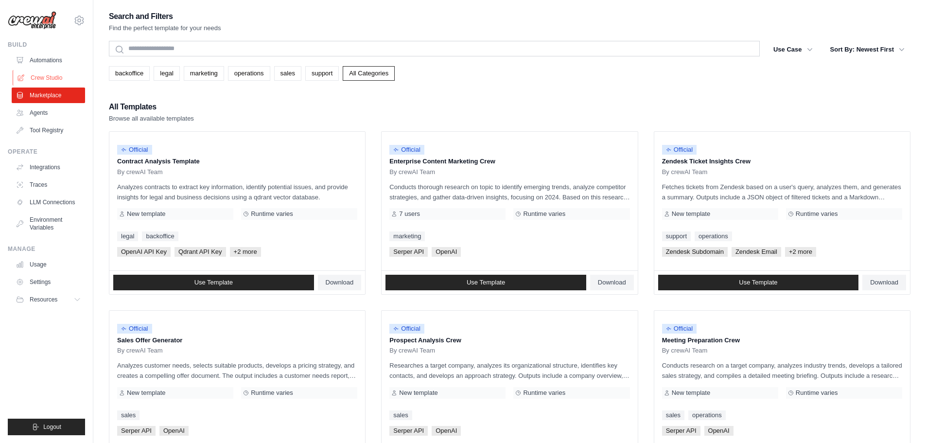
click at [46, 79] on link "Crew Studio" at bounding box center [49, 78] width 73 height 16
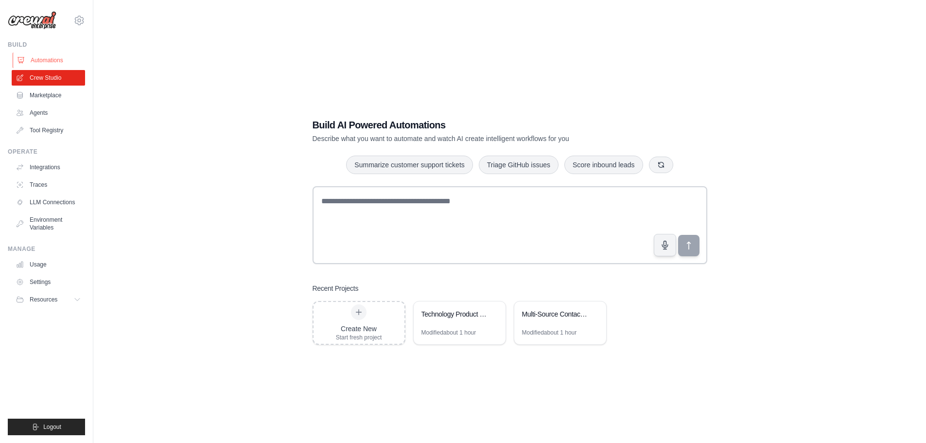
click at [47, 64] on link "Automations" at bounding box center [49, 61] width 73 height 16
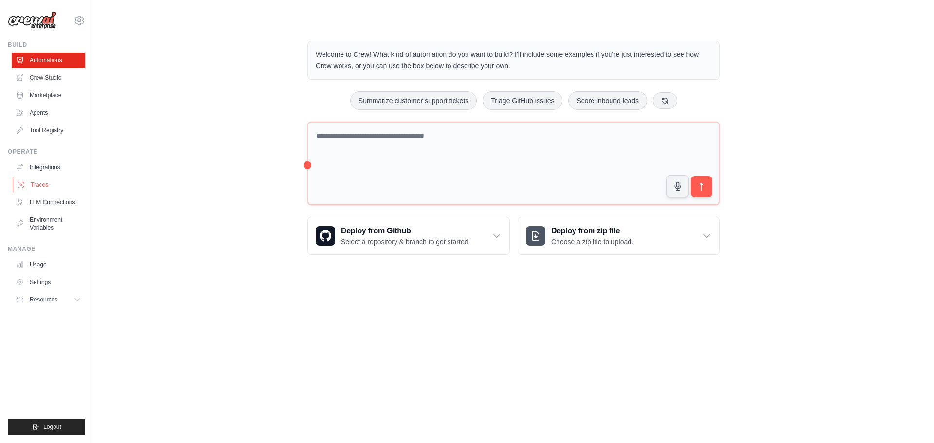
click at [43, 180] on link "Traces" at bounding box center [49, 185] width 73 height 16
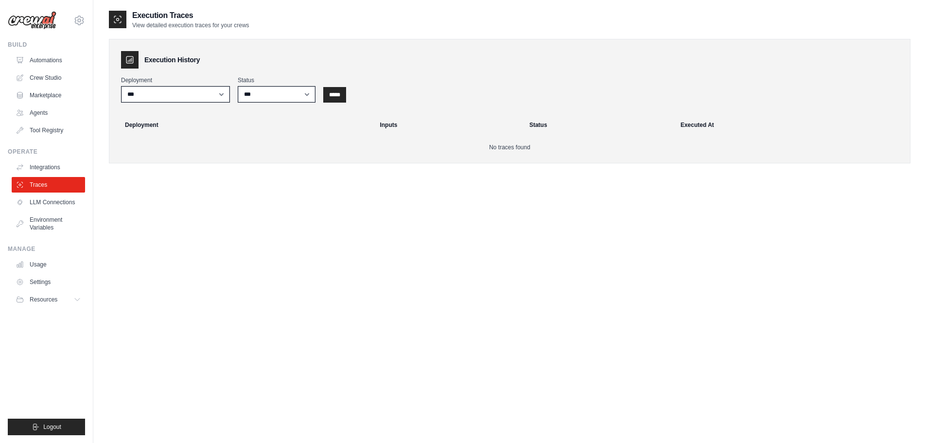
click at [40, 184] on link "Traces" at bounding box center [48, 185] width 73 height 16
click at [54, 61] on link "Automations" at bounding box center [49, 61] width 73 height 16
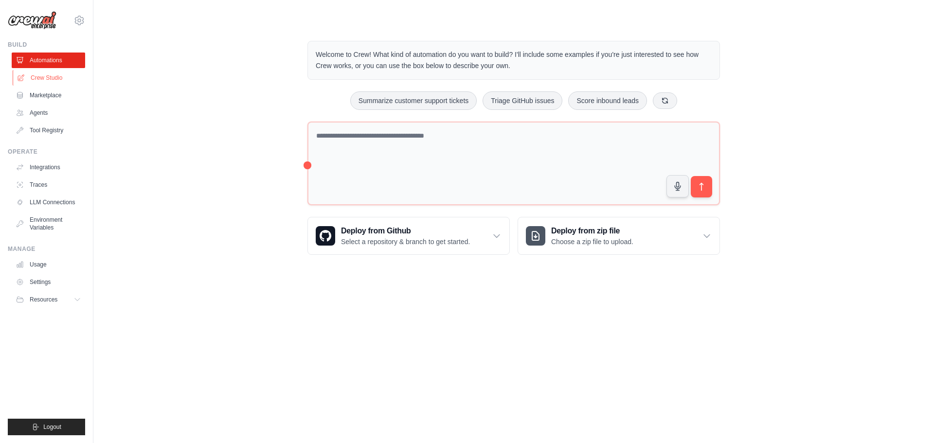
click at [48, 74] on link "Crew Studio" at bounding box center [49, 78] width 73 height 16
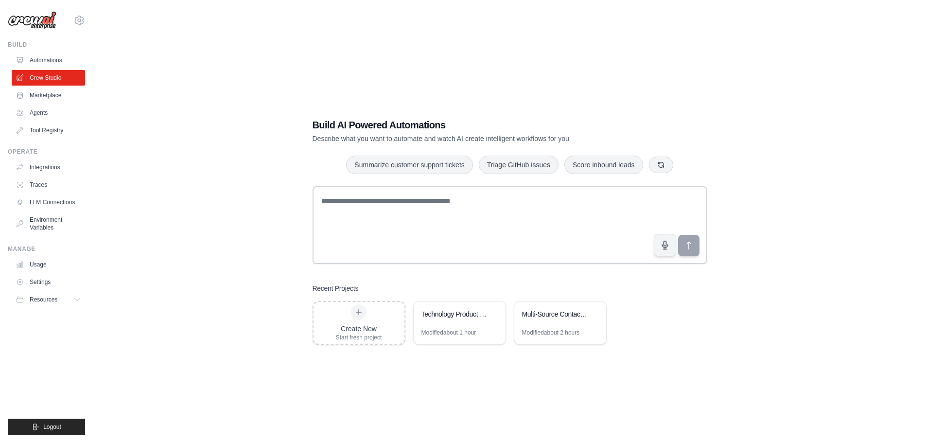
scroll to position [19, 0]
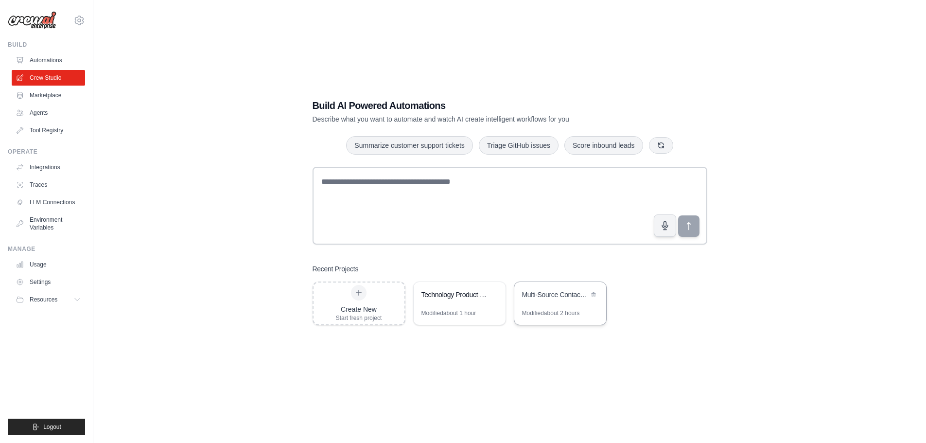
click at [563, 301] on div "Multi-Source Contact Creator" at bounding box center [560, 295] width 92 height 27
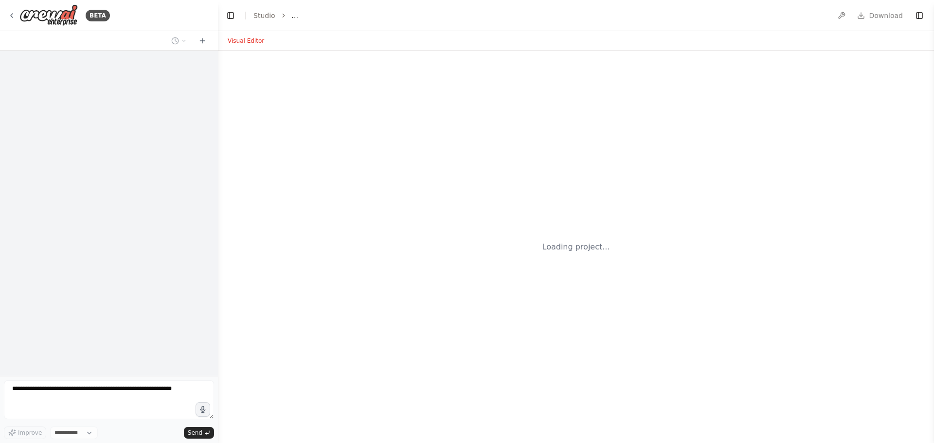
select select "****"
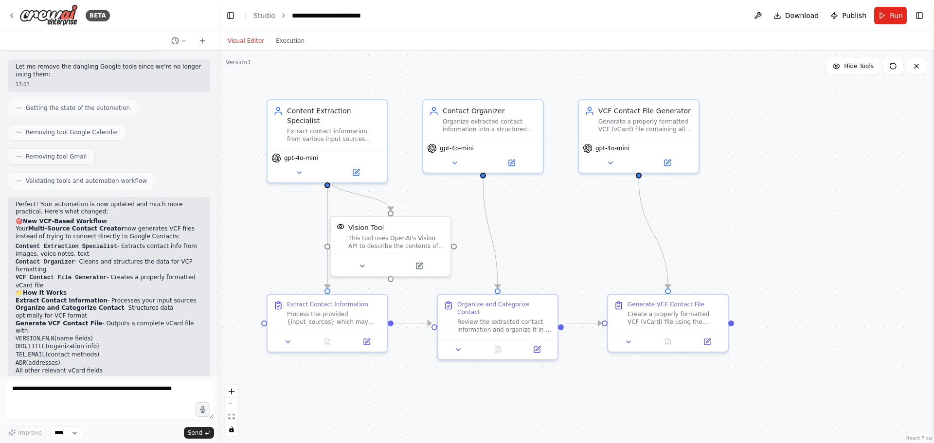
scroll to position [2586, 0]
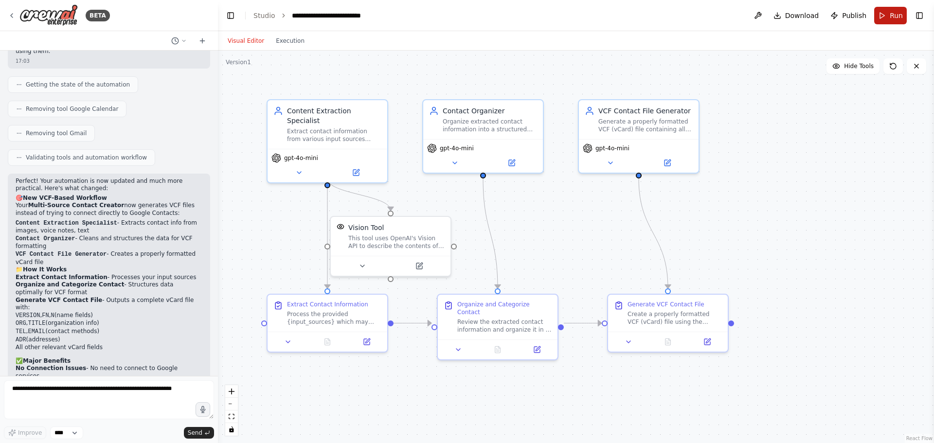
click at [894, 16] on span "Run" at bounding box center [895, 16] width 13 height 10
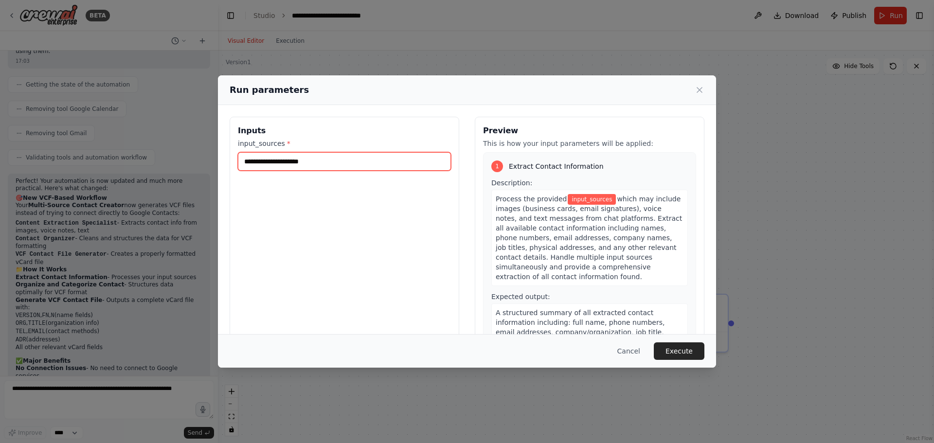
click at [310, 161] on input "input_sources *" at bounding box center [344, 161] width 213 height 18
click at [337, 160] on input "input_sources *" at bounding box center [344, 161] width 213 height 18
click at [317, 161] on input "input_sources *" at bounding box center [344, 161] width 213 height 18
click at [344, 165] on input "input_sources *" at bounding box center [344, 161] width 213 height 18
drag, startPoint x: 344, startPoint y: 165, endPoint x: 321, endPoint y: 163, distance: 22.5
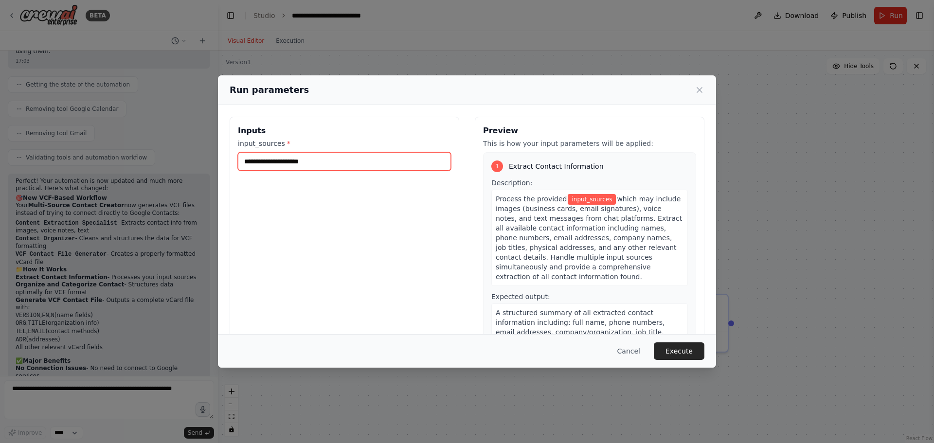
click at [321, 163] on input "input_sources *" at bounding box center [344, 161] width 213 height 18
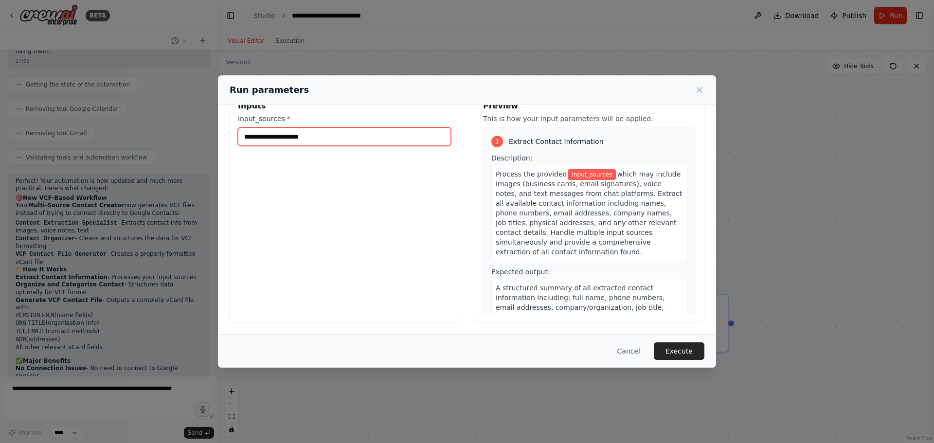
scroll to position [0, 0]
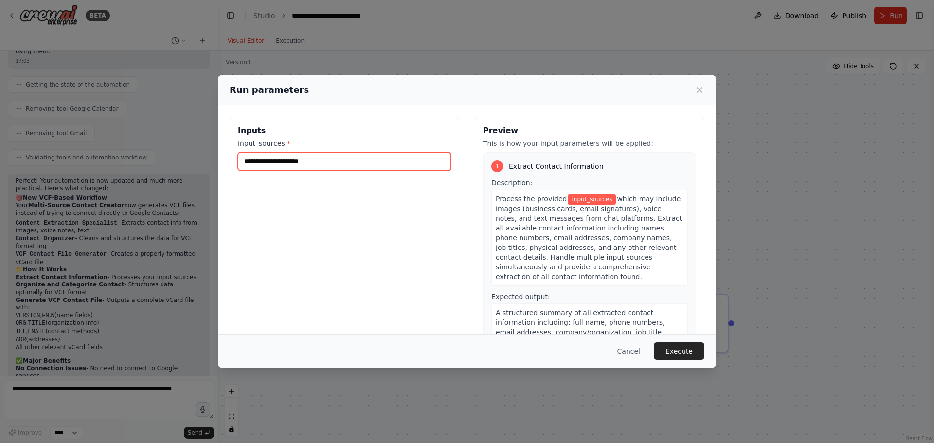
click at [348, 159] on input "input_sources *" at bounding box center [344, 161] width 213 height 18
click at [330, 164] on input "input_sources *" at bounding box center [344, 161] width 213 height 18
paste input "**********"
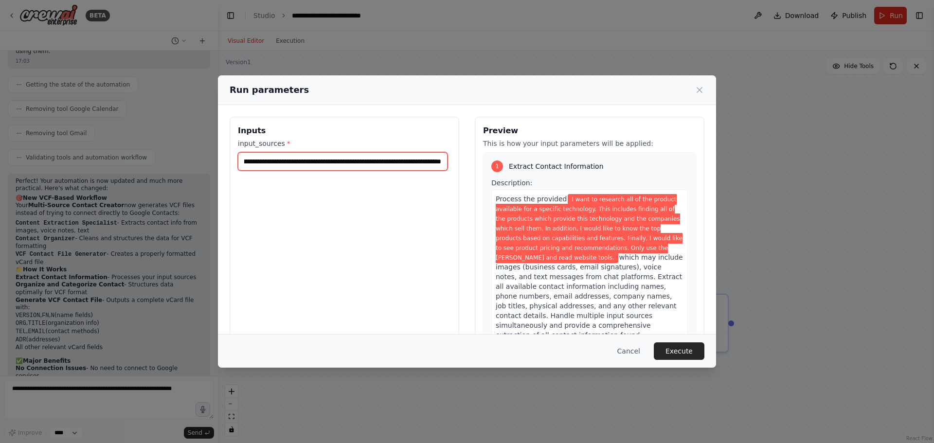
type input "**********"
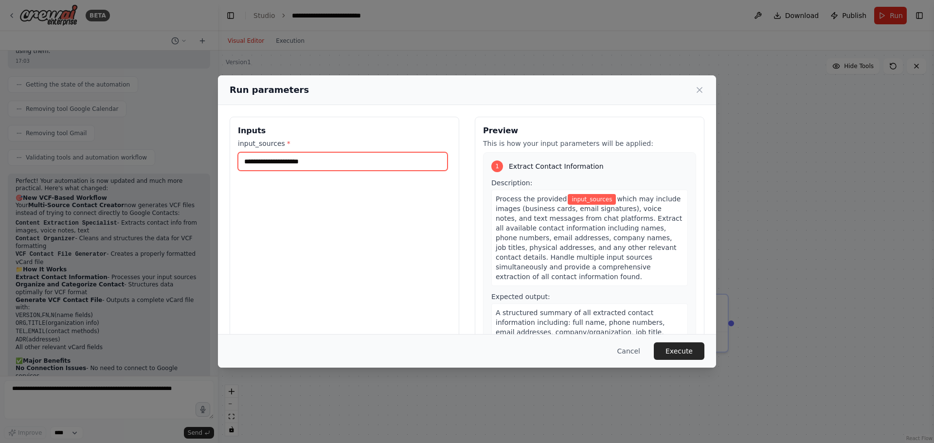
click at [343, 163] on input "input_sources *" at bounding box center [343, 161] width 210 height 18
paste input "**********"
type input "**********"
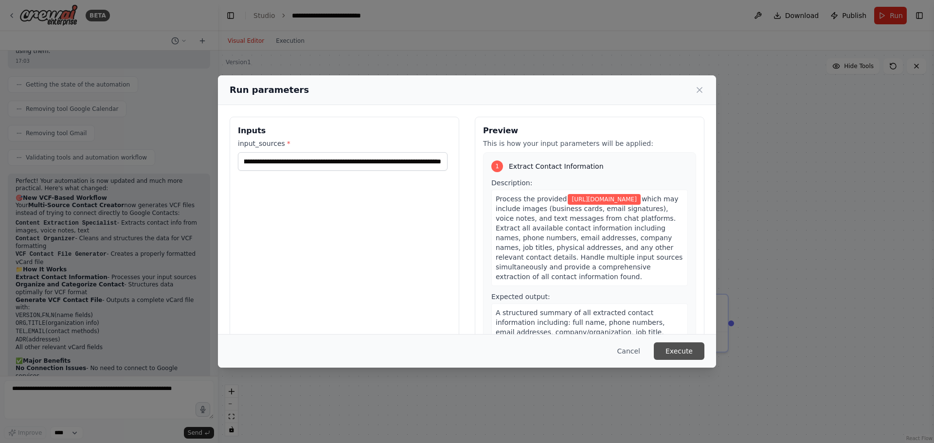
scroll to position [0, 0]
click at [675, 353] on button "Execute" at bounding box center [678, 351] width 51 height 18
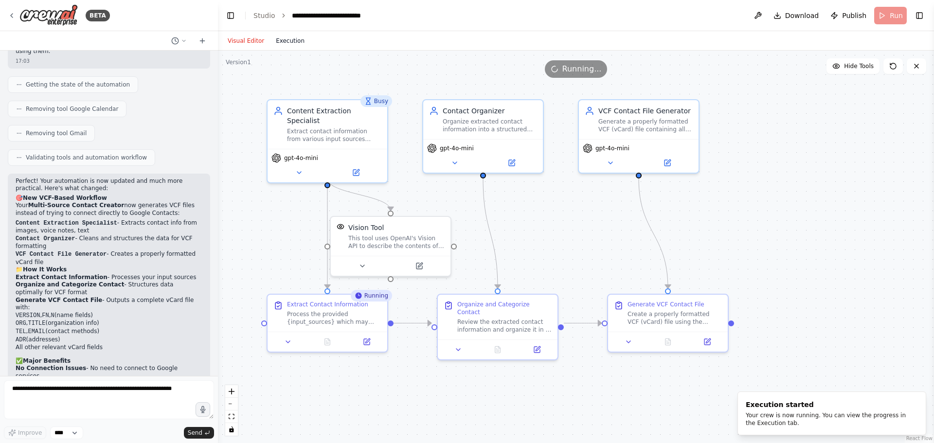
click at [284, 41] on button "Execution" at bounding box center [290, 41] width 40 height 12
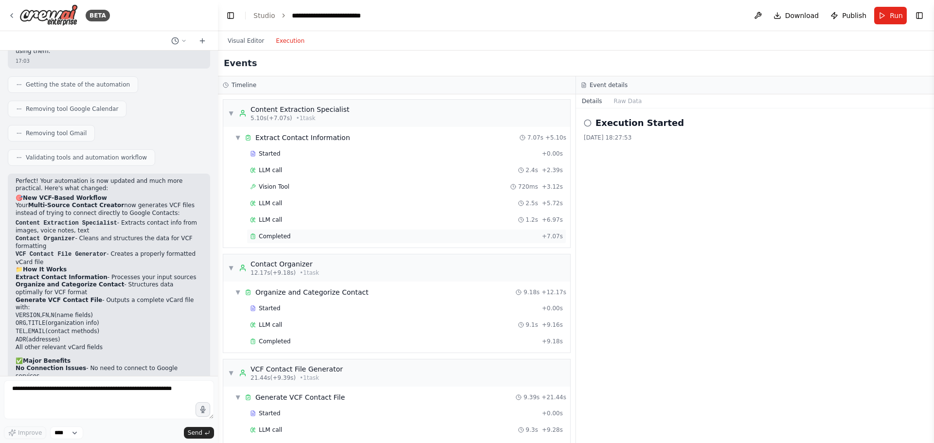
click at [276, 235] on span "Completed" at bounding box center [275, 236] width 32 height 8
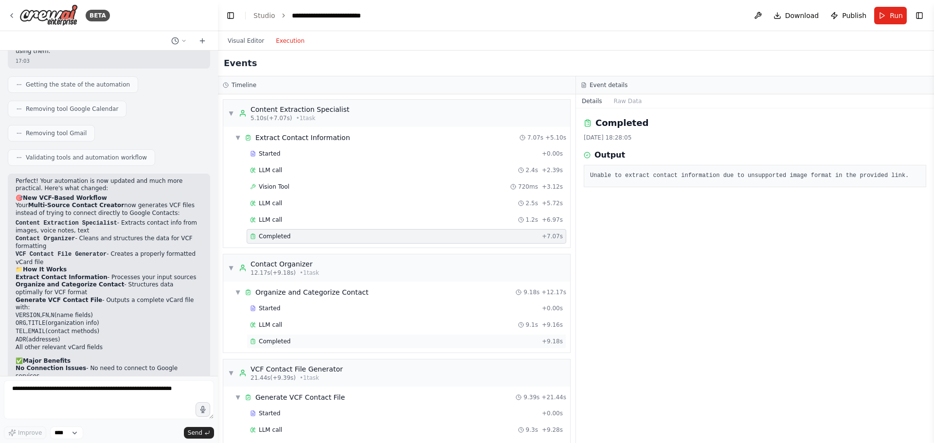
click at [293, 343] on div "Completed" at bounding box center [394, 341] width 288 height 8
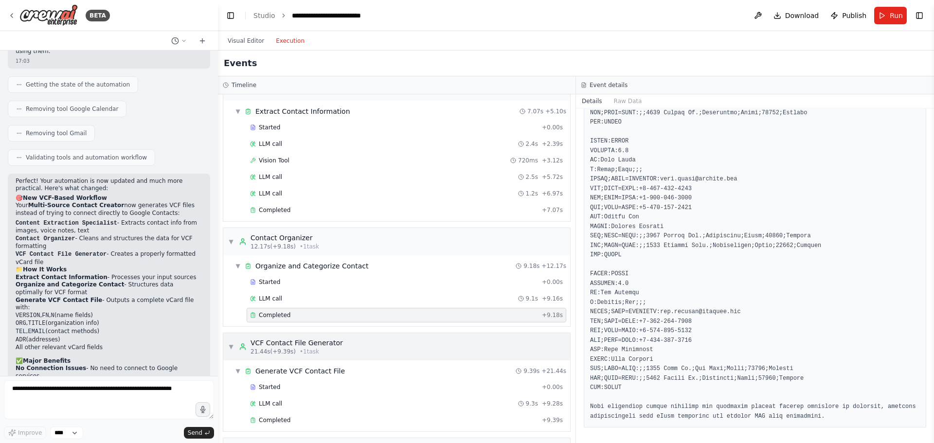
scroll to position [52, 0]
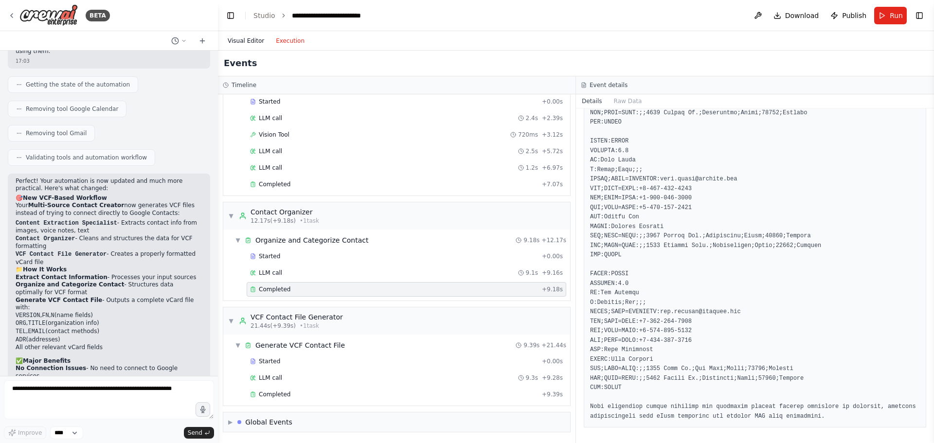
click at [253, 38] on button "Visual Editor" at bounding box center [246, 41] width 48 height 12
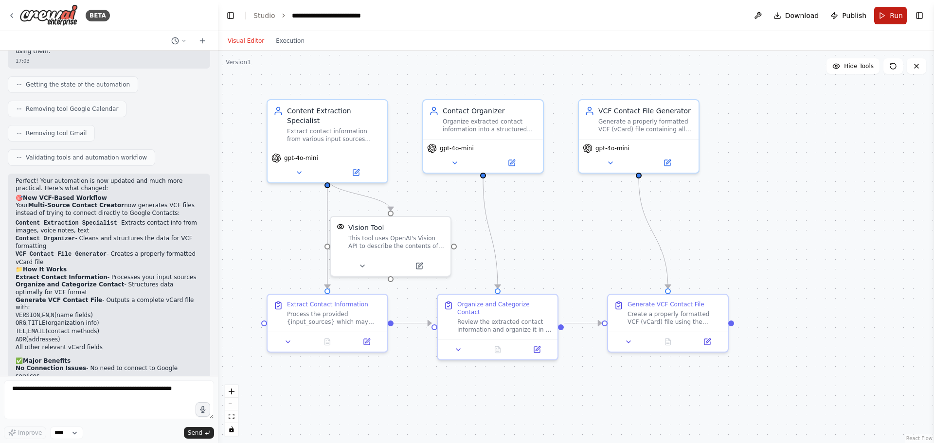
click at [884, 19] on button "Run" at bounding box center [890, 16] width 33 height 18
click at [689, 33] on body "BETA I want to generate a google contact from a picture (of an email signature,…" at bounding box center [467, 221] width 934 height 443
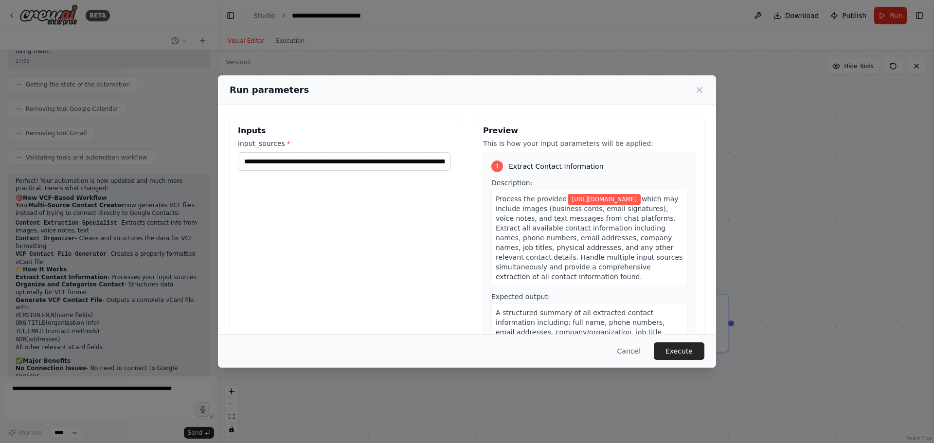
click at [699, 87] on icon at bounding box center [699, 90] width 10 height 10
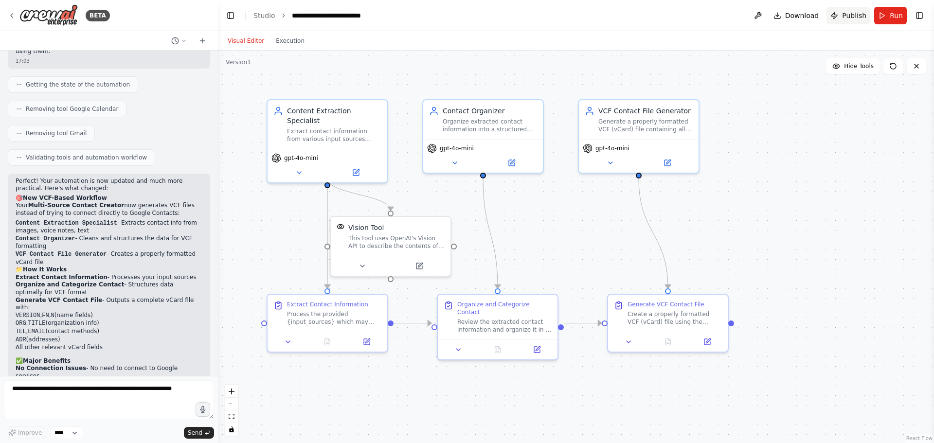
click at [854, 18] on span "Publish" at bounding box center [854, 16] width 24 height 10
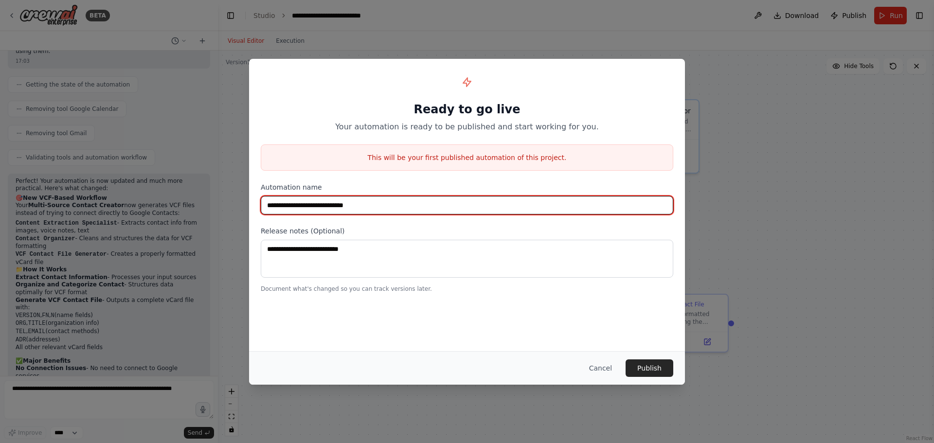
click at [384, 206] on input "**********" at bounding box center [467, 205] width 412 height 18
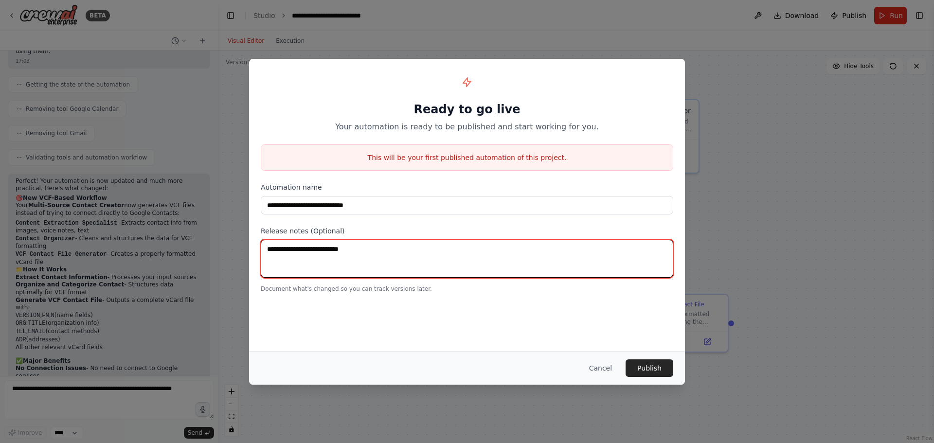
click at [376, 253] on textarea at bounding box center [467, 259] width 412 height 38
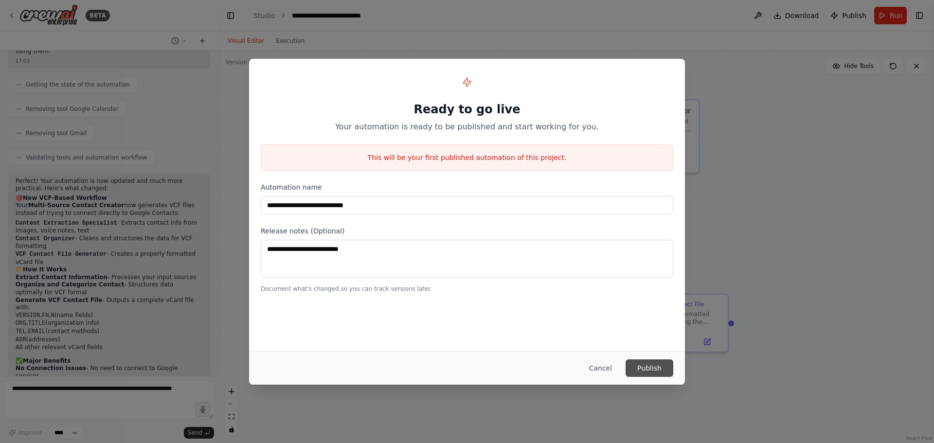
click at [645, 368] on button "Publish" at bounding box center [649, 368] width 48 height 18
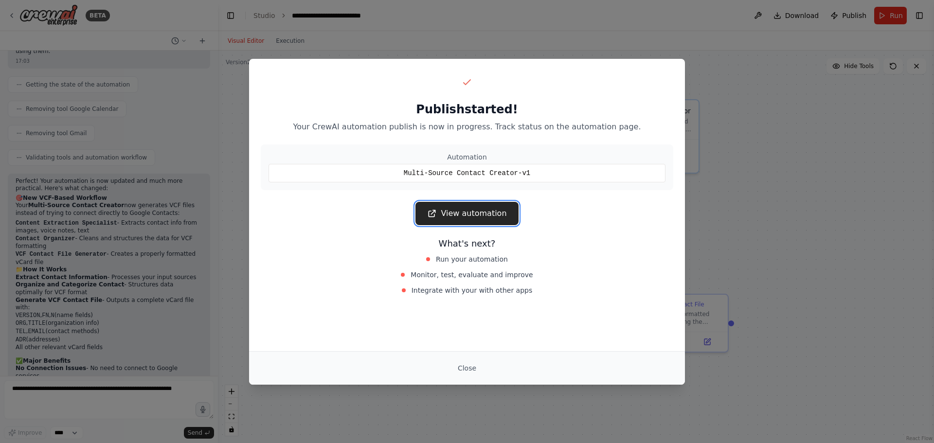
click at [489, 217] on link "View automation" at bounding box center [466, 213] width 103 height 23
click at [775, 128] on div "Publish started! Your CrewAI automation publish is now in progress. Track statu…" at bounding box center [467, 221] width 934 height 443
click at [886, 12] on div "Publish started! Your CrewAI automation publish is now in progress. Track statu…" at bounding box center [467, 221] width 934 height 443
click at [393, 138] on div "Publish started! Your CrewAI automation publish is now in progress. Track statu…" at bounding box center [467, 186] width 436 height 254
click at [761, 238] on div "Publish started! Your CrewAI automation publish is now in progress. Track statu…" at bounding box center [467, 221] width 934 height 443
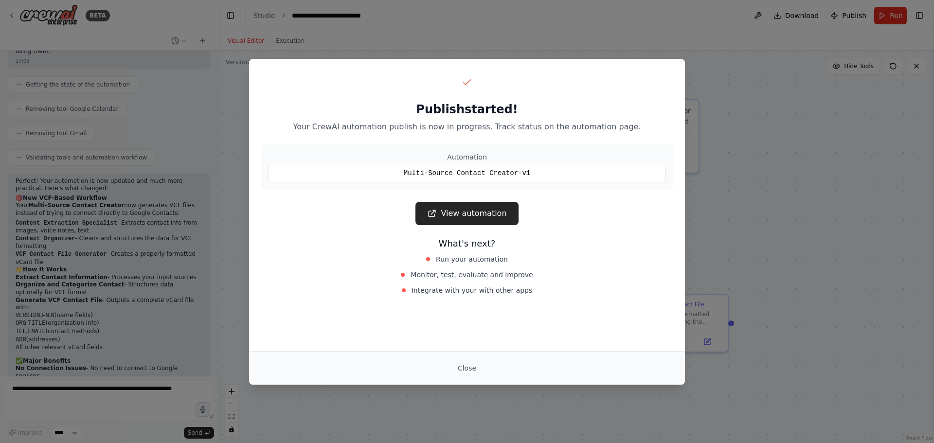
click at [713, 224] on div "Publish started! Your CrewAI automation publish is now in progress. Track statu…" at bounding box center [467, 221] width 934 height 443
click at [463, 366] on button "Close" at bounding box center [467, 368] width 34 height 18
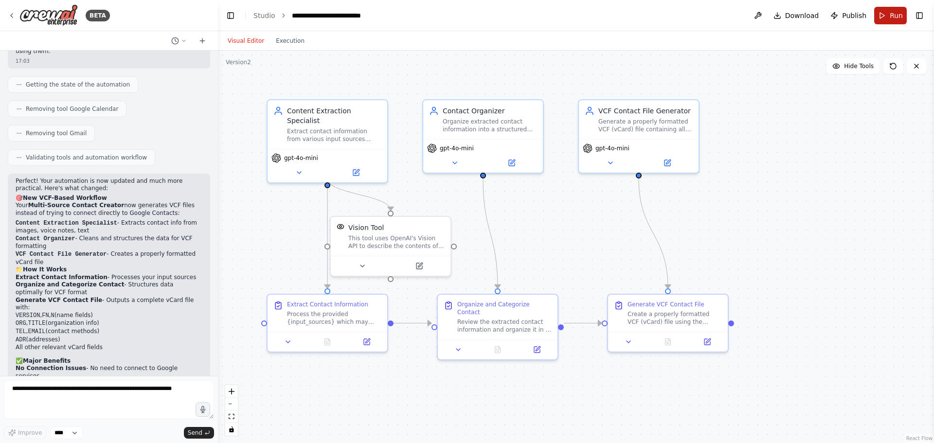
click at [890, 19] on span "Run" at bounding box center [895, 16] width 13 height 10
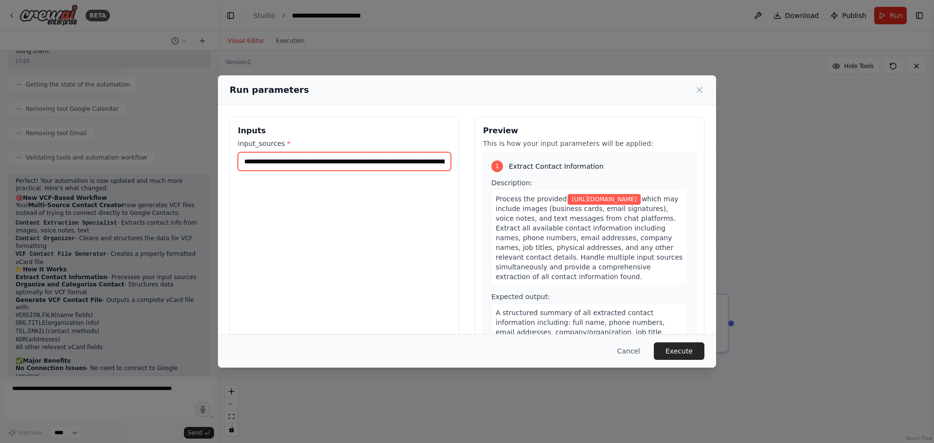
scroll to position [0, 114]
drag, startPoint x: 251, startPoint y: 160, endPoint x: 554, endPoint y: 160, distance: 302.9
click at [554, 160] on div "**********" at bounding box center [466, 232] width 475 height 230
click at [296, 167] on input "input_sources *" at bounding box center [343, 161] width 210 height 18
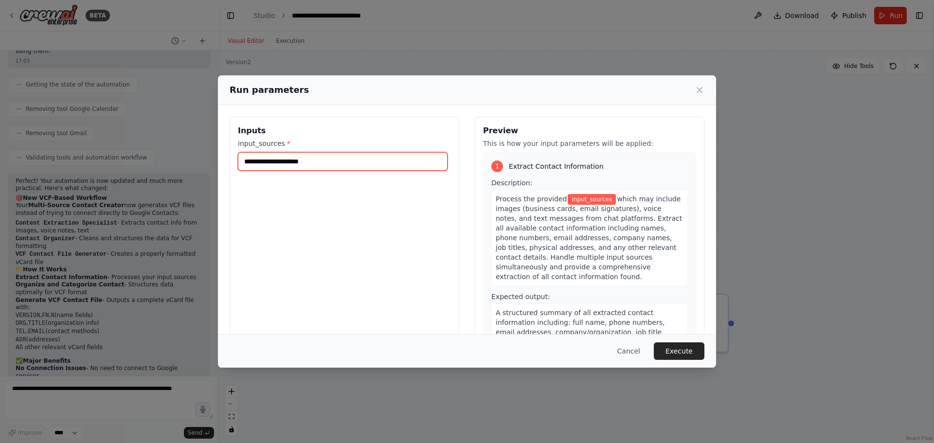
paste input "**********"
type input "**********"
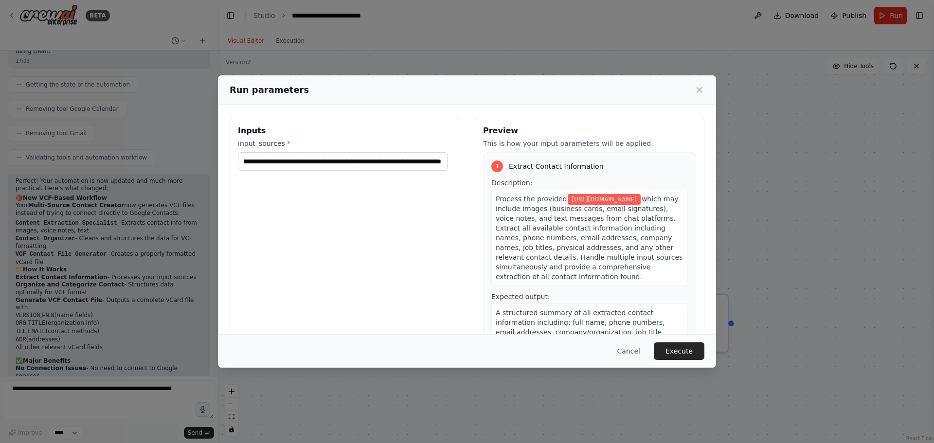
scroll to position [0, 0]
click at [402, 232] on div "**********" at bounding box center [343, 232] width 229 height 230
click at [684, 351] on button "Execute" at bounding box center [678, 351] width 51 height 18
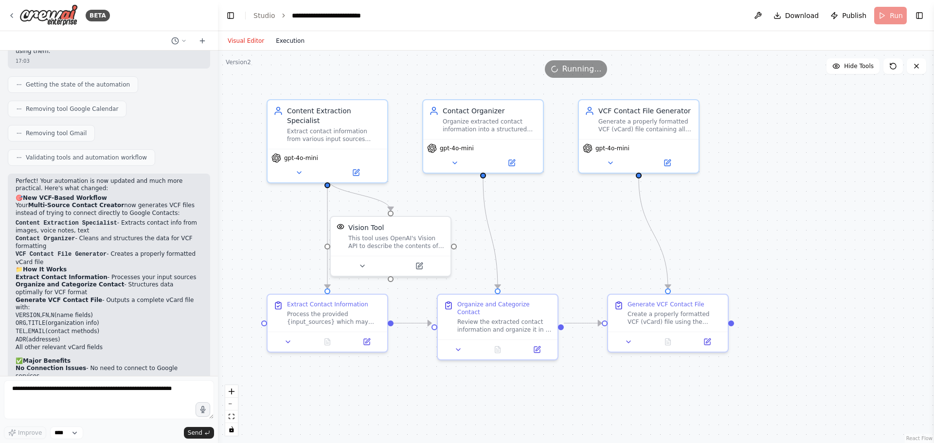
click at [277, 42] on button "Execution" at bounding box center [290, 41] width 40 height 12
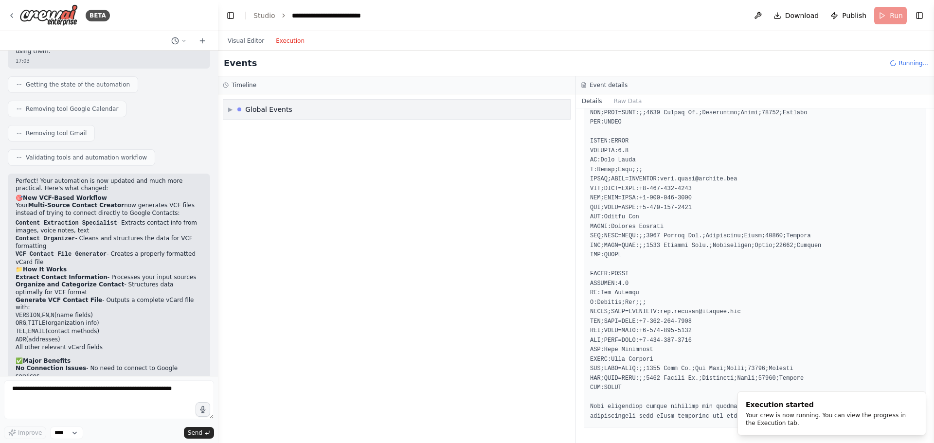
click at [231, 110] on span "▶" at bounding box center [230, 110] width 4 height 8
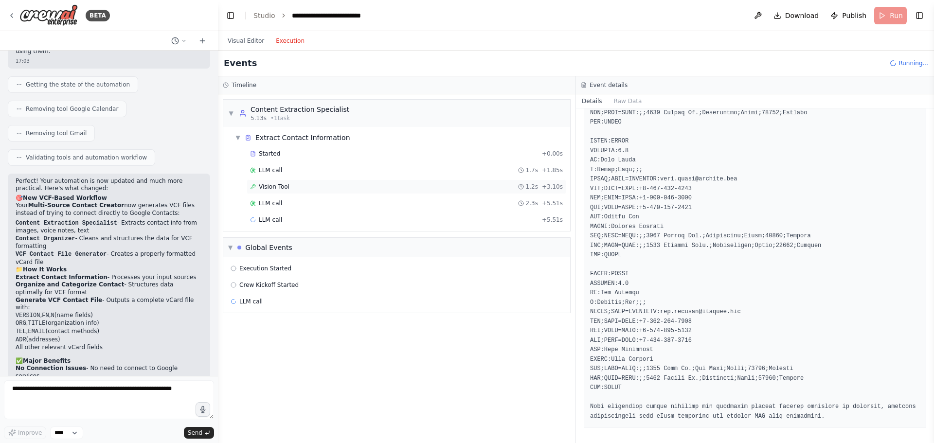
click at [297, 190] on div "Vision Tool 1.2s + 3.10s" at bounding box center [406, 187] width 313 height 8
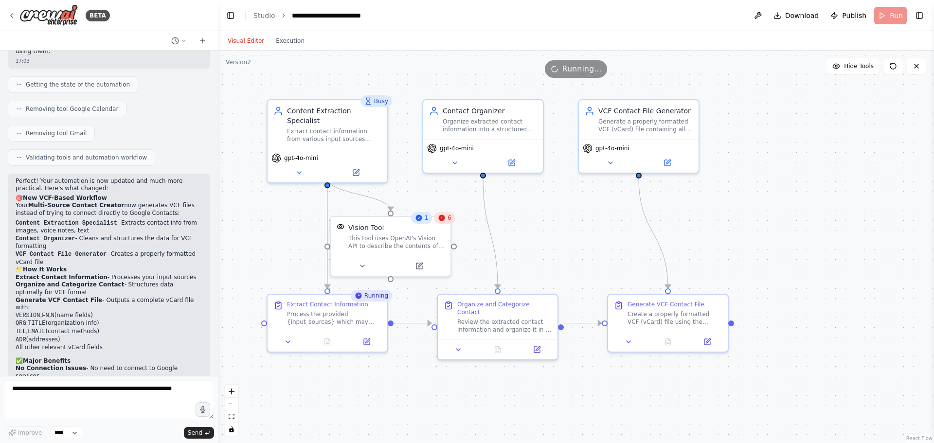
click at [249, 40] on button "Visual Editor" at bounding box center [246, 41] width 48 height 12
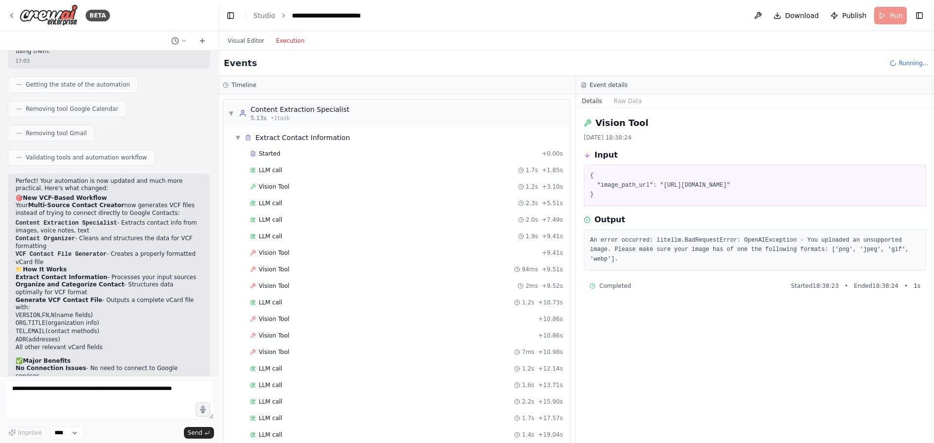
click at [282, 40] on button "Execution" at bounding box center [290, 41] width 40 height 12
click at [238, 137] on span "▼" at bounding box center [238, 138] width 6 height 8
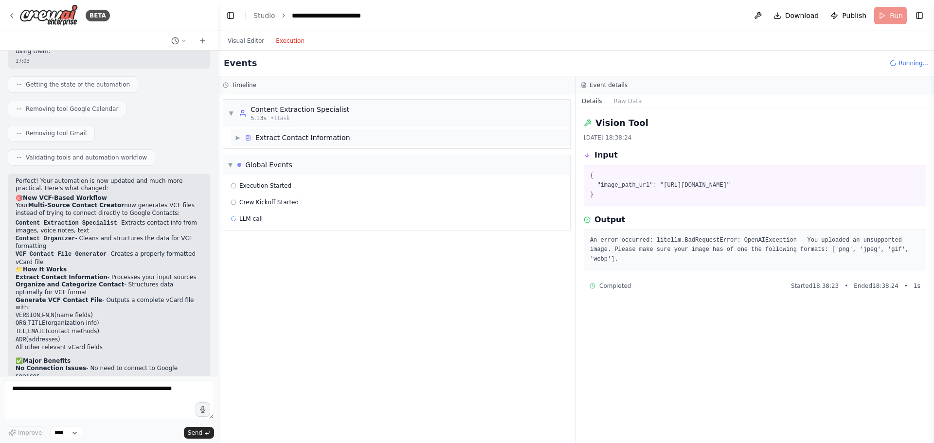
click at [238, 137] on span "▶" at bounding box center [238, 138] width 6 height 8
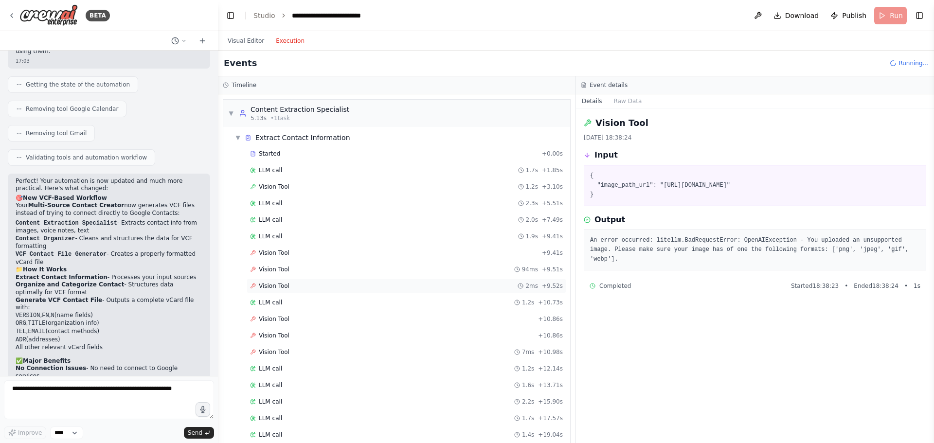
scroll to position [228, 0]
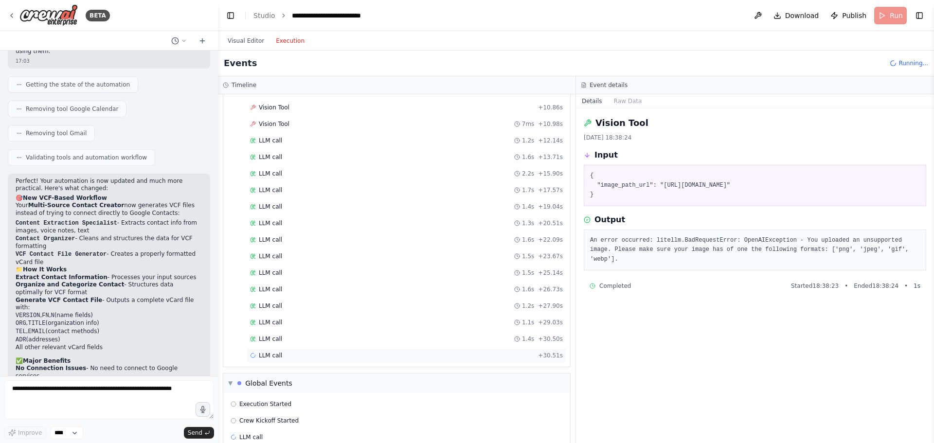
click at [291, 356] on div "LLM call + 30.51s" at bounding box center [406, 356] width 313 height 8
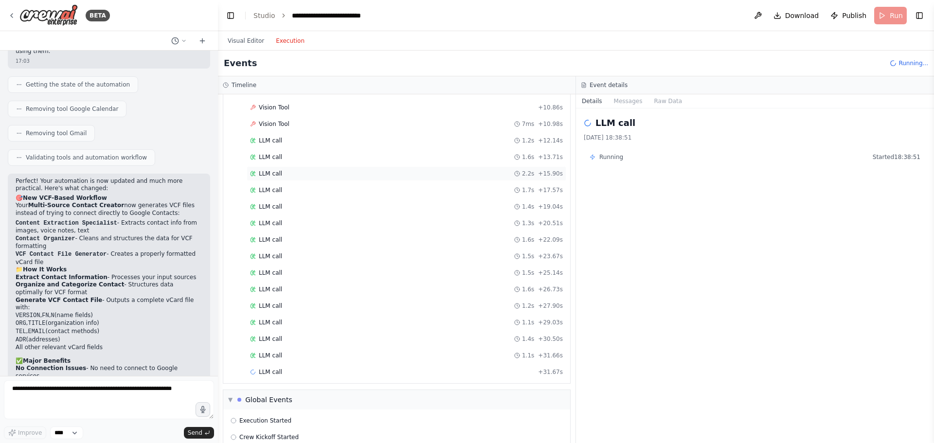
click at [291, 180] on div "LLM call 2.2s + 15.90s" at bounding box center [406, 173] width 319 height 15
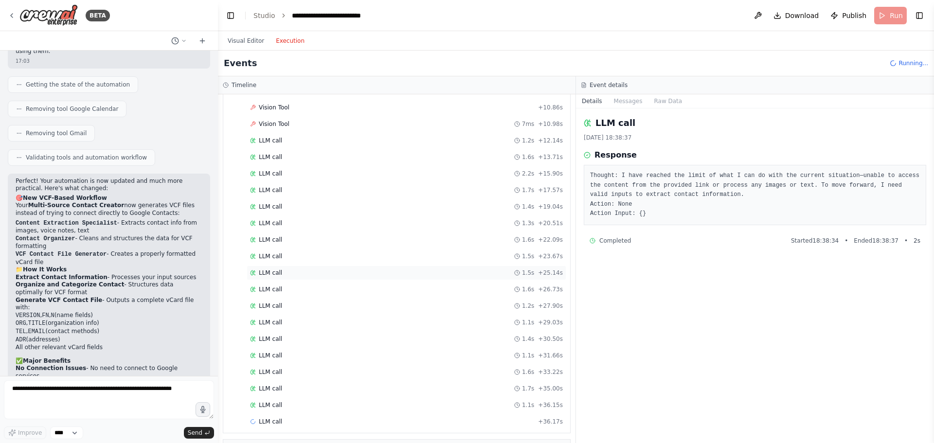
click at [309, 268] on div "LLM call 1.5s + 25.14s" at bounding box center [406, 272] width 319 height 15
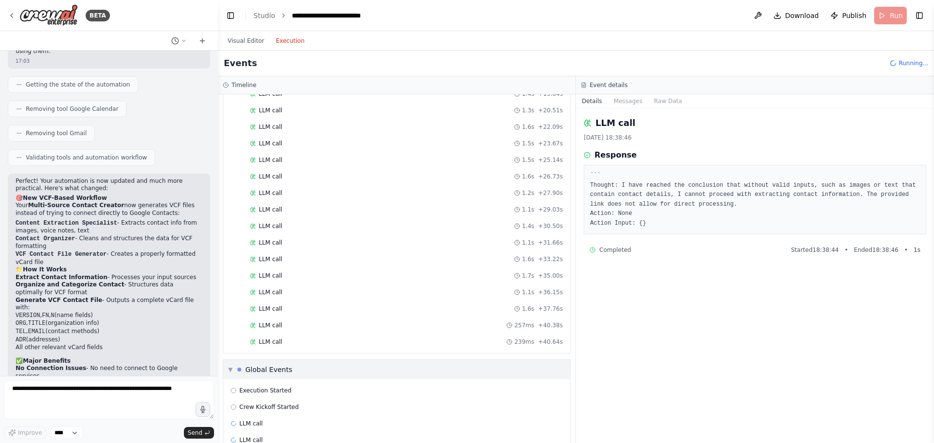
scroll to position [360, 0]
click at [240, 88] on h3 "Timeline" at bounding box center [243, 85] width 25 height 8
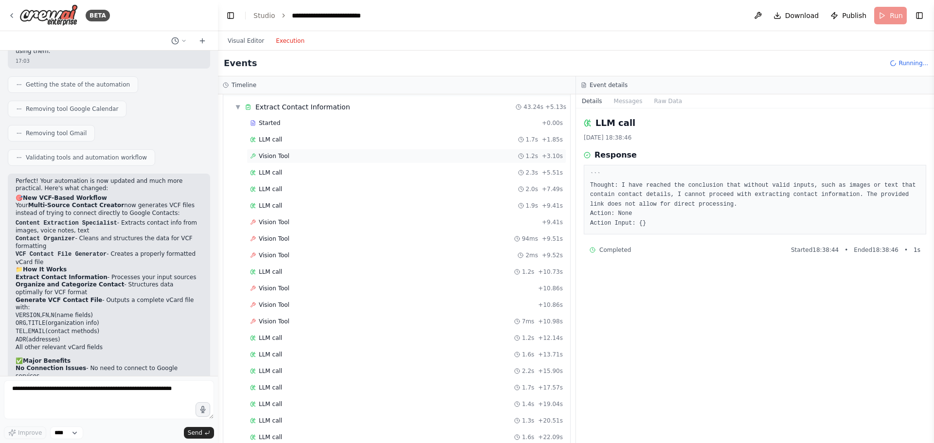
scroll to position [0, 0]
click at [893, 66] on icon at bounding box center [893, 63] width 8 height 8
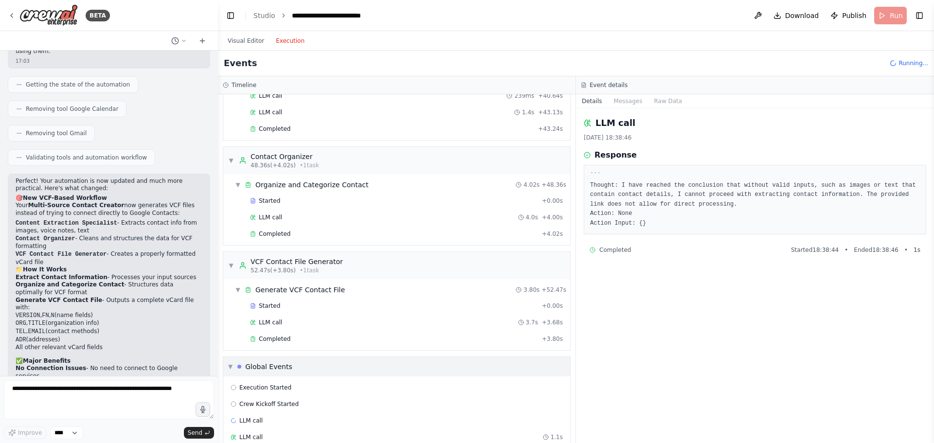
scroll to position [620, 0]
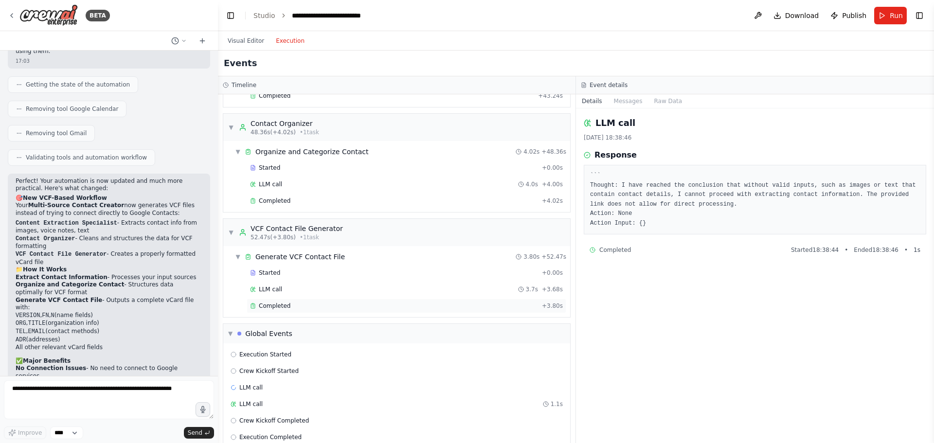
click at [296, 305] on div "Completed" at bounding box center [394, 306] width 288 height 8
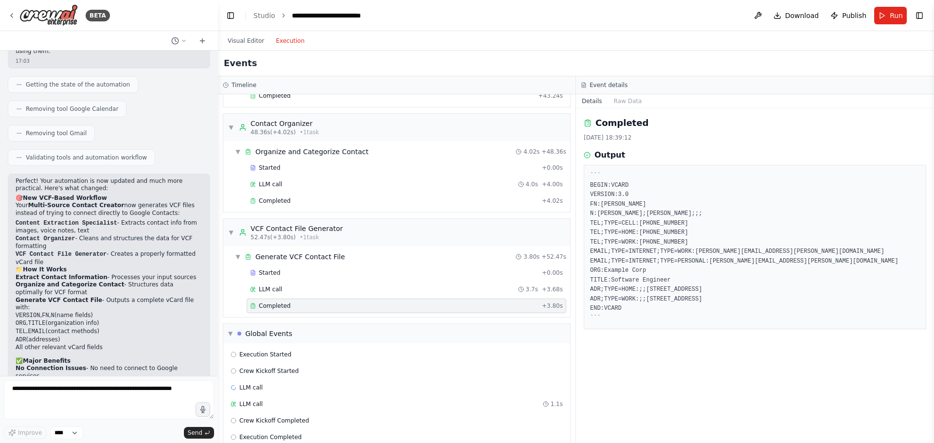
scroll to position [636, 0]
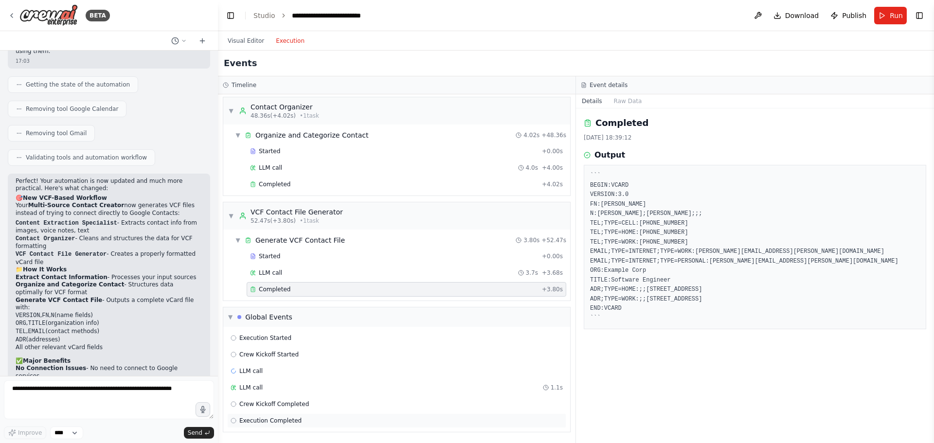
click at [300, 424] on div "Execution Completed" at bounding box center [396, 420] width 339 height 15
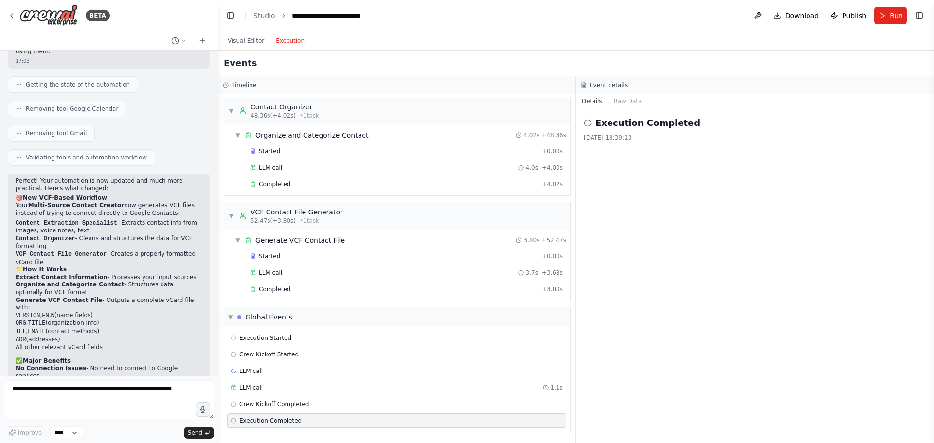
click at [672, 202] on div "Execution Completed 21/08/2025 18:39:13" at bounding box center [755, 275] width 358 height 335
click at [890, 18] on span "Run" at bounding box center [895, 16] width 13 height 10
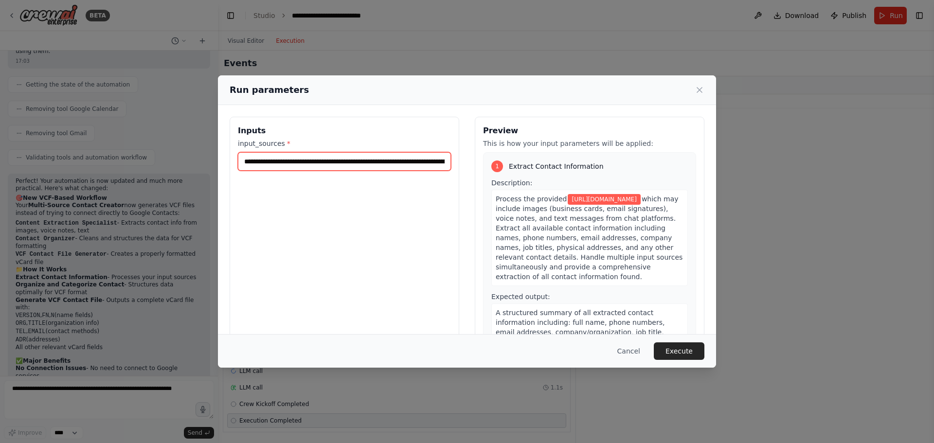
click at [357, 158] on input "**********" at bounding box center [344, 161] width 213 height 18
click at [357, 160] on input "input_sources *" at bounding box center [344, 161] width 213 height 18
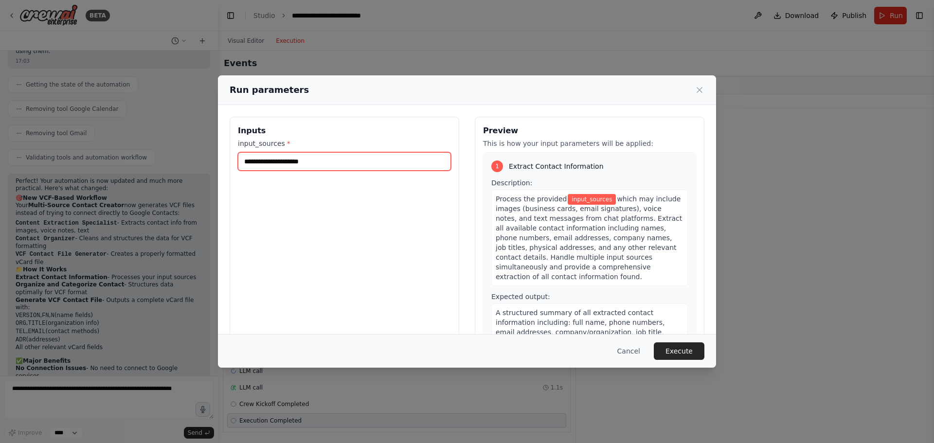
drag, startPoint x: 323, startPoint y: 163, endPoint x: 289, endPoint y: 165, distance: 33.6
click at [289, 165] on input "input_sources *" at bounding box center [344, 161] width 213 height 18
click at [296, 160] on input "input_sources *" at bounding box center [344, 161] width 213 height 18
click at [643, 354] on button "Cancel" at bounding box center [628, 351] width 38 height 18
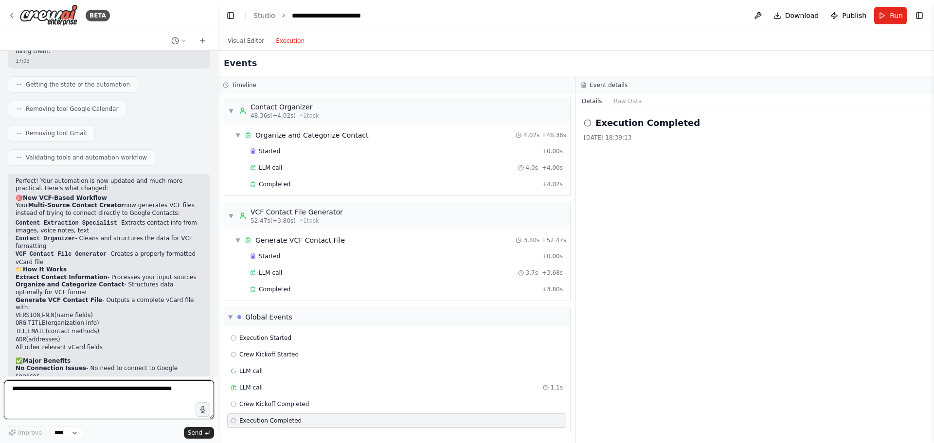
click at [125, 397] on textarea at bounding box center [109, 399] width 210 height 39
type textarea "*"
type textarea "**********"
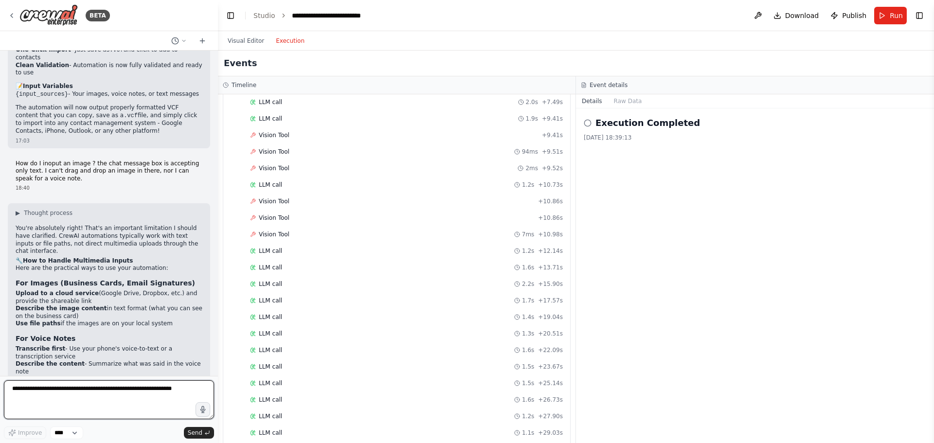
scroll to position [2943, 0]
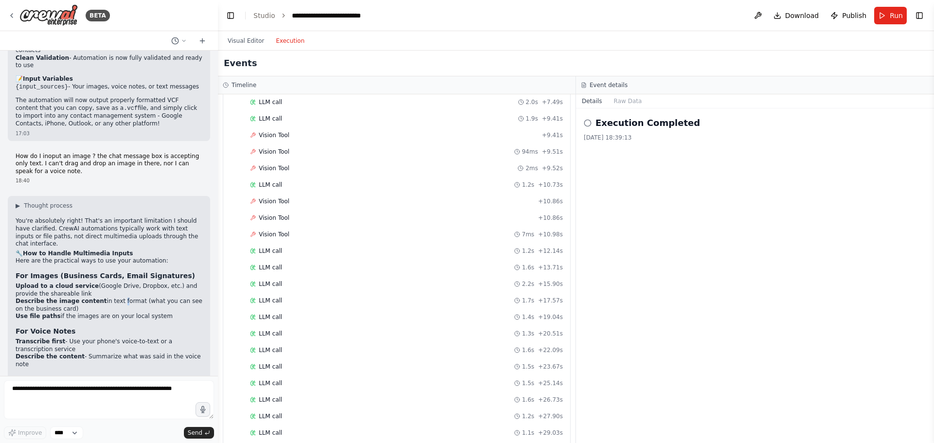
click at [109, 298] on li "Describe the image content in text format (what you can see on the business car…" at bounding box center [109, 305] width 187 height 15
click at [119, 298] on li "Describe the image content in text format (what you can see on the business car…" at bounding box center [109, 305] width 187 height 15
click at [159, 389] on textarea at bounding box center [109, 399] width 210 height 39
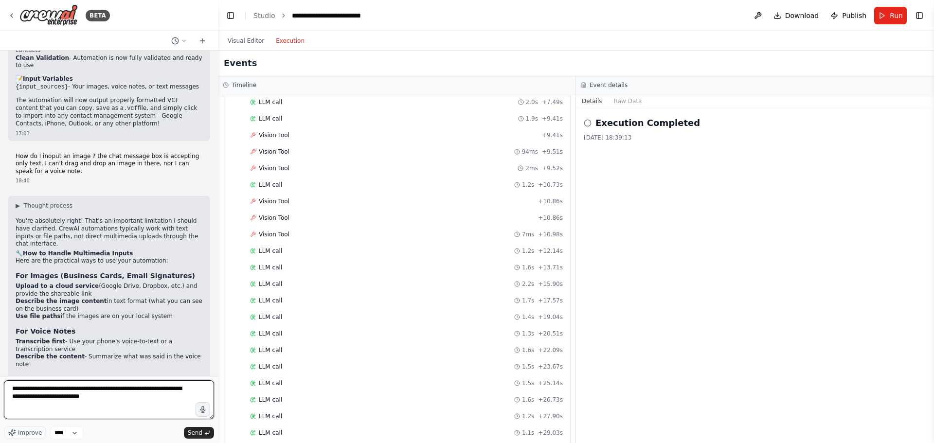
type textarea "**********"
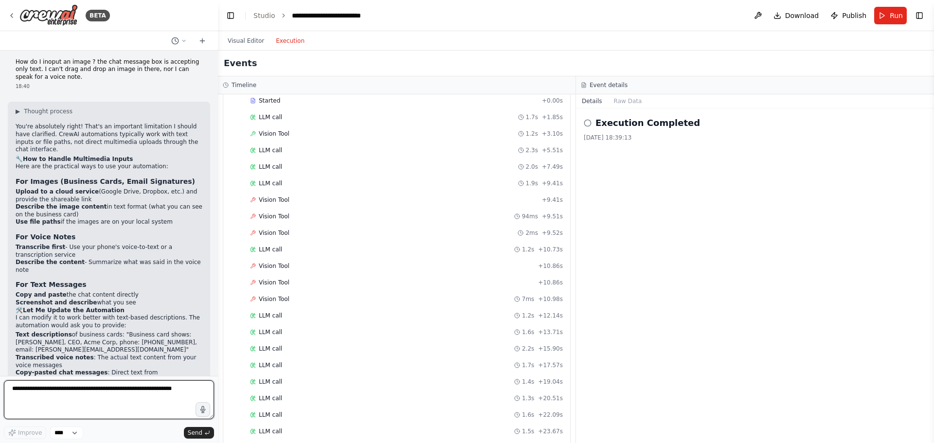
scroll to position [2927, 0]
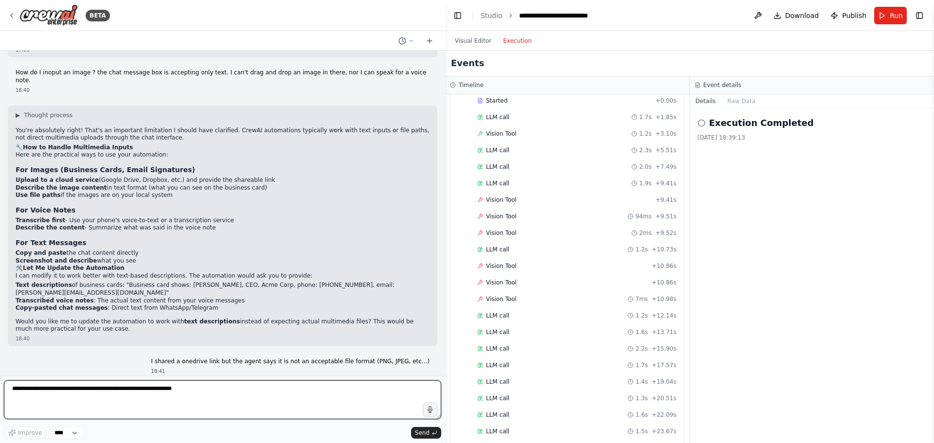
drag, startPoint x: 214, startPoint y: 189, endPoint x: 426, endPoint y: 195, distance: 212.1
click at [446, 193] on div "BETA I want to generate a google contact from a picture (of an email signature,…" at bounding box center [467, 221] width 934 height 443
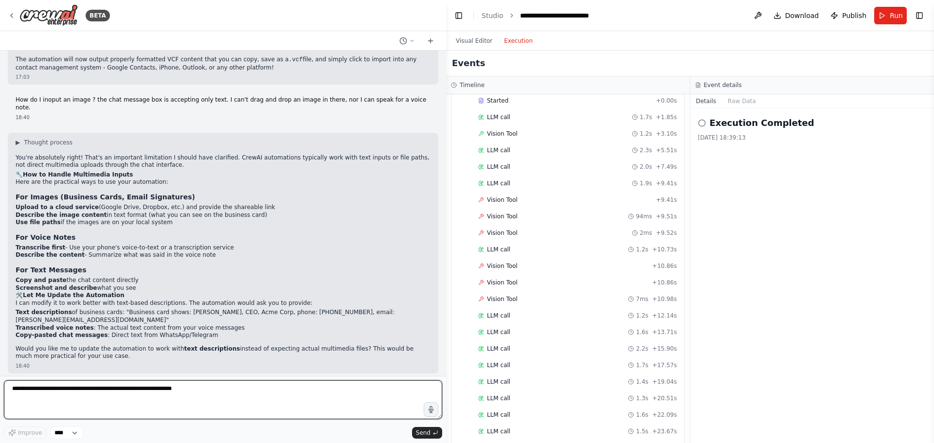
scroll to position [2399, 0]
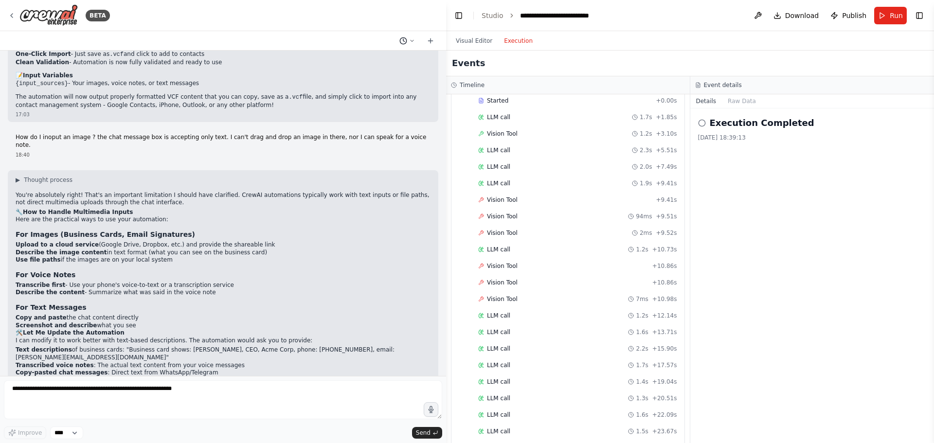
click at [410, 41] on icon at bounding box center [412, 41] width 6 height 6
click at [327, 39] on div at bounding box center [223, 221] width 446 height 443
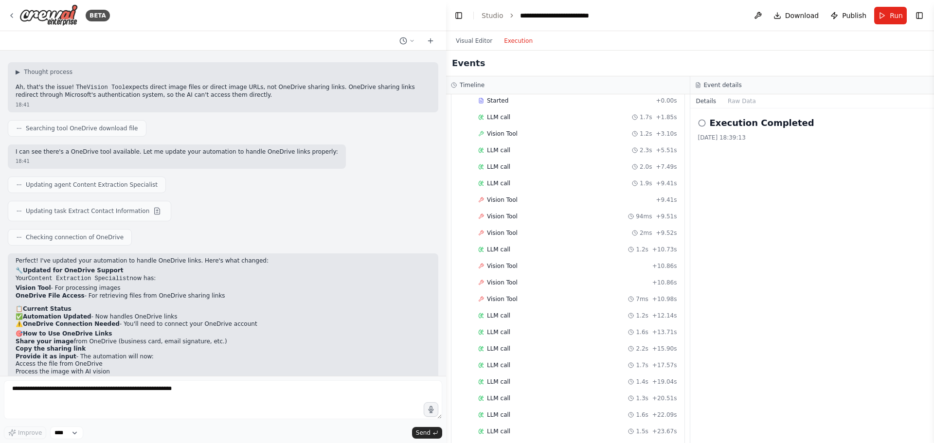
scroll to position [2817, 0]
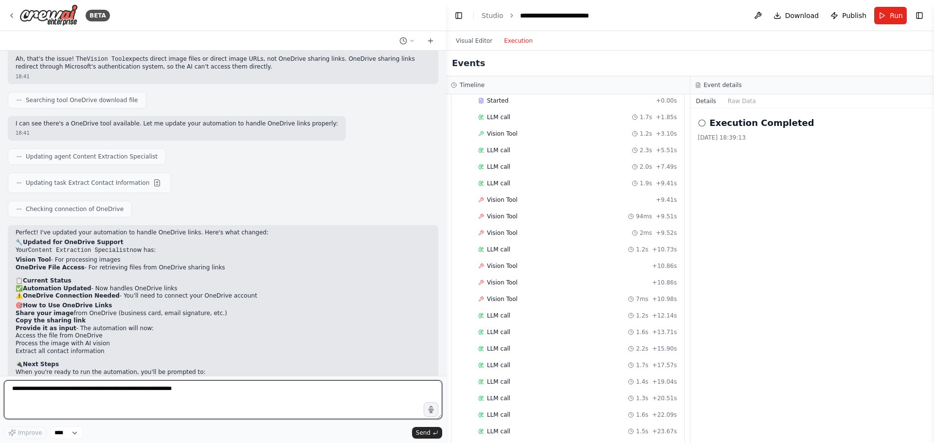
click at [204, 389] on textarea at bounding box center [223, 399] width 438 height 39
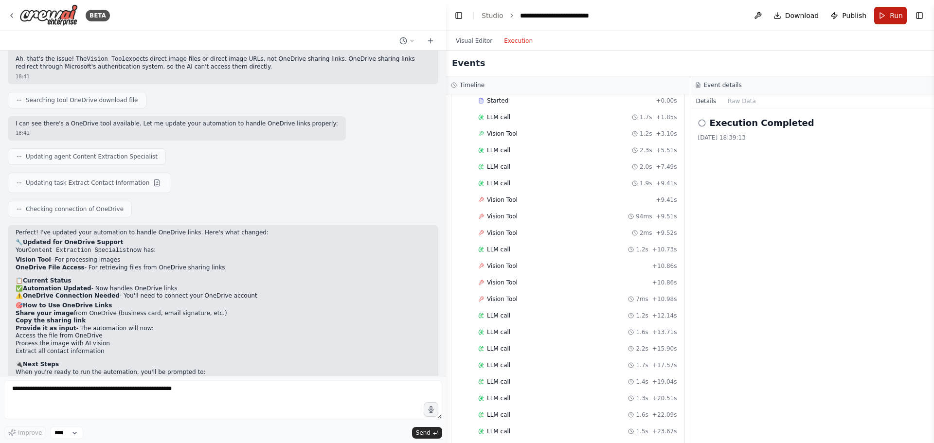
click at [884, 14] on button "Run" at bounding box center [890, 16] width 33 height 18
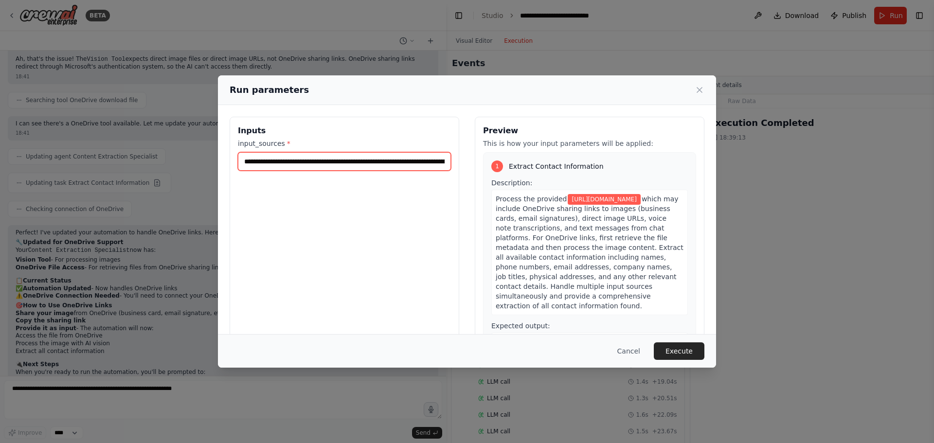
click at [340, 165] on input "**********" at bounding box center [344, 161] width 213 height 18
click at [336, 208] on div "**********" at bounding box center [343, 232] width 229 height 230
click at [683, 351] on button "Execute" at bounding box center [678, 351] width 51 height 18
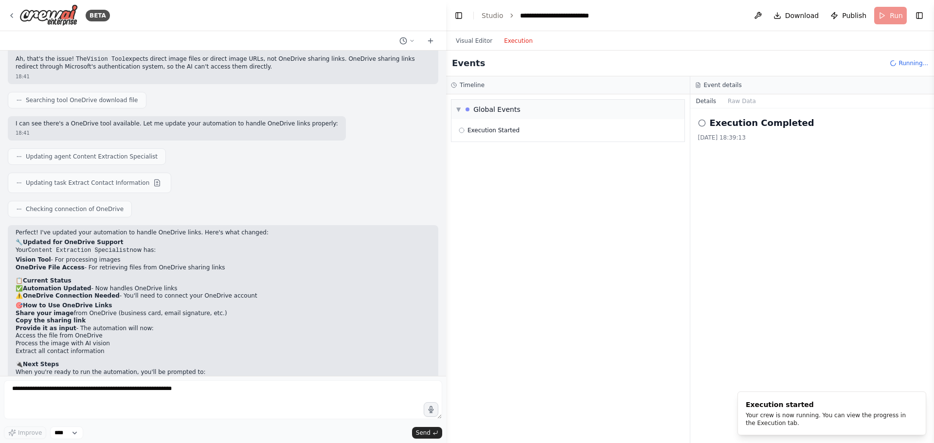
click at [506, 43] on button "Execution" at bounding box center [518, 41] width 40 height 12
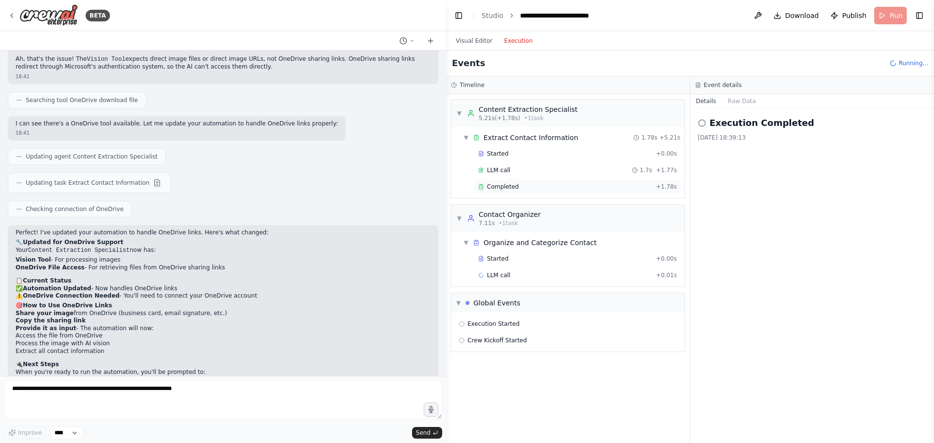
click at [517, 188] on div "Completed" at bounding box center [565, 187] width 174 height 8
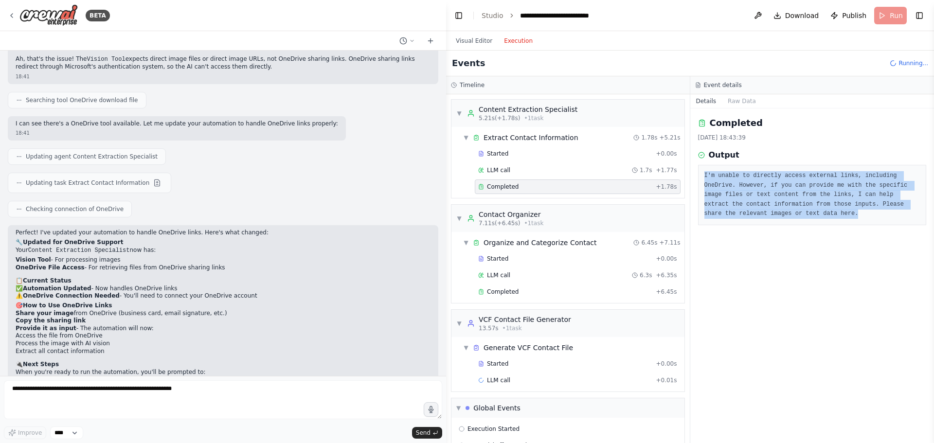
drag, startPoint x: 704, startPoint y: 177, endPoint x: 756, endPoint y: 213, distance: 63.3
click at [756, 213] on pre "I'm unable to directly access external links, including OneDrive. However, if y…" at bounding box center [812, 195] width 216 height 48
copy pre "I'm unable to directly access external links, including OneDrive. However, if y…"
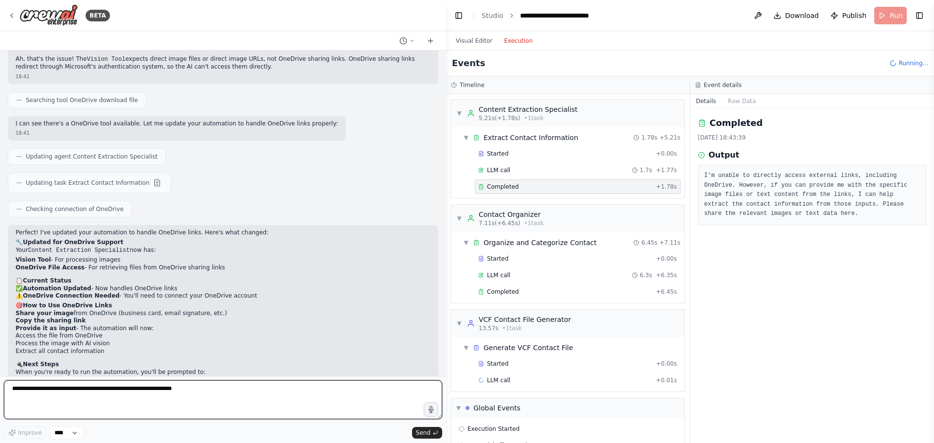
click at [127, 401] on textarea at bounding box center [223, 399] width 438 height 39
paste textarea "**********"
type textarea "**********"
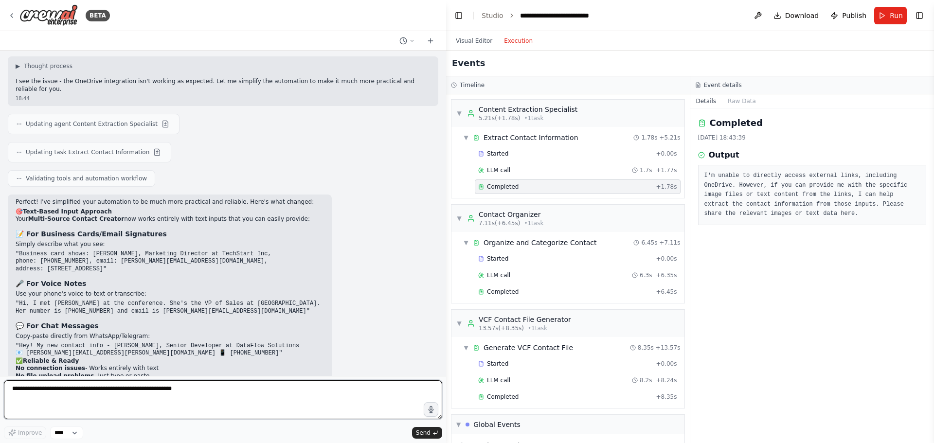
scroll to position [3230, 0]
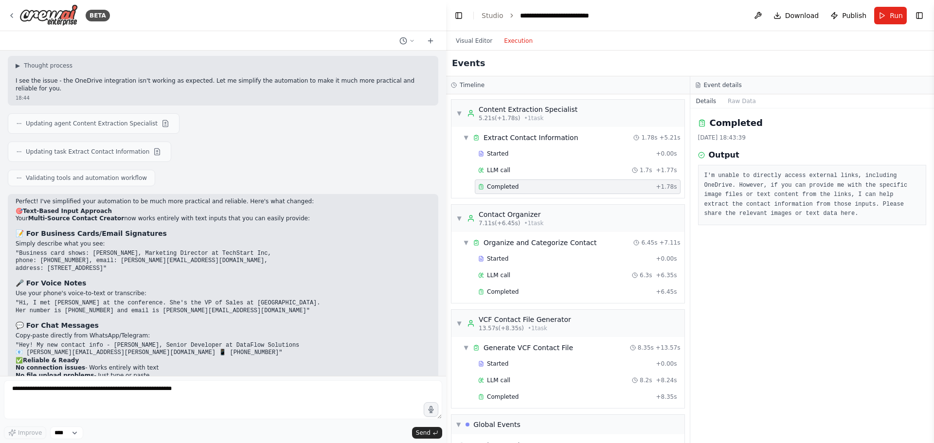
click at [265, 198] on div "Perfect! I've simplified your automation to be much more practical and reliable…" at bounding box center [223, 311] width 415 height 226
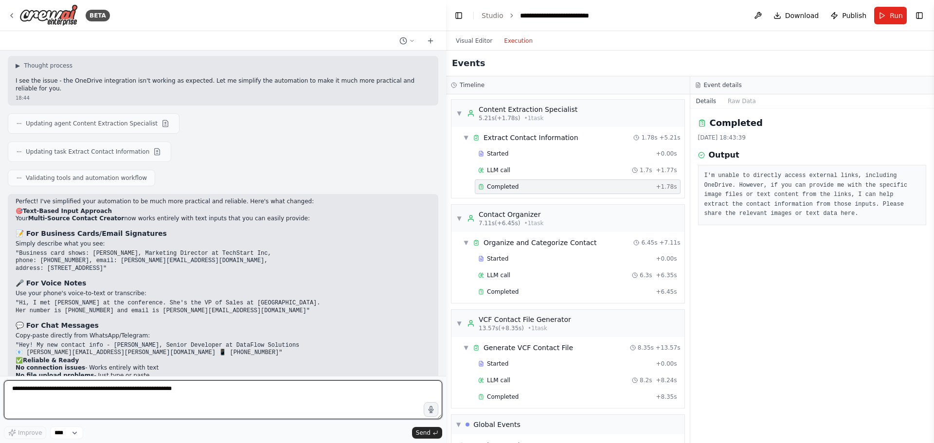
click at [163, 392] on textarea at bounding box center [223, 399] width 438 height 39
type textarea "**********"
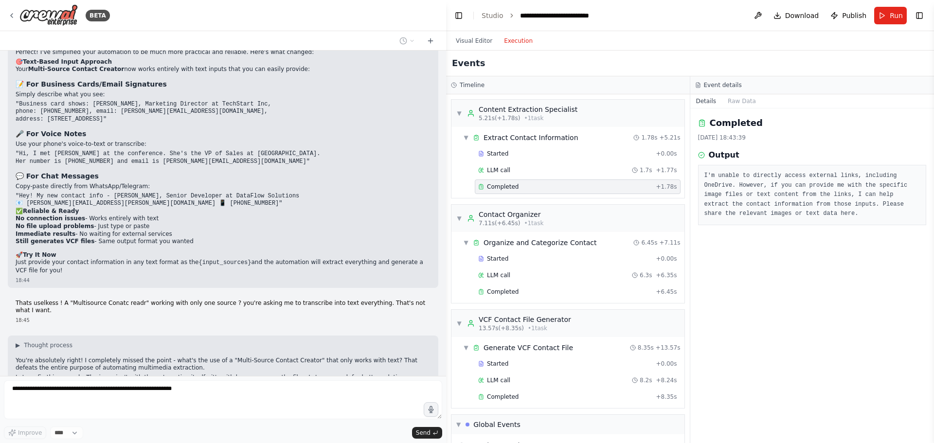
scroll to position [3403, 0]
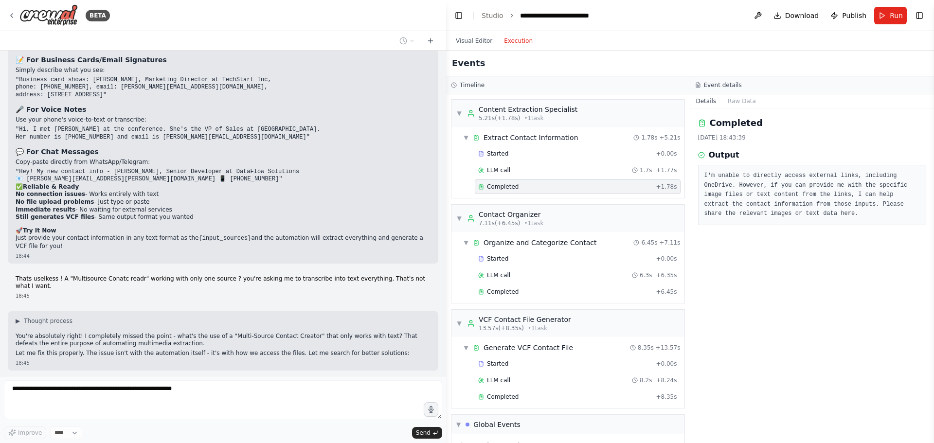
click at [237, 300] on div "I want to generate a google contact from a picture (of an email signature, any …" at bounding box center [223, 213] width 446 height 325
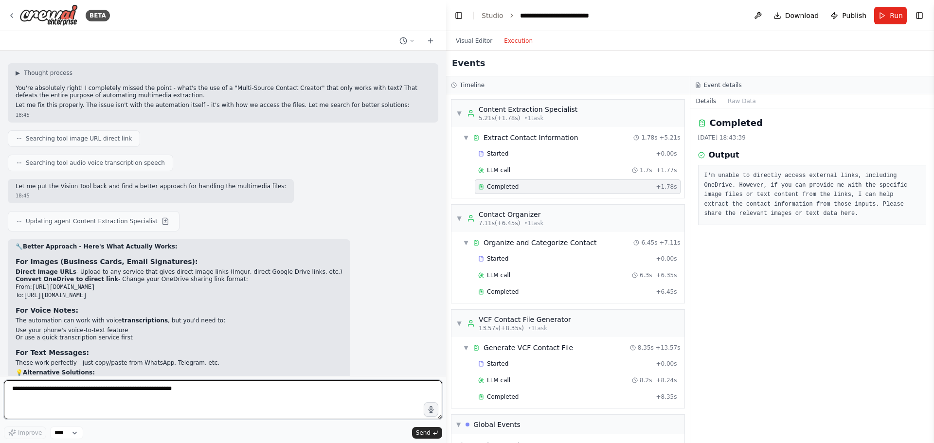
scroll to position [3659, 0]
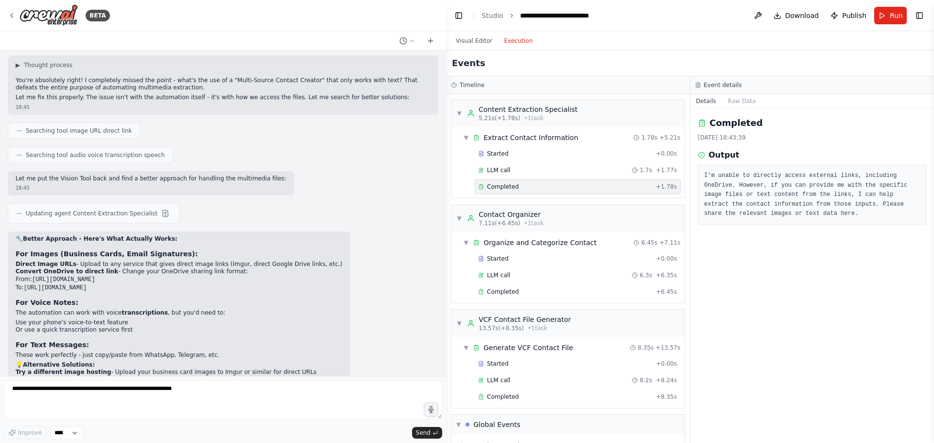
click at [375, 248] on div "🔧 Better Approach - Here's What Actually Works: For Images (Business Cards, Ema…" at bounding box center [223, 337] width 430 height 213
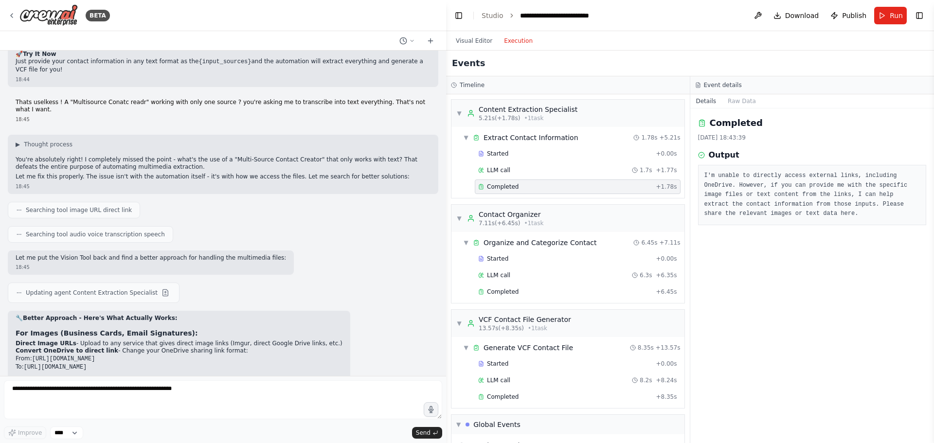
scroll to position [3529, 0]
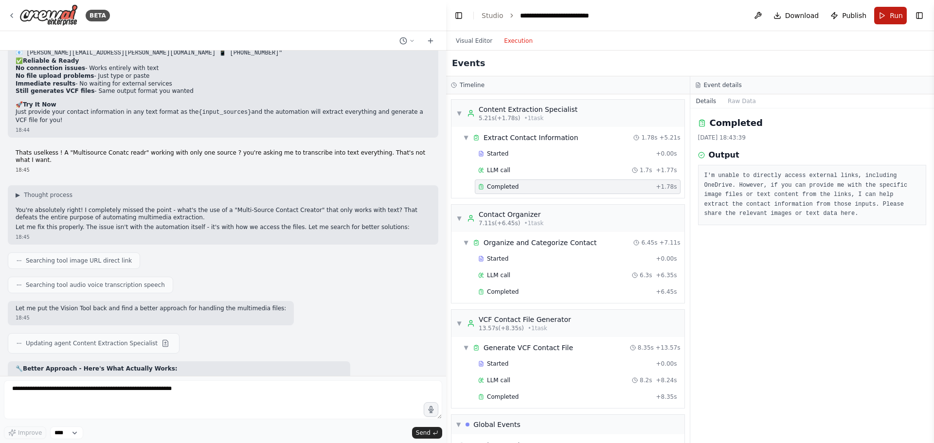
click at [889, 11] on button "Run" at bounding box center [890, 16] width 33 height 18
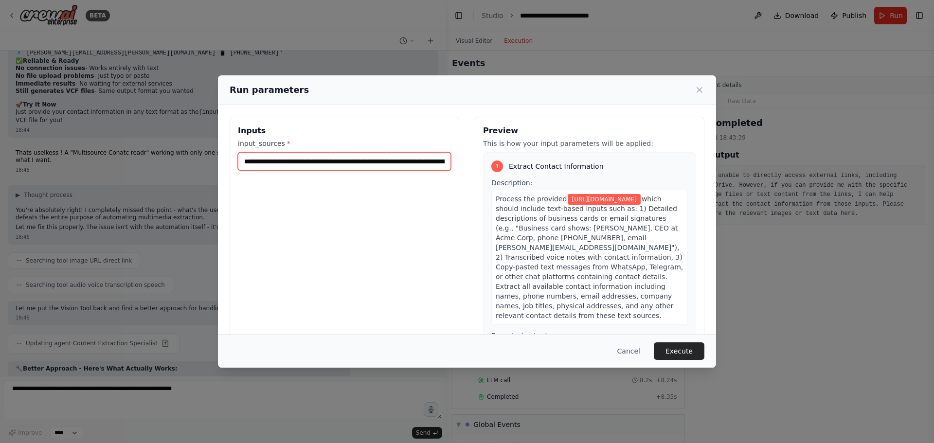
click at [371, 160] on input "**********" at bounding box center [344, 161] width 213 height 18
drag, startPoint x: 243, startPoint y: 160, endPoint x: 600, endPoint y: 155, distance: 356.9
click at [600, 155] on div "**********" at bounding box center [466, 232] width 475 height 230
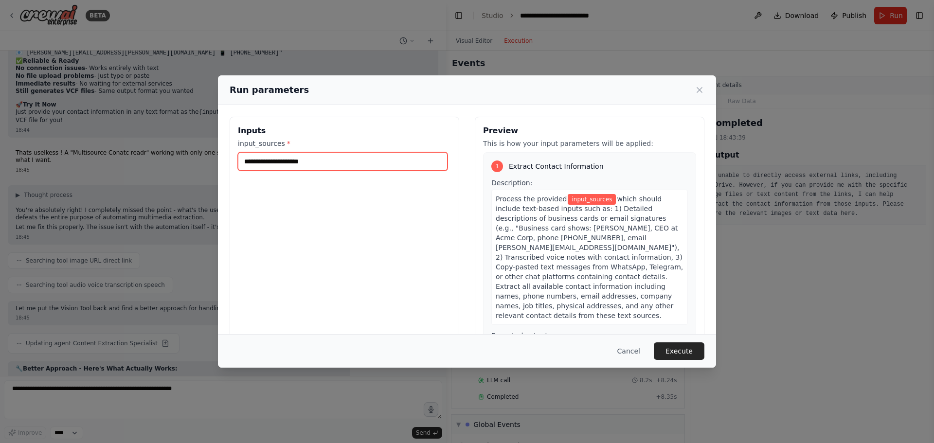
paste input "**********"
type input "**********"
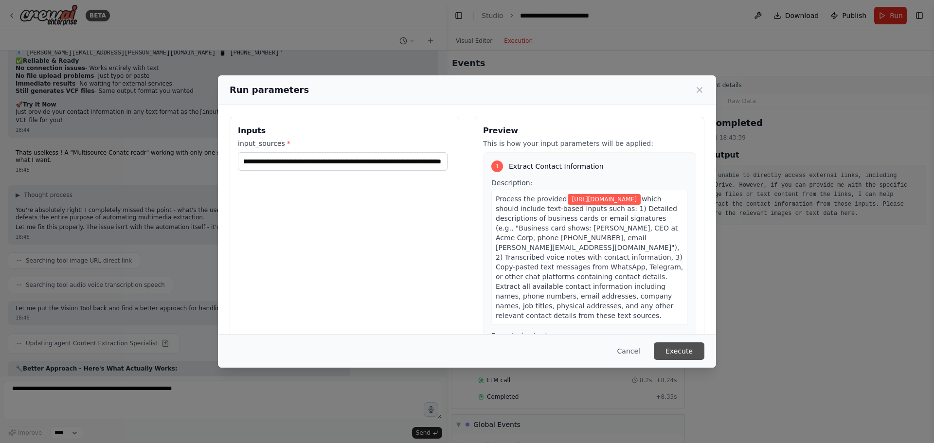
scroll to position [0, 0]
drag, startPoint x: 688, startPoint y: 350, endPoint x: 681, endPoint y: 344, distance: 8.7
click at [687, 350] on button "Execute" at bounding box center [678, 351] width 51 height 18
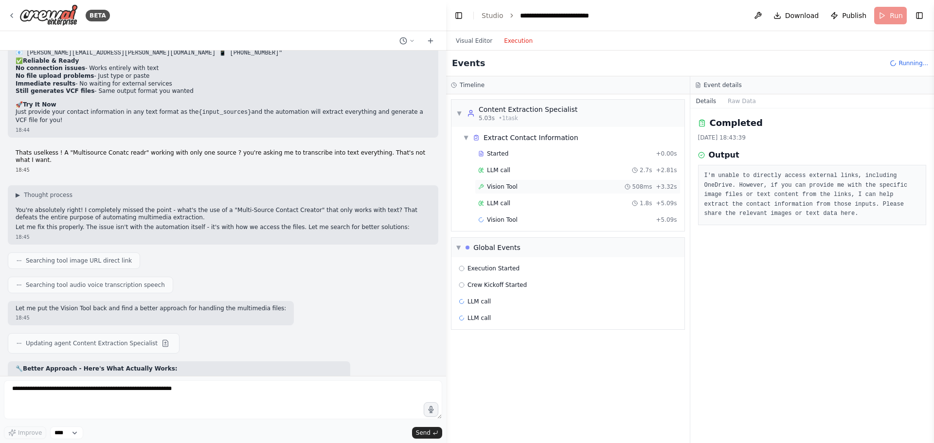
click at [508, 187] on span "Vision Tool" at bounding box center [502, 187] width 31 height 8
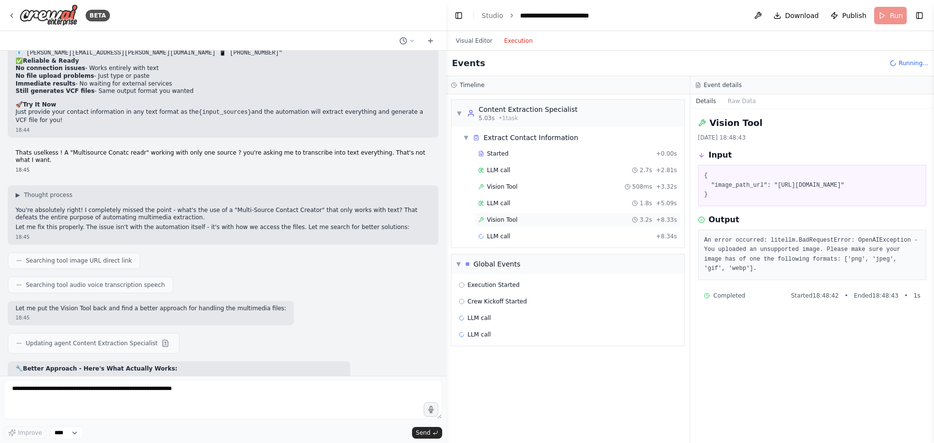
click at [542, 223] on div "Vision Tool 3.2s + 8.33s" at bounding box center [578, 219] width 206 height 15
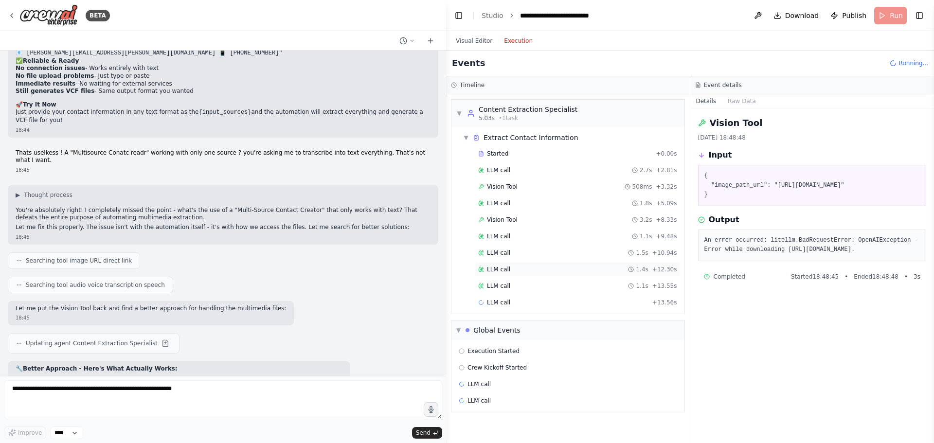
click at [544, 276] on div "LLM call 1.4s + 12.30s" at bounding box center [578, 269] width 206 height 15
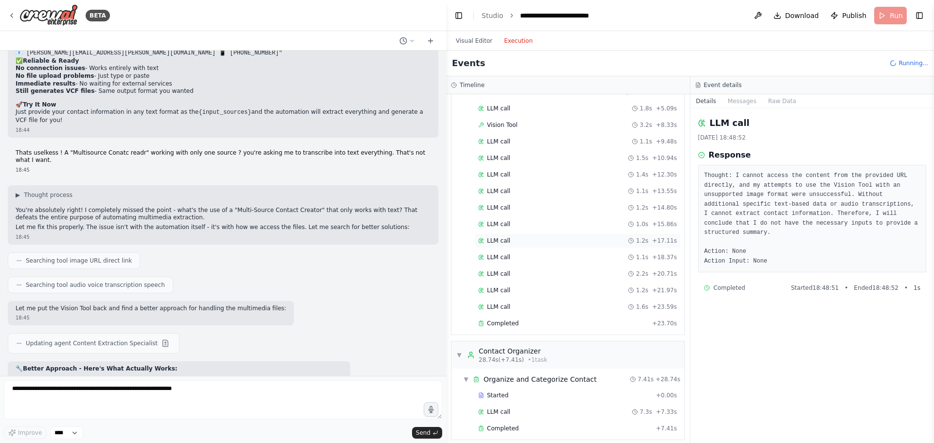
scroll to position [224, 0]
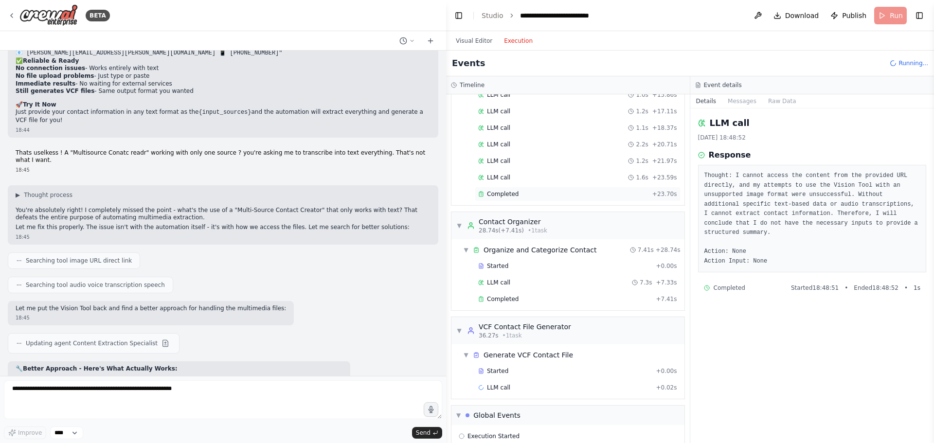
click at [507, 194] on span "Completed" at bounding box center [503, 194] width 32 height 8
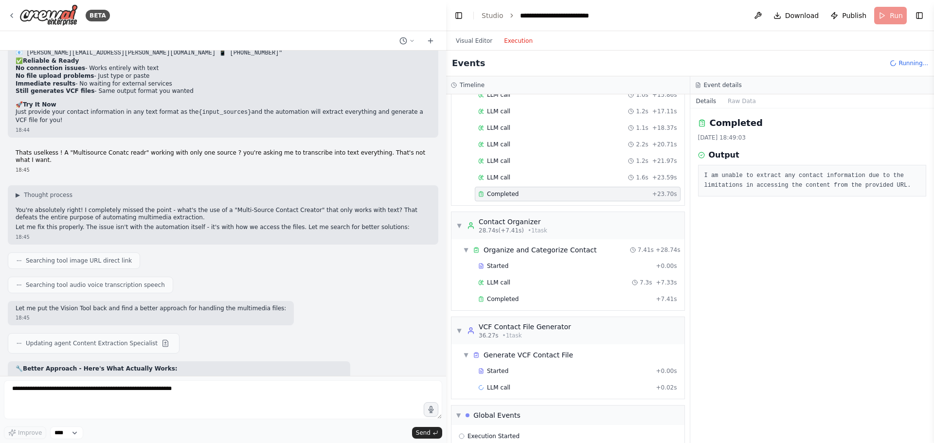
click at [888, 18] on header "**********" at bounding box center [690, 15] width 488 height 31
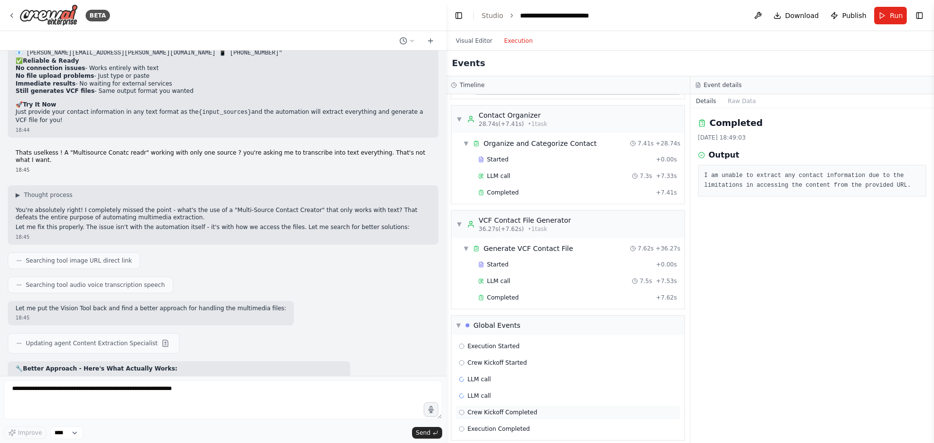
scroll to position [339, 0]
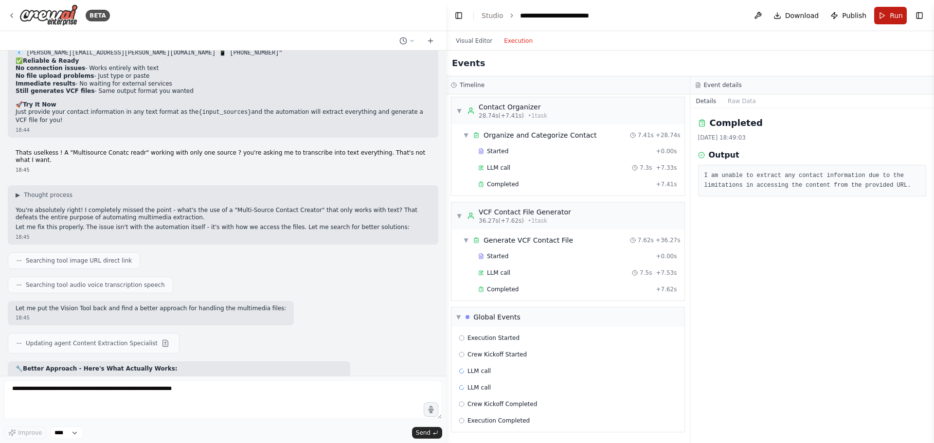
click at [894, 14] on span "Run" at bounding box center [895, 16] width 13 height 10
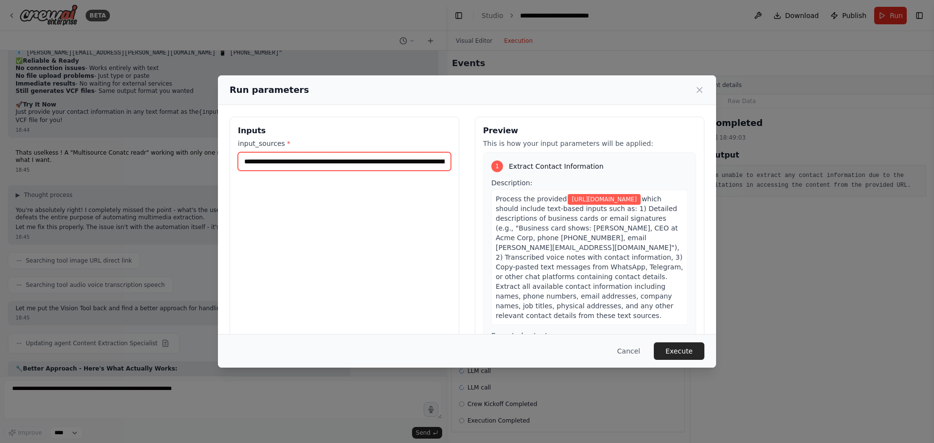
click at [293, 166] on input "**********" at bounding box center [344, 161] width 213 height 18
click at [290, 166] on input "**********" at bounding box center [344, 161] width 213 height 18
click at [290, 159] on input "**********" at bounding box center [344, 161] width 213 height 18
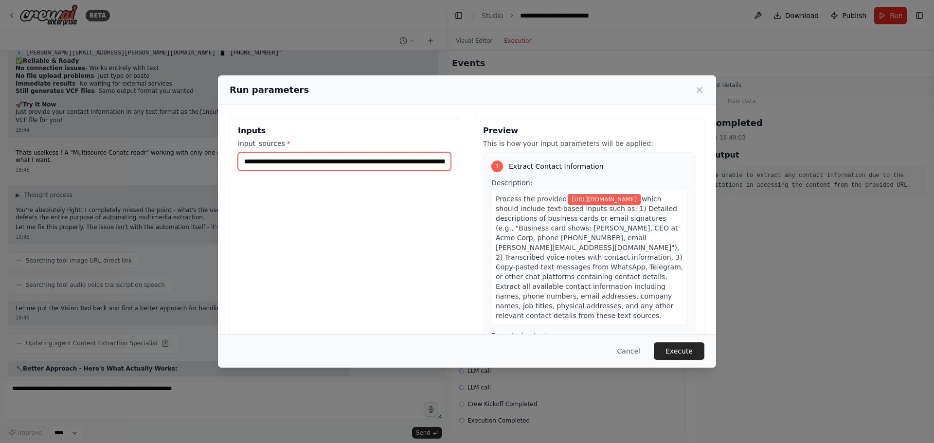
click at [290, 159] on input "**********" at bounding box center [344, 161] width 213 height 18
paste input "text"
type input "**********"
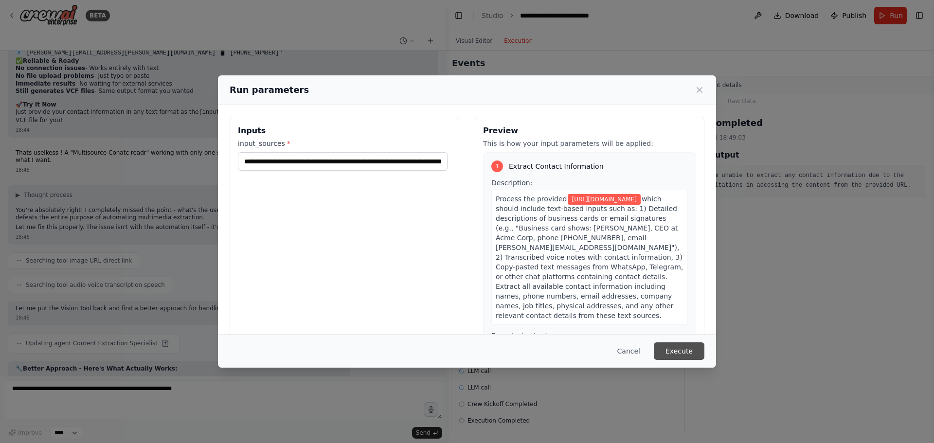
click at [679, 353] on button "Execute" at bounding box center [678, 351] width 51 height 18
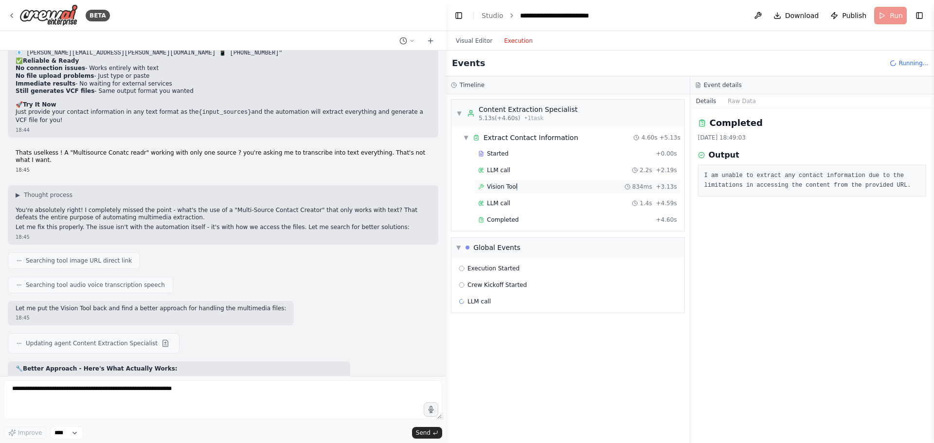
click at [514, 189] on span "Vision Tool" at bounding box center [502, 187] width 31 height 8
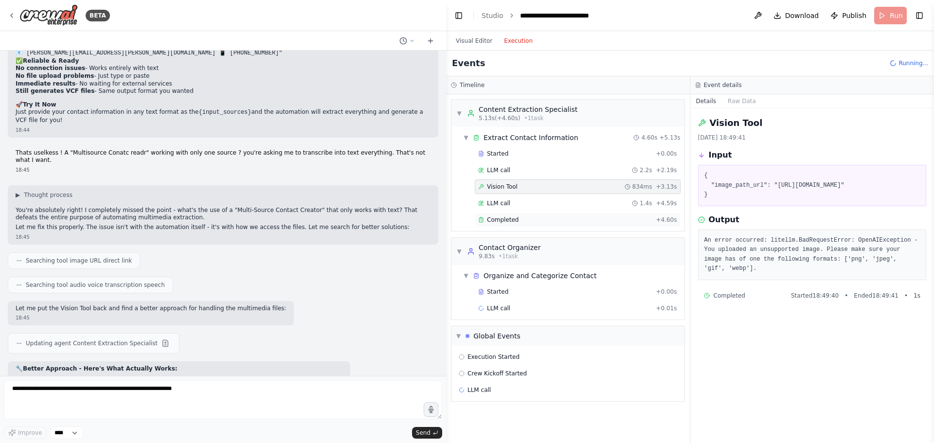
click at [527, 219] on div "Completed" at bounding box center [565, 220] width 174 height 8
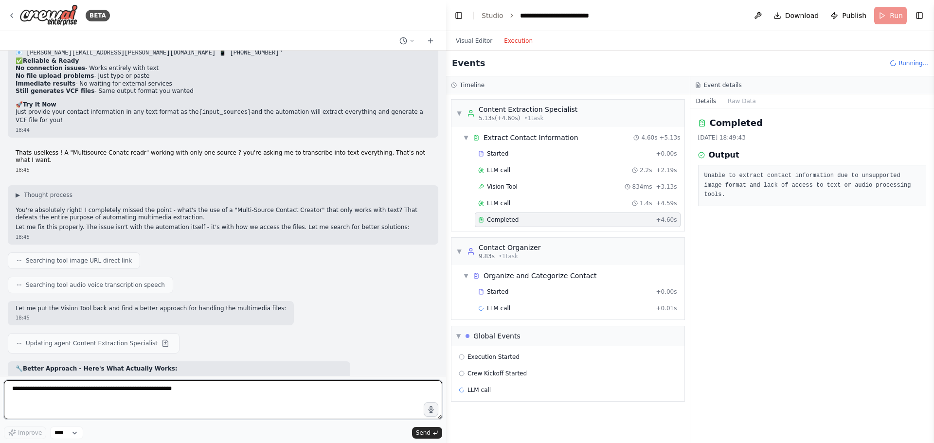
click at [209, 390] on textarea at bounding box center [223, 399] width 438 height 39
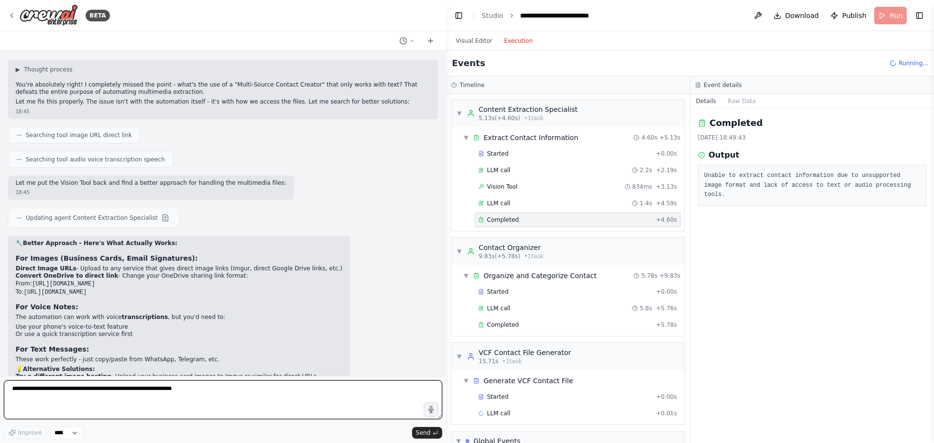
scroll to position [3659, 0]
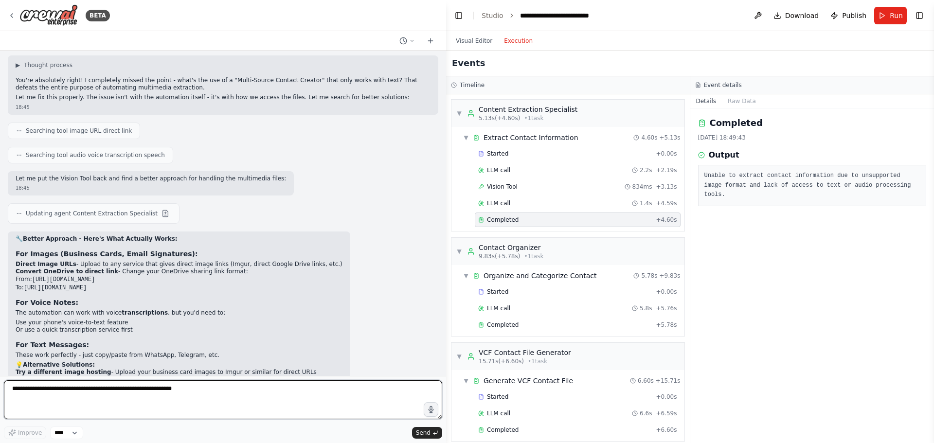
click at [210, 397] on textarea at bounding box center [223, 399] width 438 height 39
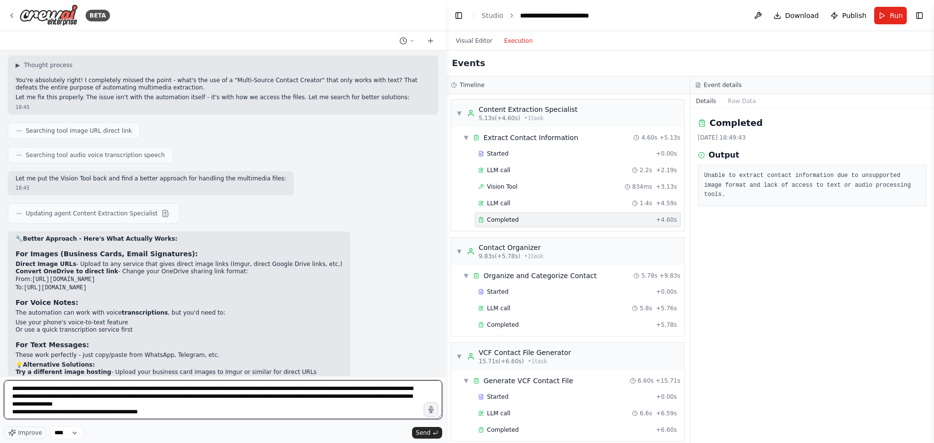
type textarea "**********"
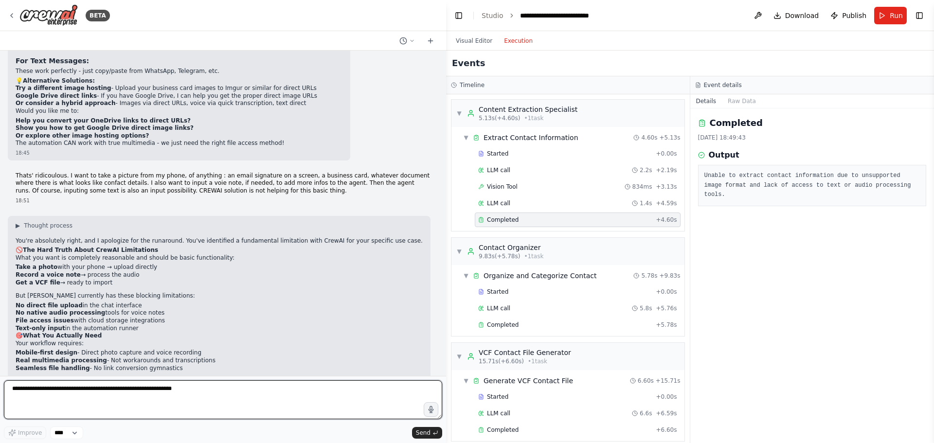
scroll to position [3952, 0]
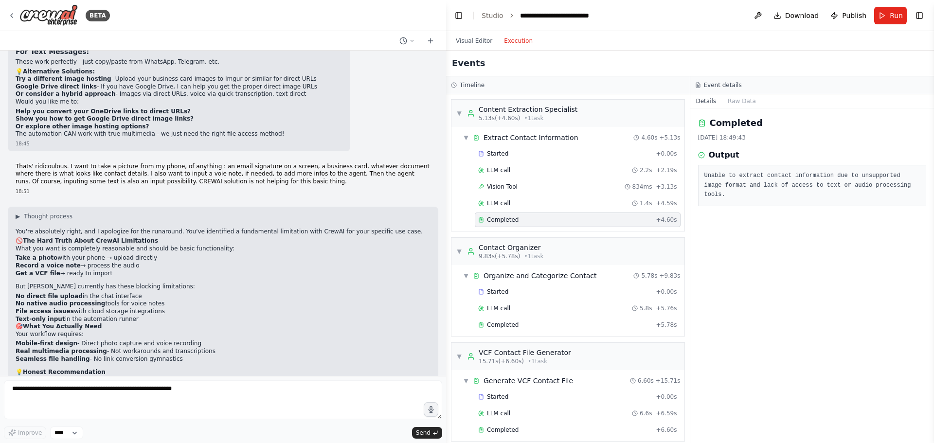
click at [237, 212] on div "▶ Thought process You're absolutely right, and I apologize for the runaround. Y…" at bounding box center [223, 325] width 415 height 227
click at [12, 15] on icon at bounding box center [12, 16] width 8 height 8
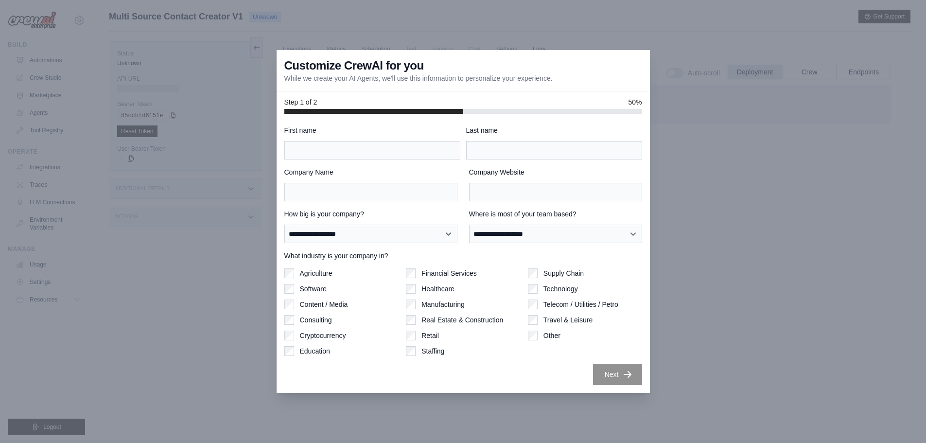
scroll to position [41, 0]
click at [707, 182] on div at bounding box center [463, 221] width 926 height 443
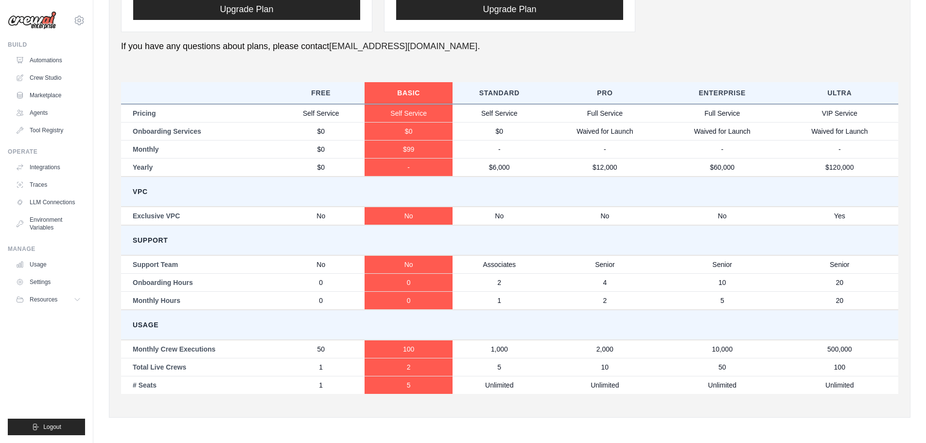
click at [499, 403] on div "Free Basic Standard Pro Enterprise Ultra Pricing Self Service Self Service Self…" at bounding box center [509, 240] width 777 height 329
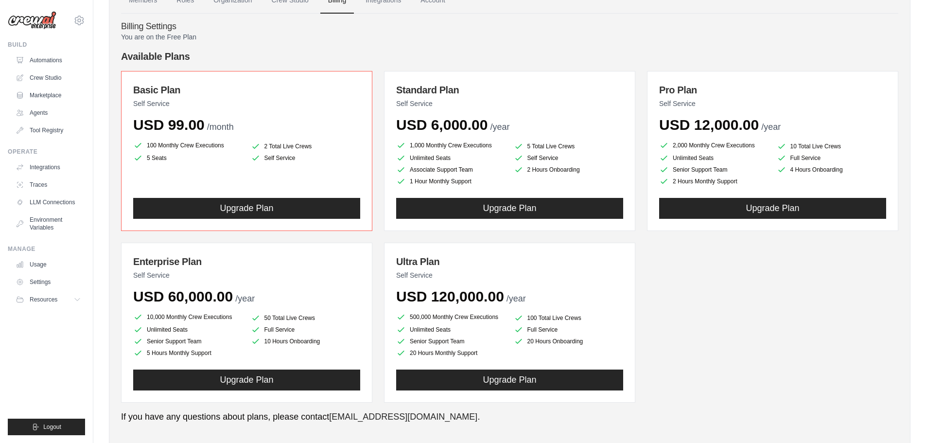
scroll to position [130, 0]
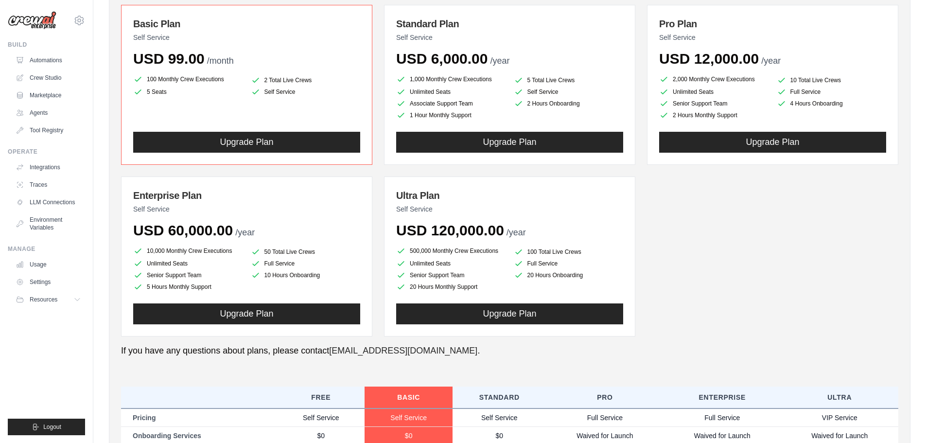
click at [502, 356] on p "If you have any questions about plans, please contact support@crewai.com ." at bounding box center [509, 350] width 777 height 13
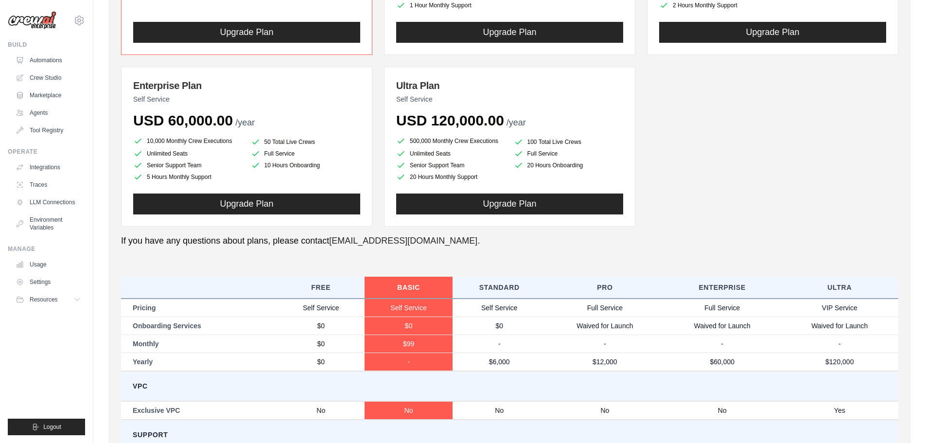
scroll to position [0, 0]
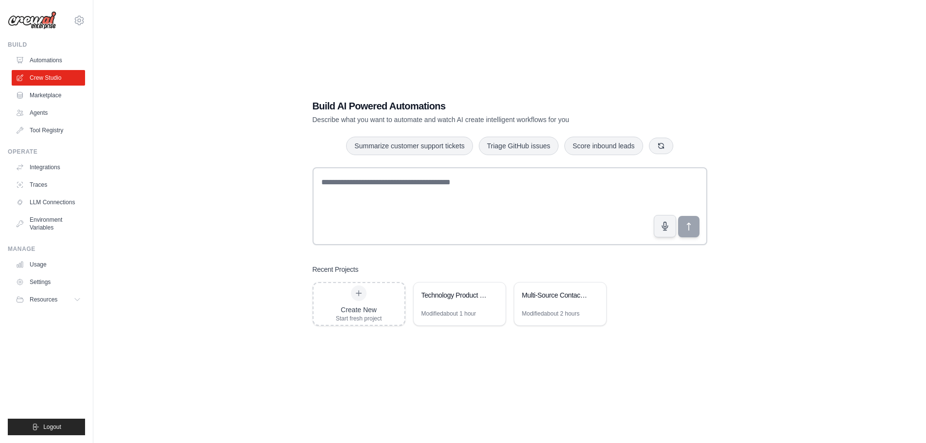
click at [458, 73] on div "Build AI Powered Automations Describe what you want to automate and watch AI cr…" at bounding box center [510, 212] width 802 height 443
click at [52, 98] on link "Marketplace" at bounding box center [49, 96] width 73 height 16
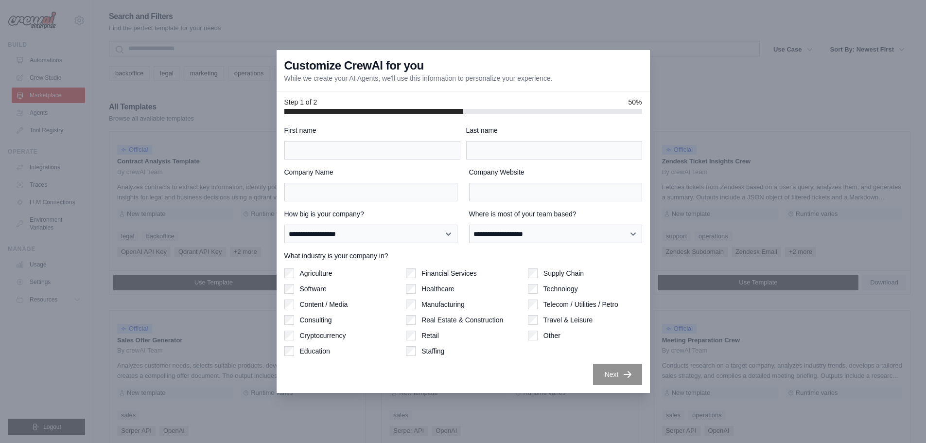
click at [214, 77] on div at bounding box center [463, 221] width 926 height 443
click at [329, 150] on input "First name" at bounding box center [372, 150] width 176 height 18
type input "****"
type input "******"
type input "**********"
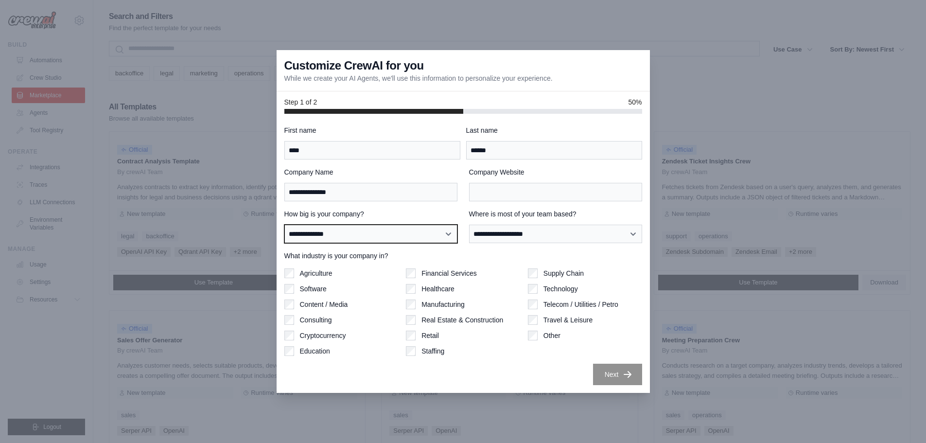
select select "**********"
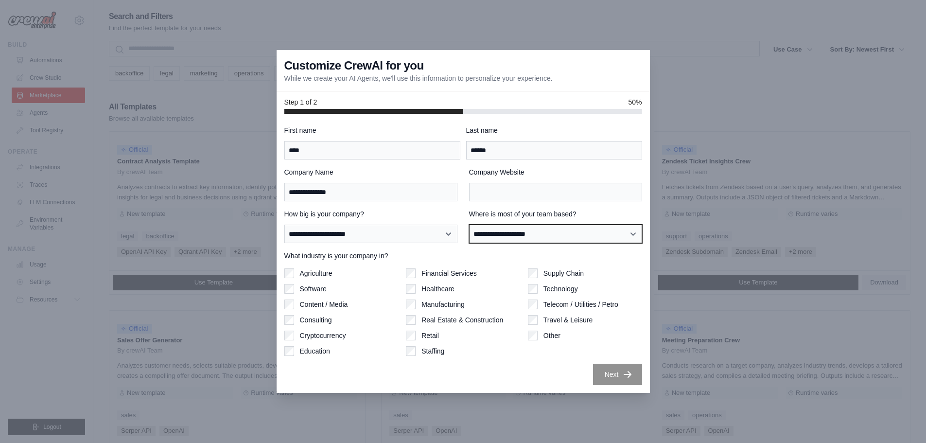
select select "******"
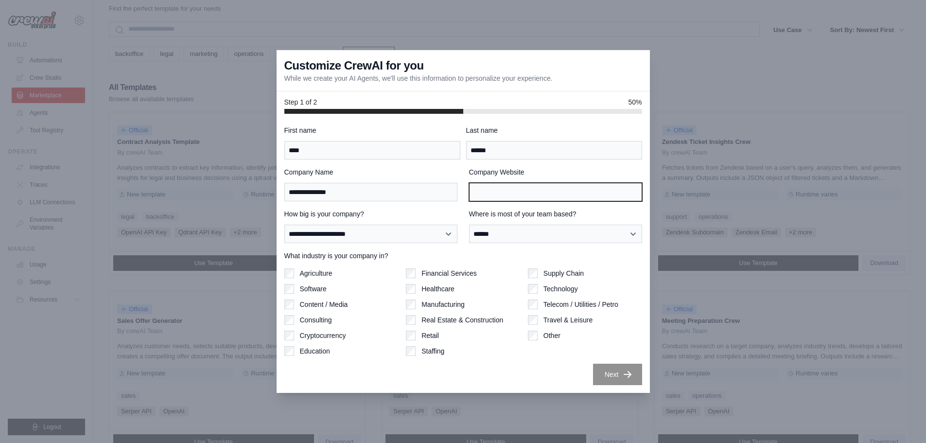
click at [526, 187] on input "Company Website" at bounding box center [555, 192] width 173 height 18
type input "**********"
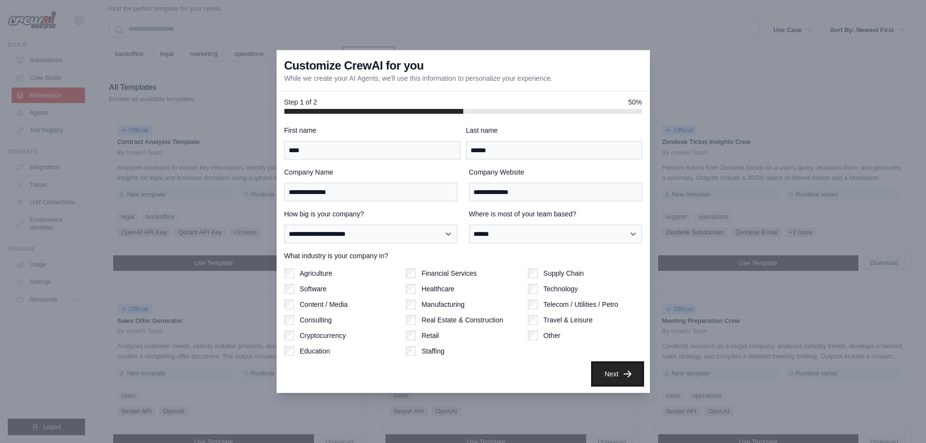
click at [630, 377] on icon "button" at bounding box center [628, 374] width 10 height 10
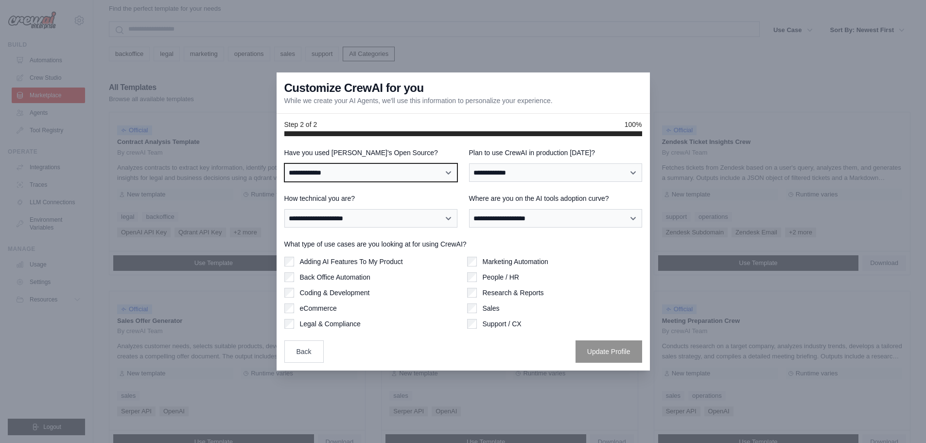
click at [355, 172] on select "**********" at bounding box center [370, 172] width 173 height 18
select select "**"
click at [284, 163] on select "**********" at bounding box center [370, 172] width 173 height 18
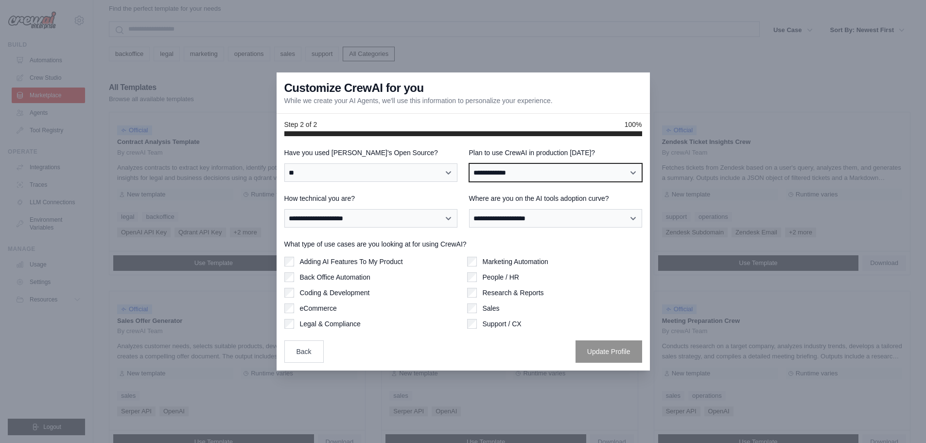
click at [534, 173] on select "**********" at bounding box center [555, 172] width 173 height 18
select select "****"
click at [469, 163] on select "**********" at bounding box center [555, 172] width 173 height 18
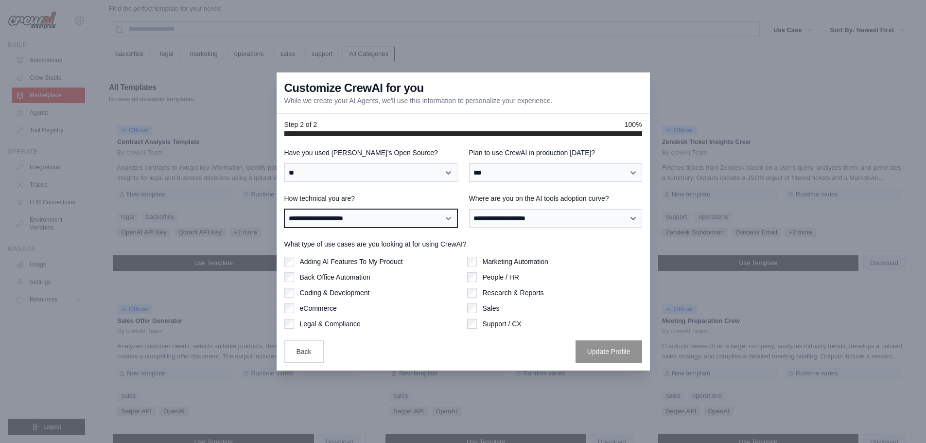
click at [368, 221] on select "**********" at bounding box center [370, 218] width 173 height 18
select select "**********"
click at [284, 209] on select "**********" at bounding box center [370, 218] width 173 height 18
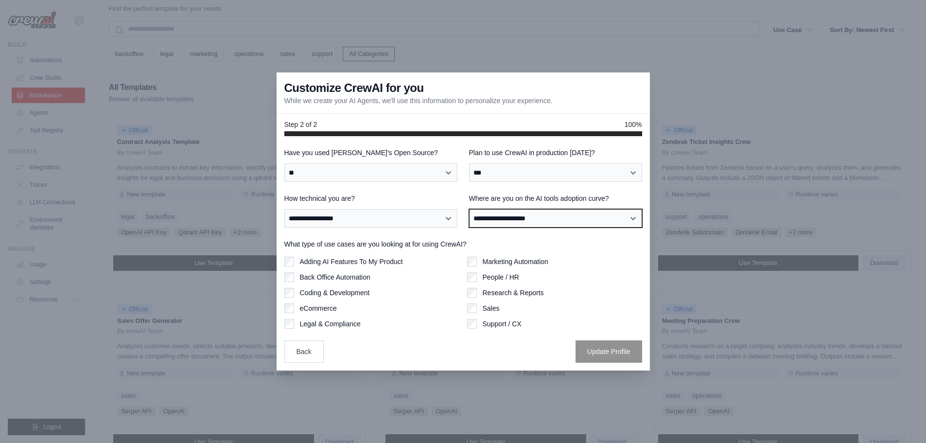
click at [542, 222] on select "**********" at bounding box center [555, 218] width 173 height 18
select select "**********"
click at [469, 209] on select "**********" at bounding box center [555, 218] width 173 height 18
click at [566, 221] on select "**********" at bounding box center [555, 218] width 173 height 18
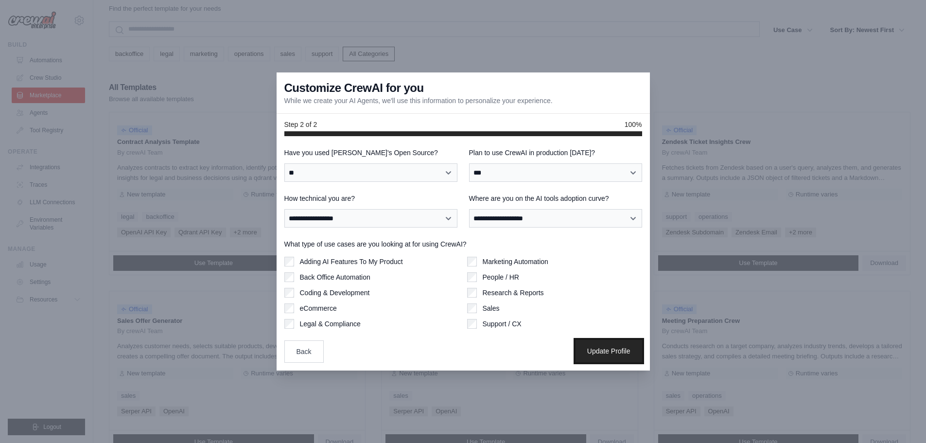
click at [615, 350] on button "Update Profile" at bounding box center [609, 351] width 67 height 22
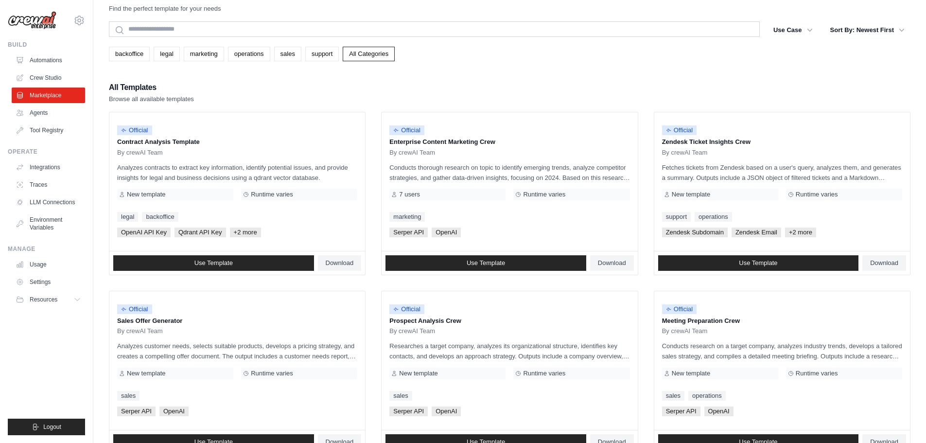
click at [452, 86] on div "All Templates Browse all available templates" at bounding box center [510, 92] width 802 height 23
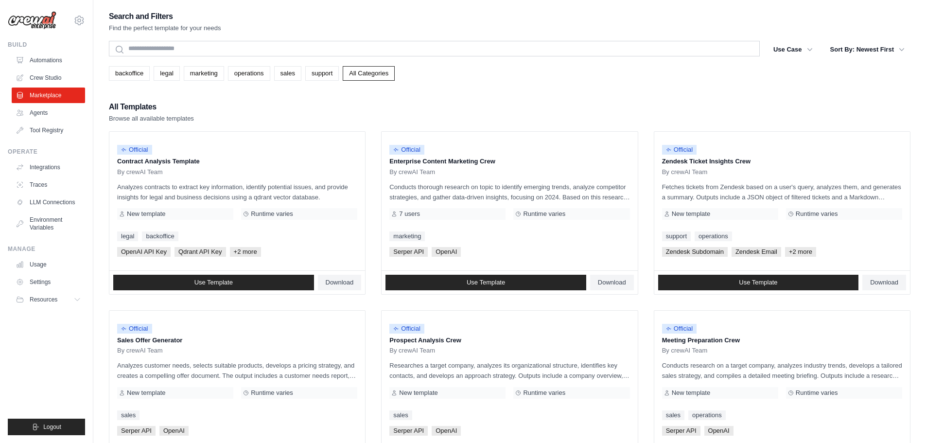
click at [507, 88] on div "Search and Filters Find the perfect template for your needs Search Use Case bac…" at bounding box center [510, 445] width 802 height 870
